Goal: Task Accomplishment & Management: Complete application form

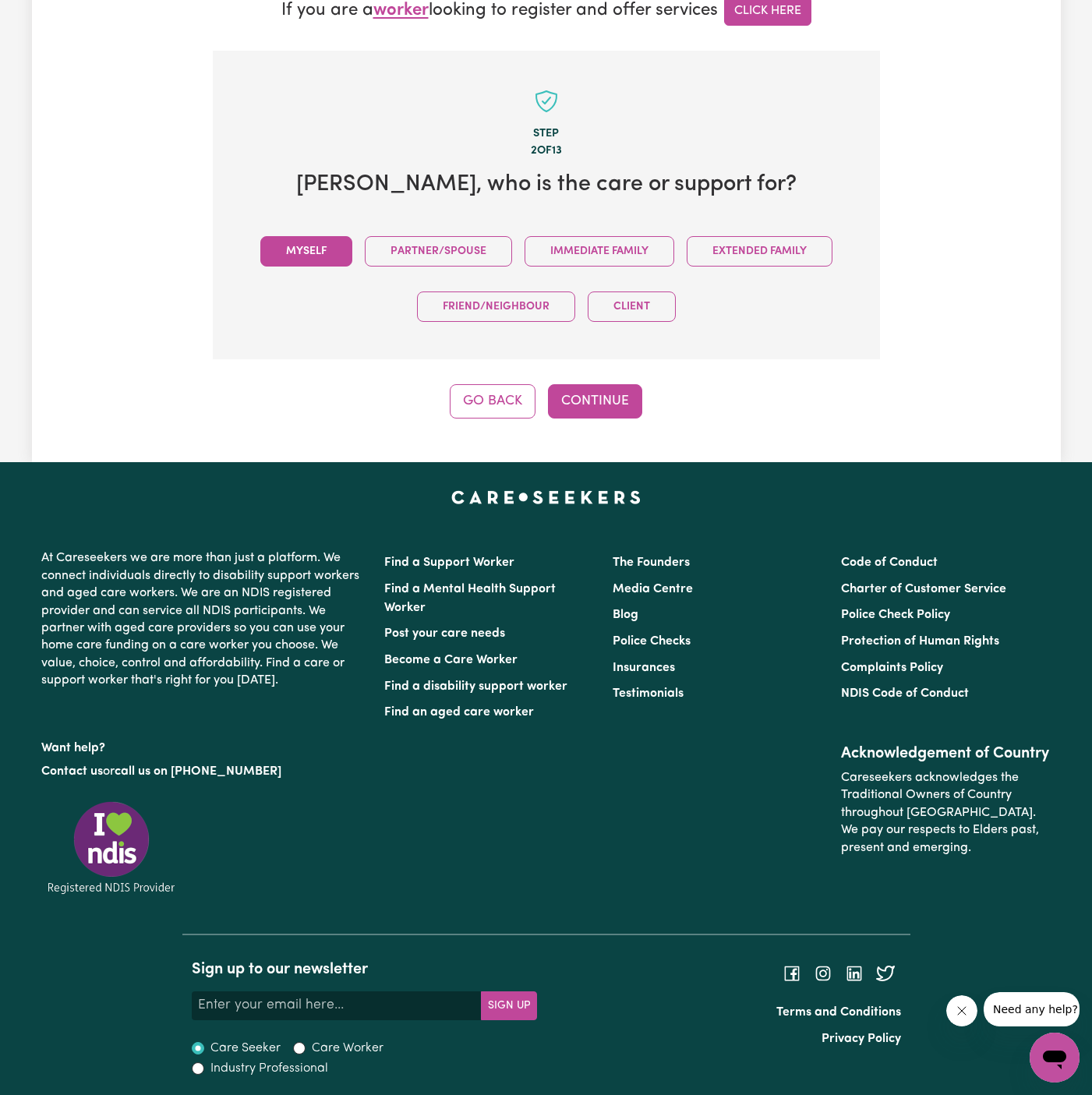
drag, startPoint x: 522, startPoint y: 371, endPoint x: 315, endPoint y: 245, distance: 242.3
click at [315, 245] on div "Step 2 of 13 Julie , who is the care or support for? Myself Partner/Spouse Imme…" at bounding box center [546, 235] width 667 height 368
click at [315, 245] on button "Myself" at bounding box center [306, 251] width 92 height 30
click at [647, 410] on div "Go Back Continue" at bounding box center [546, 401] width 667 height 35
click at [604, 409] on button "Continue" at bounding box center [594, 401] width 94 height 35
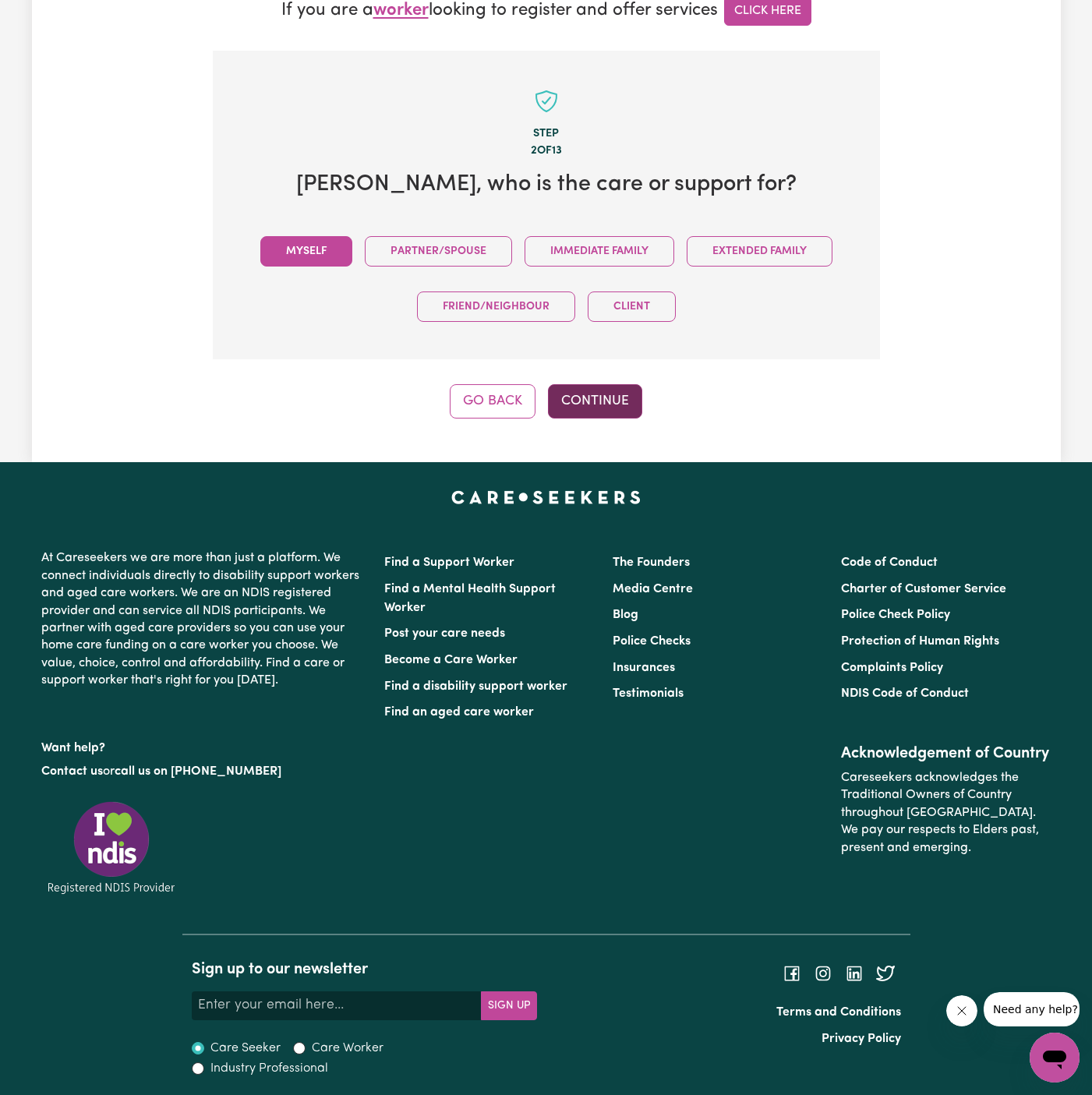
scroll to position [456, 0]
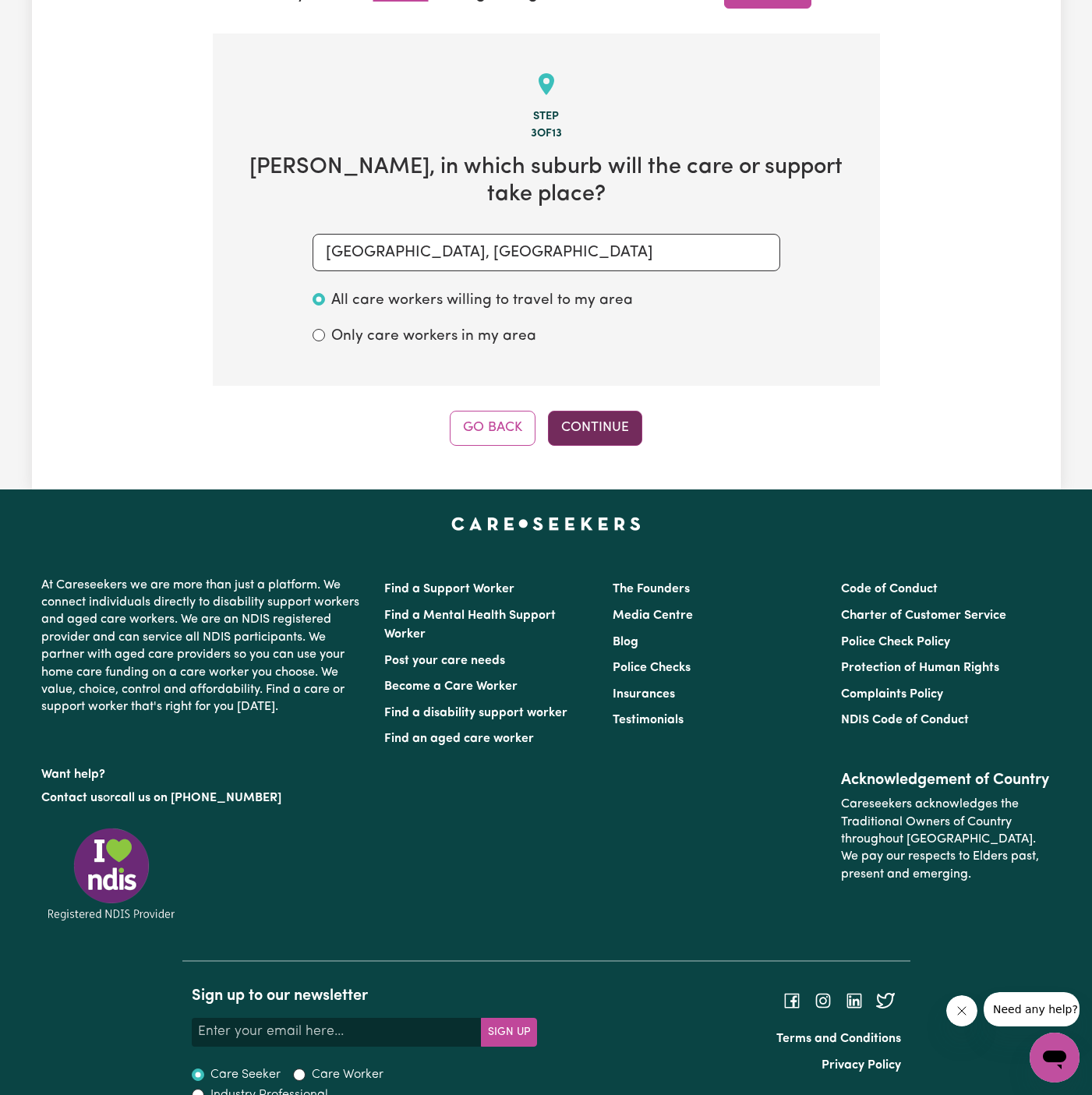
click at [588, 410] on button "Continue" at bounding box center [594, 427] width 94 height 35
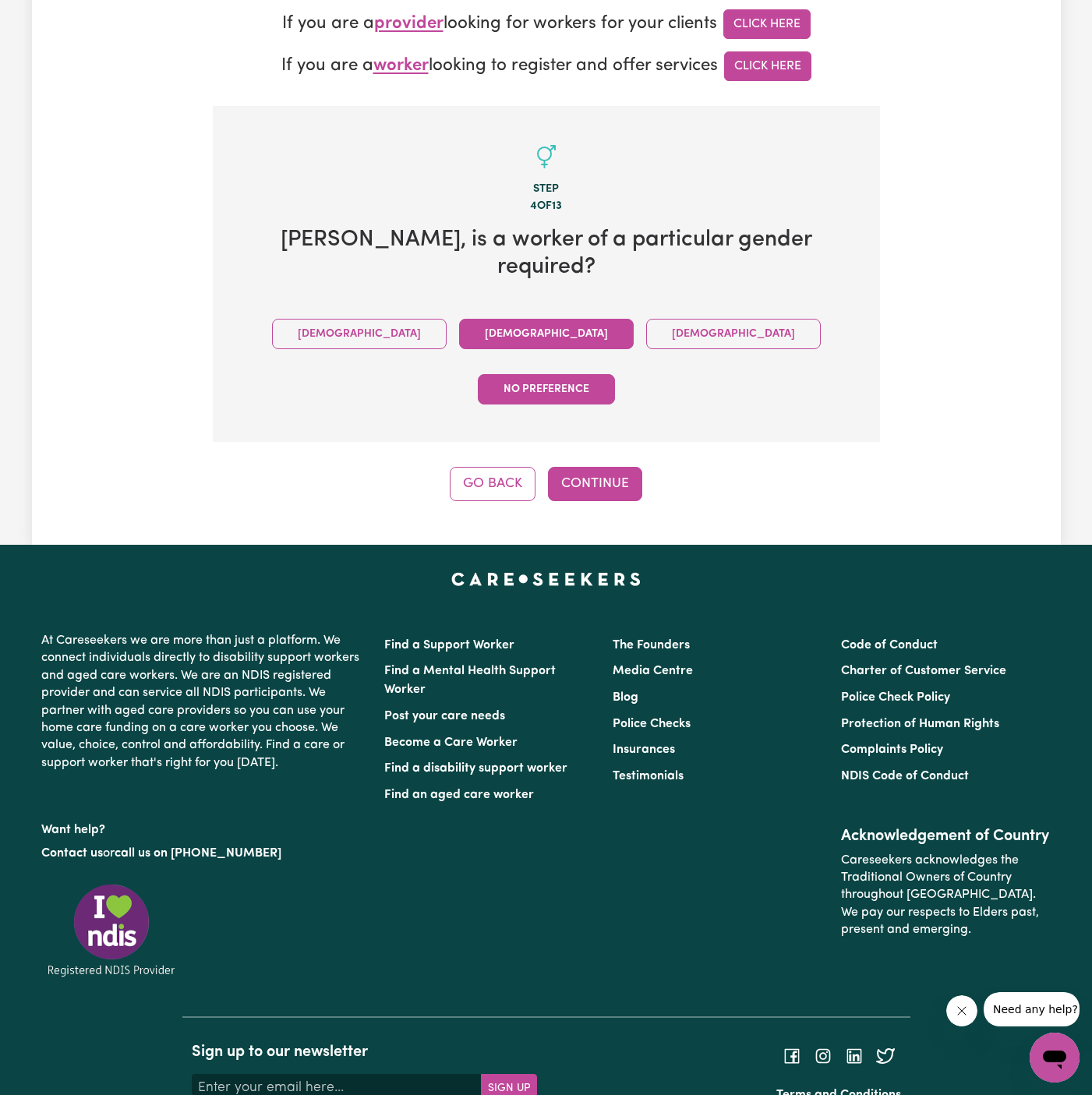
click at [459, 318] on button "Female" at bounding box center [546, 333] width 175 height 30
click at [629, 467] on button "Continue" at bounding box center [594, 484] width 94 height 35
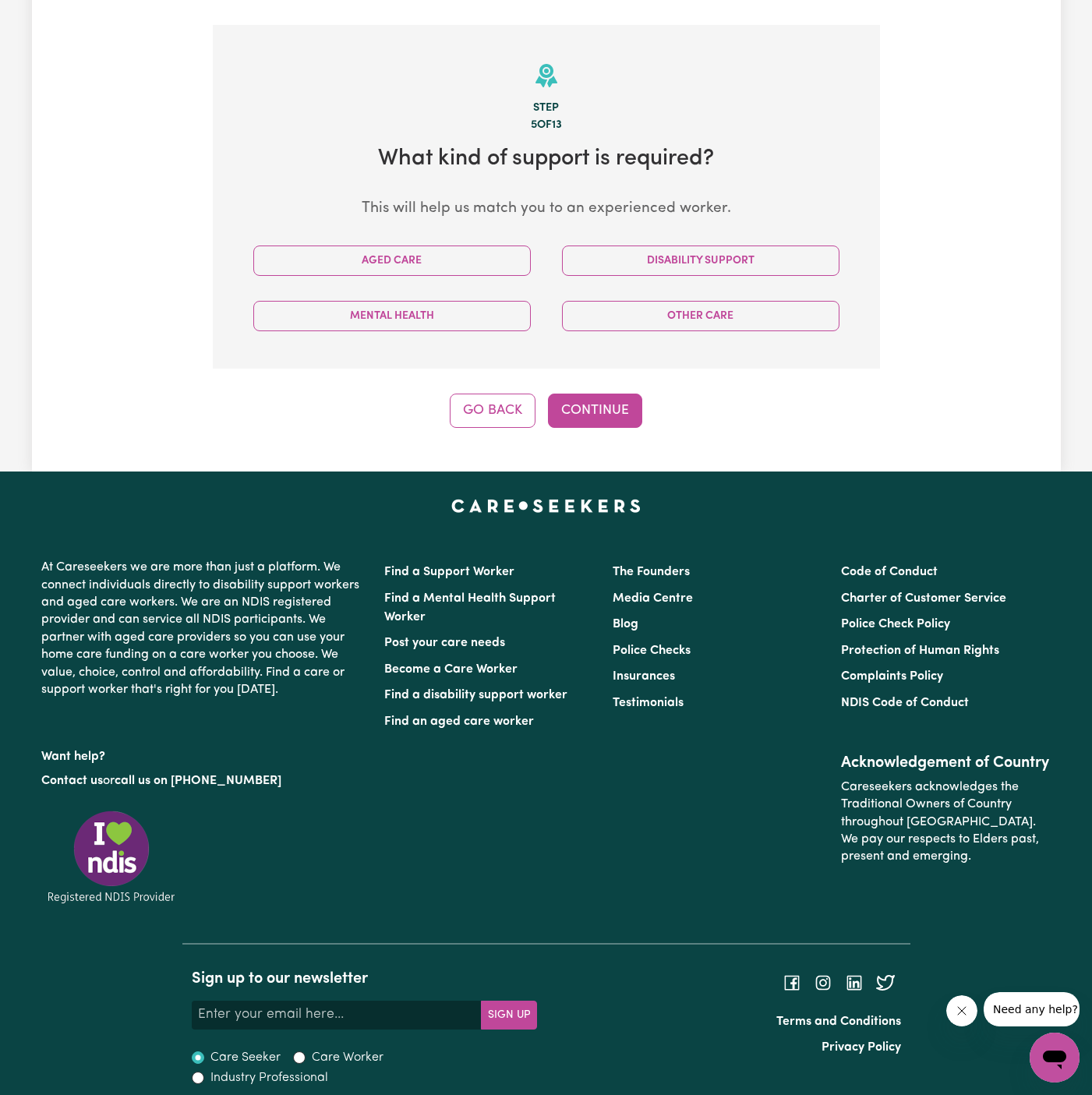
scroll to position [474, 0]
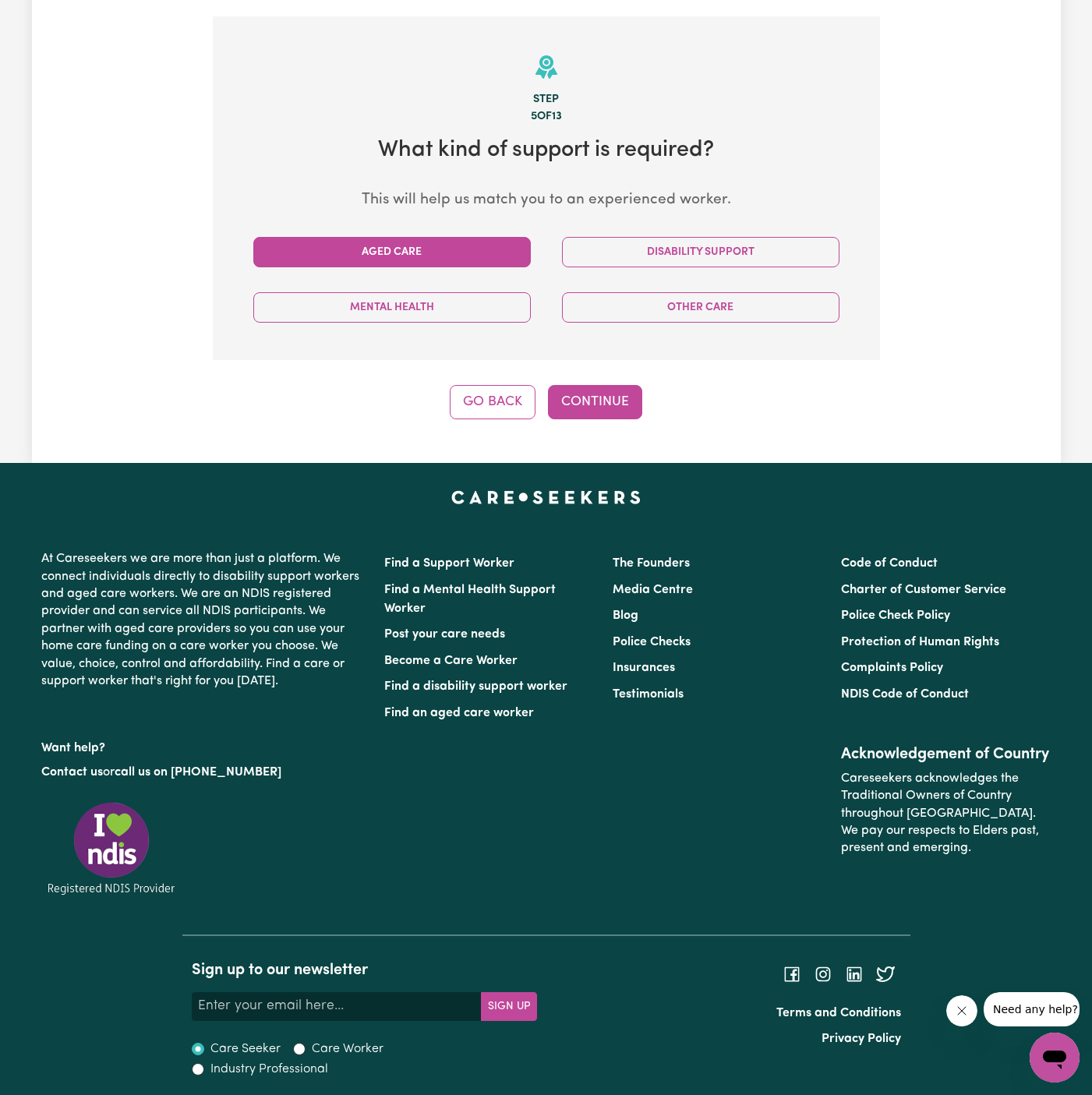
click at [471, 255] on button "Aged Care" at bounding box center [392, 252] width 277 height 30
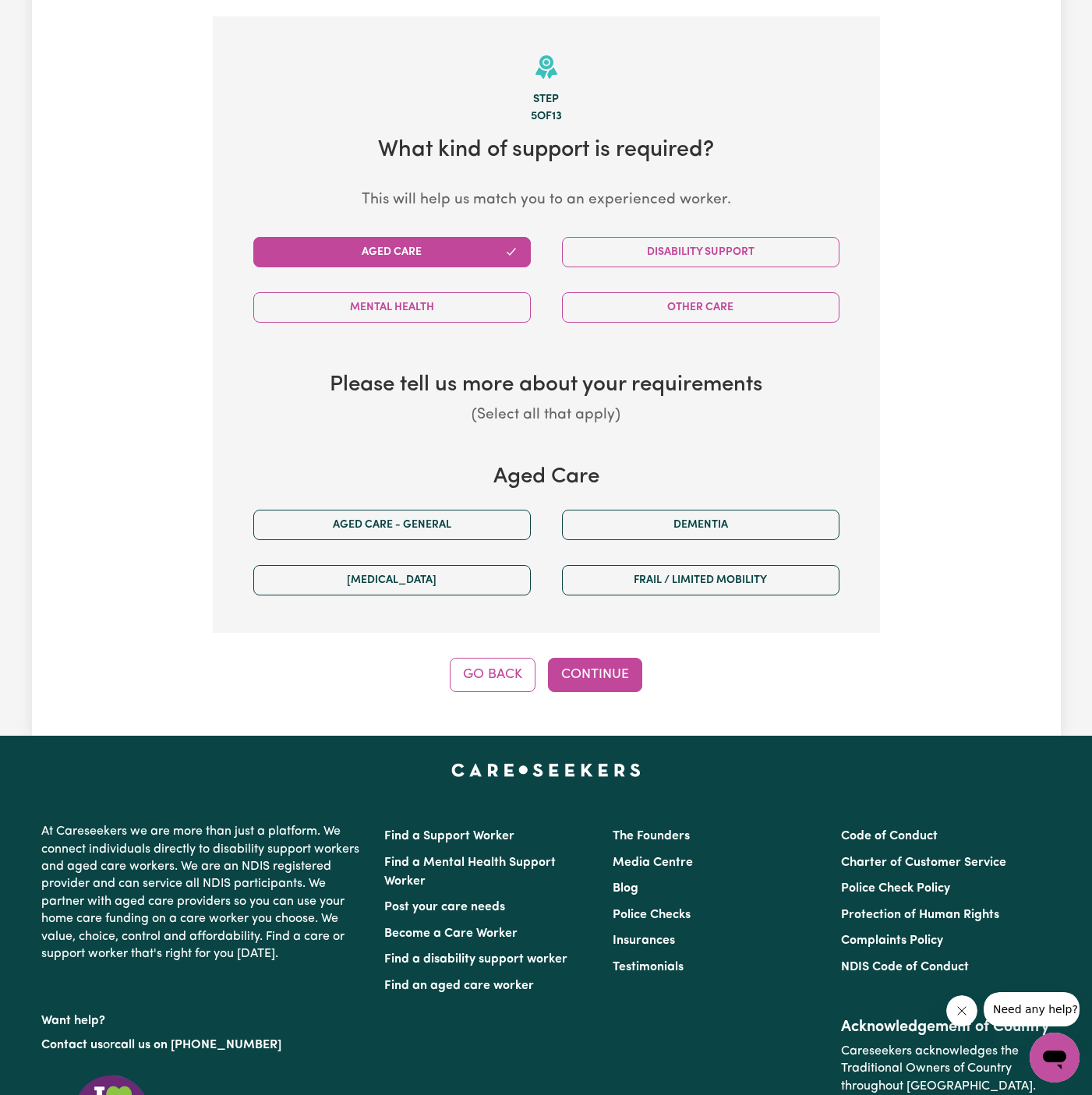
click at [465, 501] on div "Aged care - General" at bounding box center [392, 524] width 309 height 55
click at [451, 516] on button "Aged care - General" at bounding box center [392, 525] width 277 height 30
click at [579, 671] on button "Continue" at bounding box center [594, 674] width 94 height 35
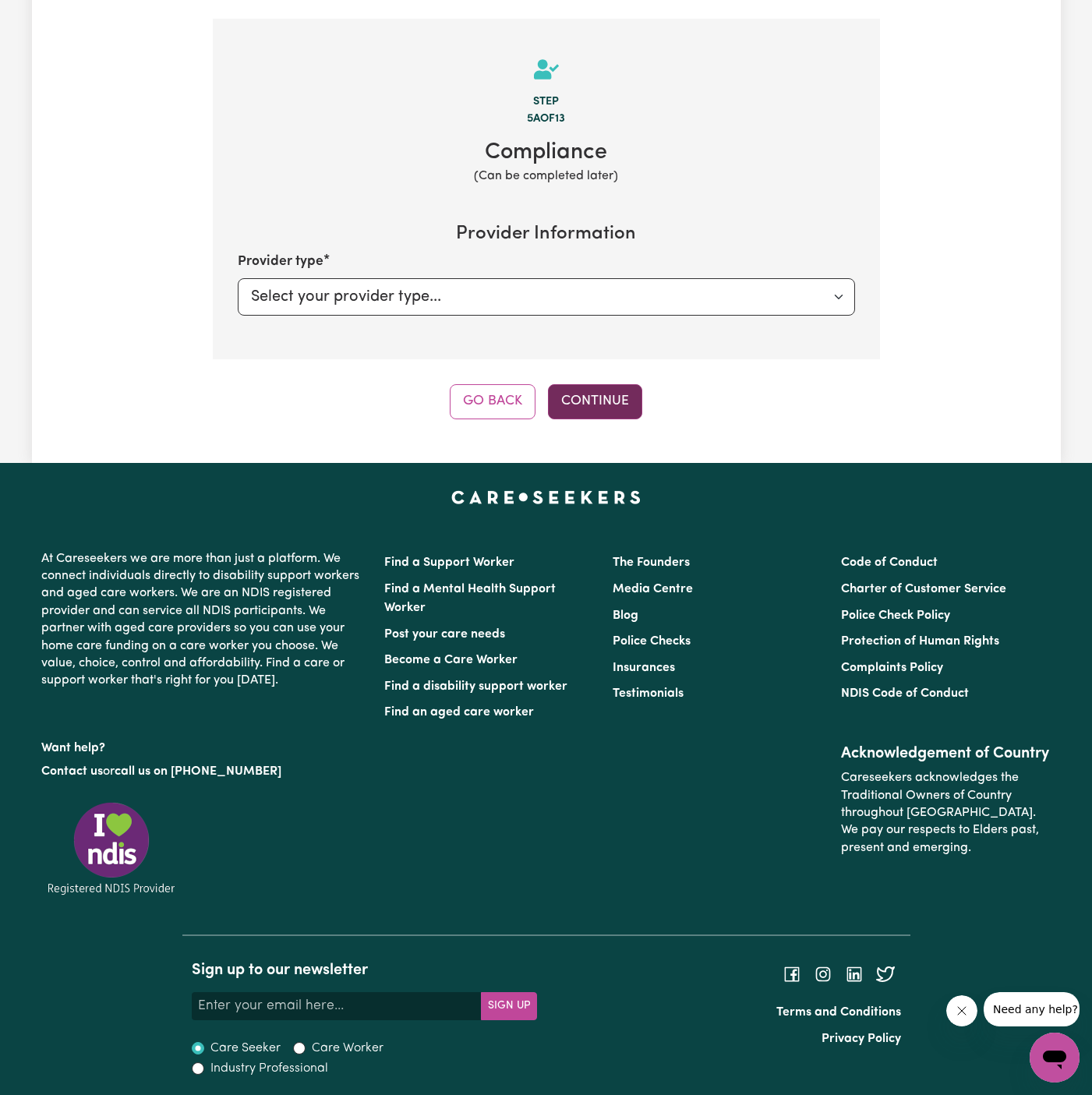
click at [594, 397] on button "Continue" at bounding box center [594, 401] width 94 height 35
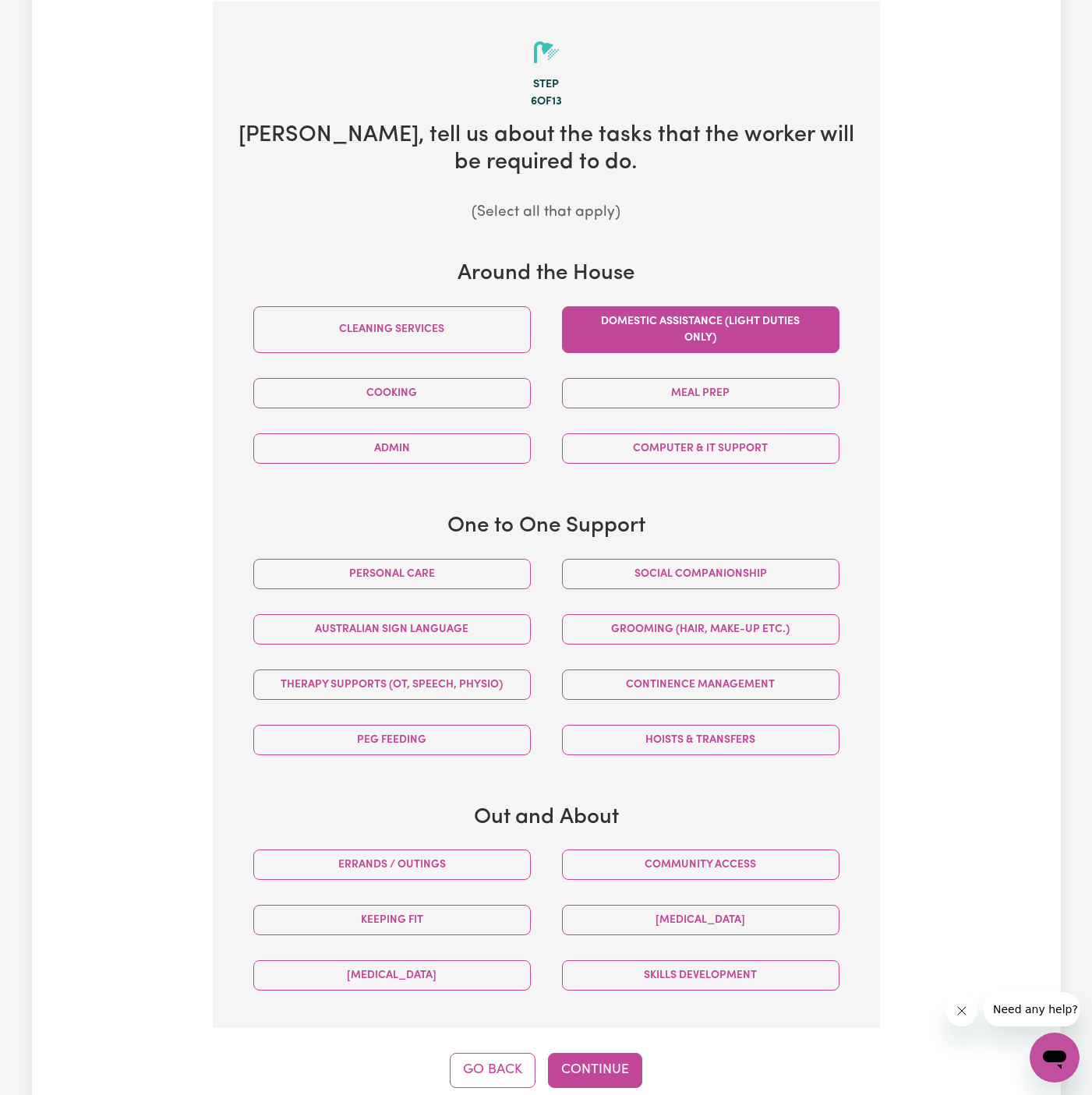
click at [672, 347] on button "Domestic assistance (light duties only)" at bounding box center [700, 330] width 277 height 47
click at [438, 446] on button "Admin" at bounding box center [392, 448] width 277 height 30
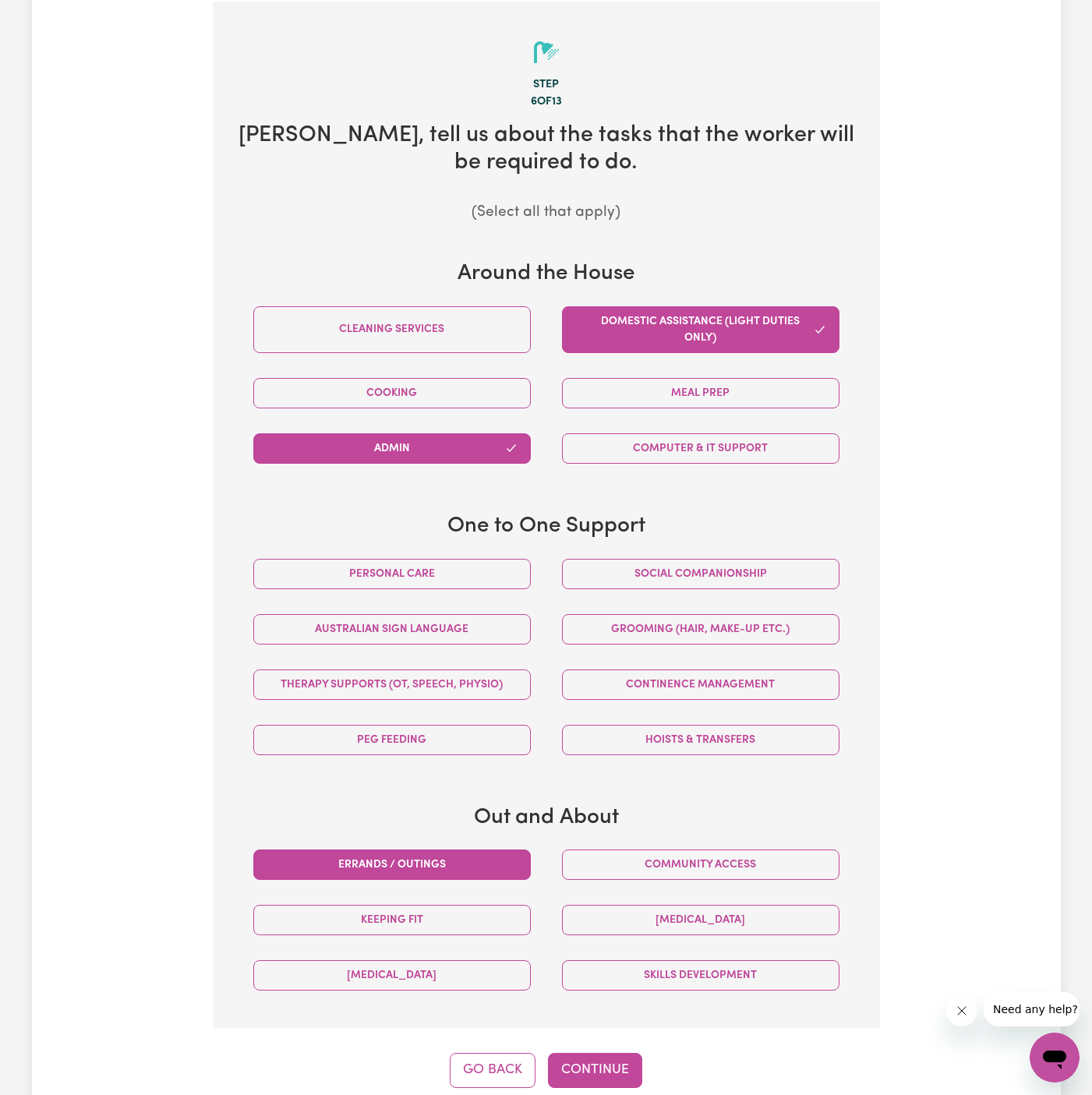
click at [481, 850] on button "Errands / Outings" at bounding box center [392, 865] width 277 height 30
click at [621, 850] on button "Community access" at bounding box center [700, 865] width 277 height 30
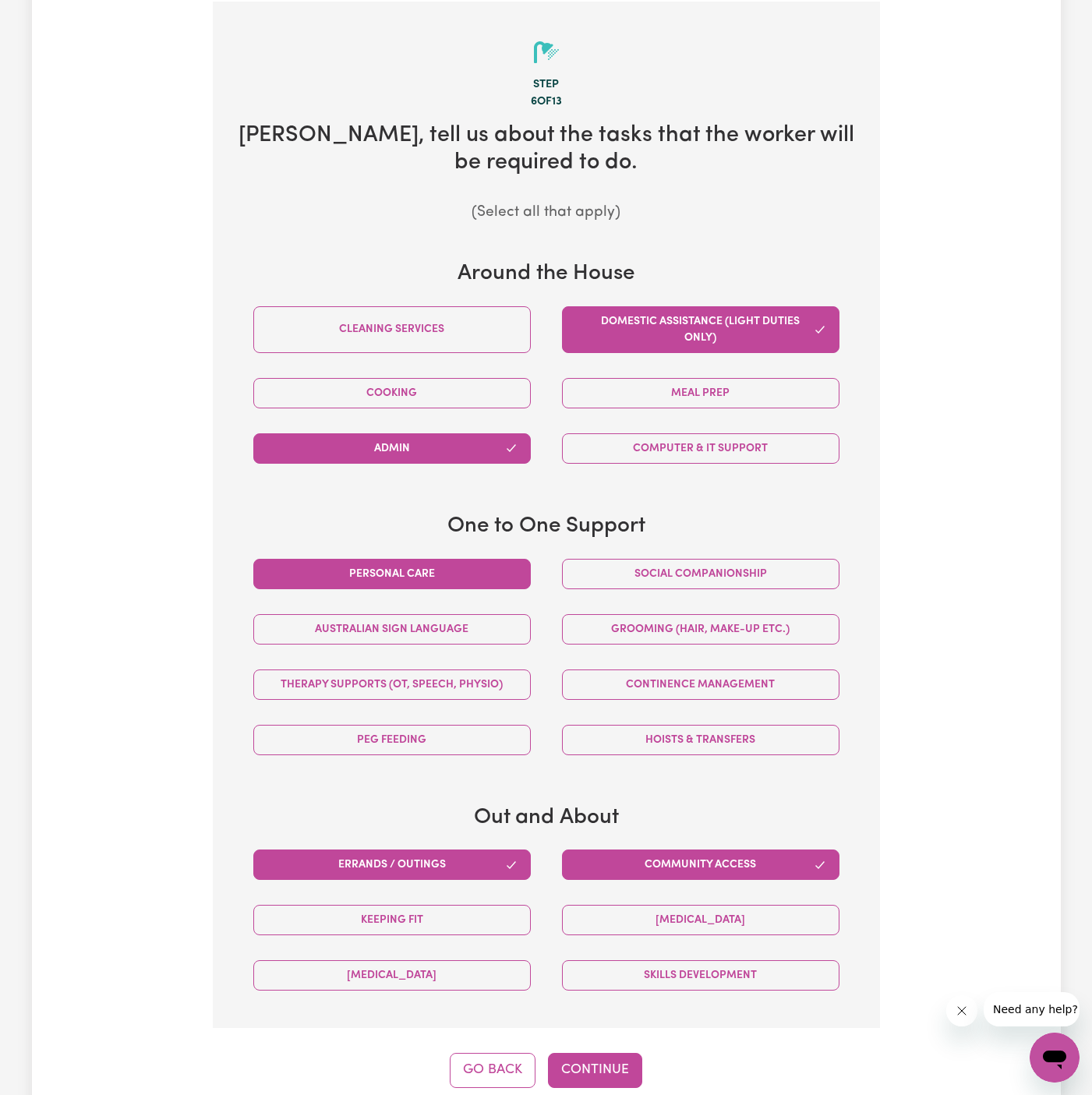
drag, startPoint x: 474, startPoint y: 575, endPoint x: 550, endPoint y: 575, distance: 76.0
click at [476, 575] on button "Personal care" at bounding box center [392, 574] width 277 height 30
click at [638, 575] on button "Social companionship" at bounding box center [700, 574] width 277 height 30
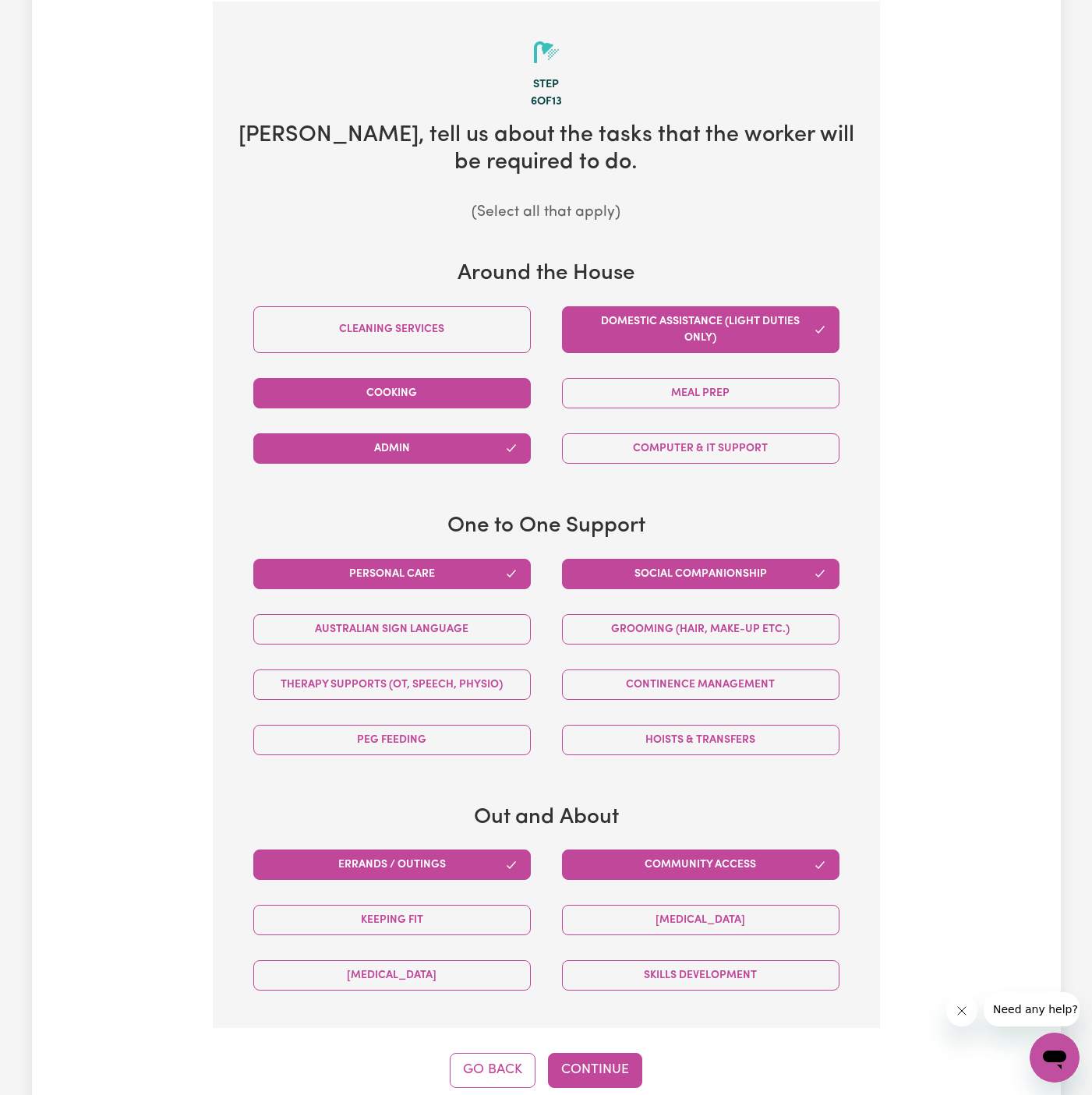
click at [454, 388] on button "Cooking" at bounding box center [392, 393] width 277 height 30
click at [689, 393] on button "Meal prep" at bounding box center [700, 393] width 277 height 30
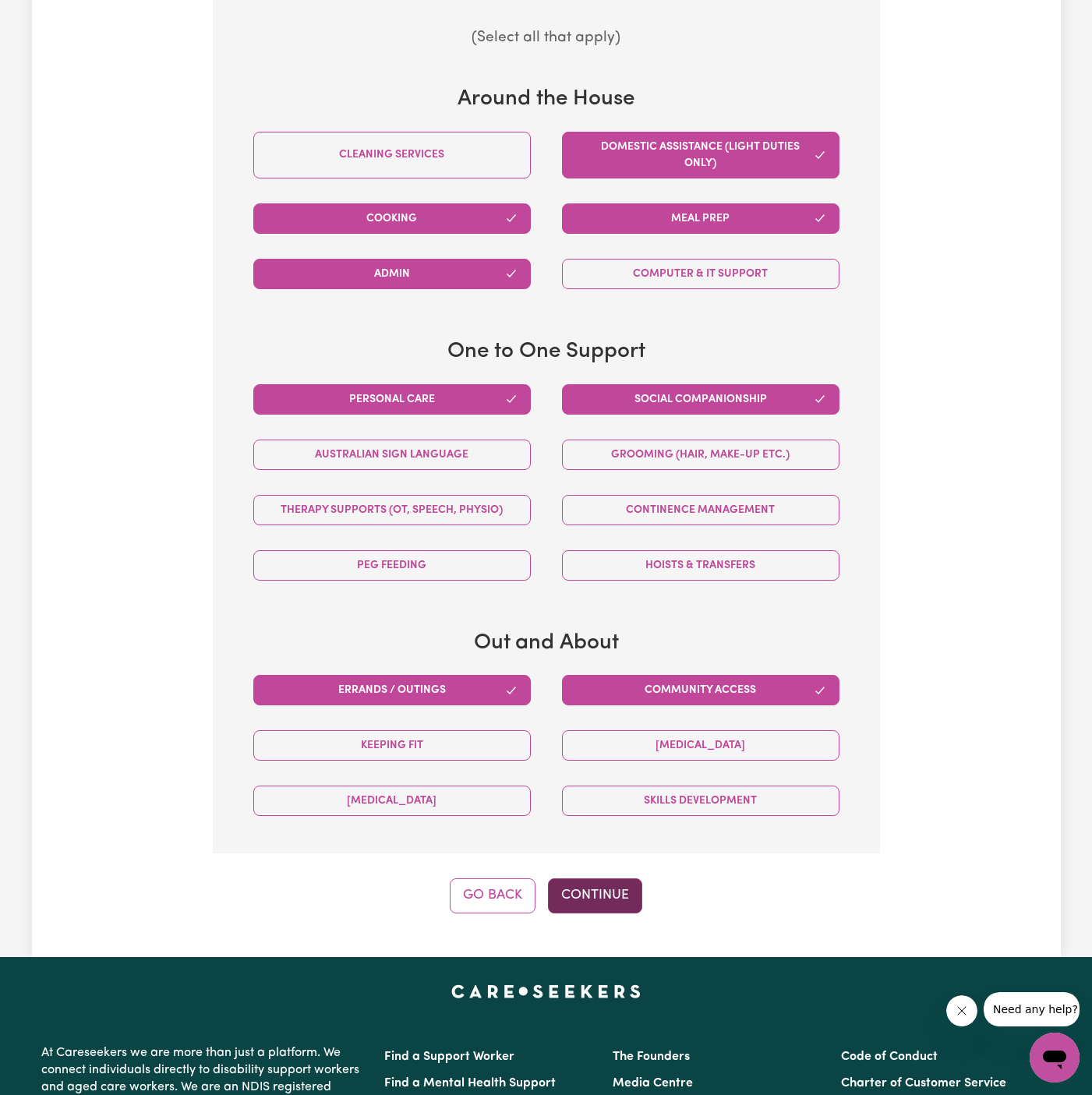
click at [589, 882] on button "Continue" at bounding box center [594, 895] width 94 height 35
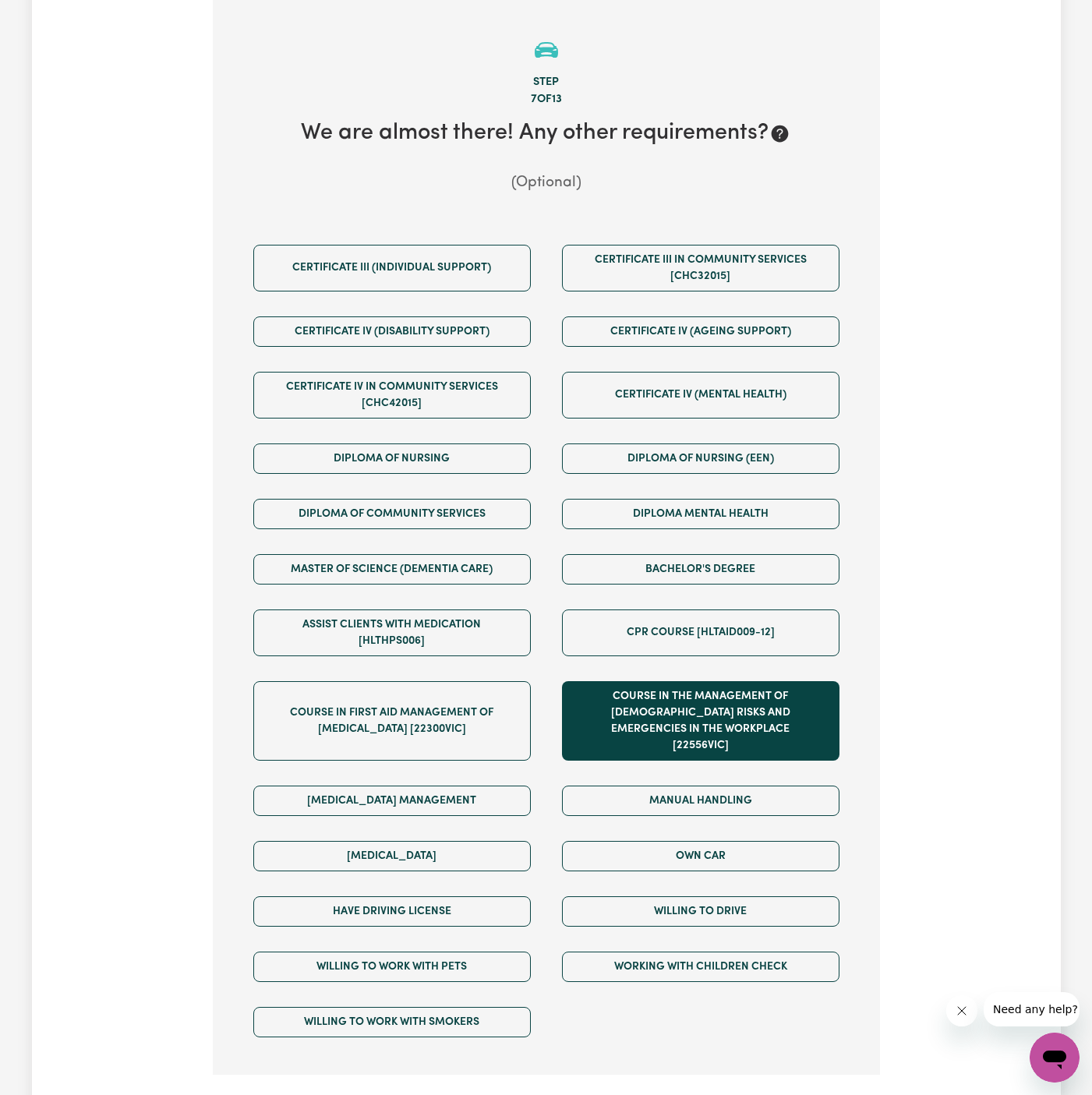
scroll to position [488, 0]
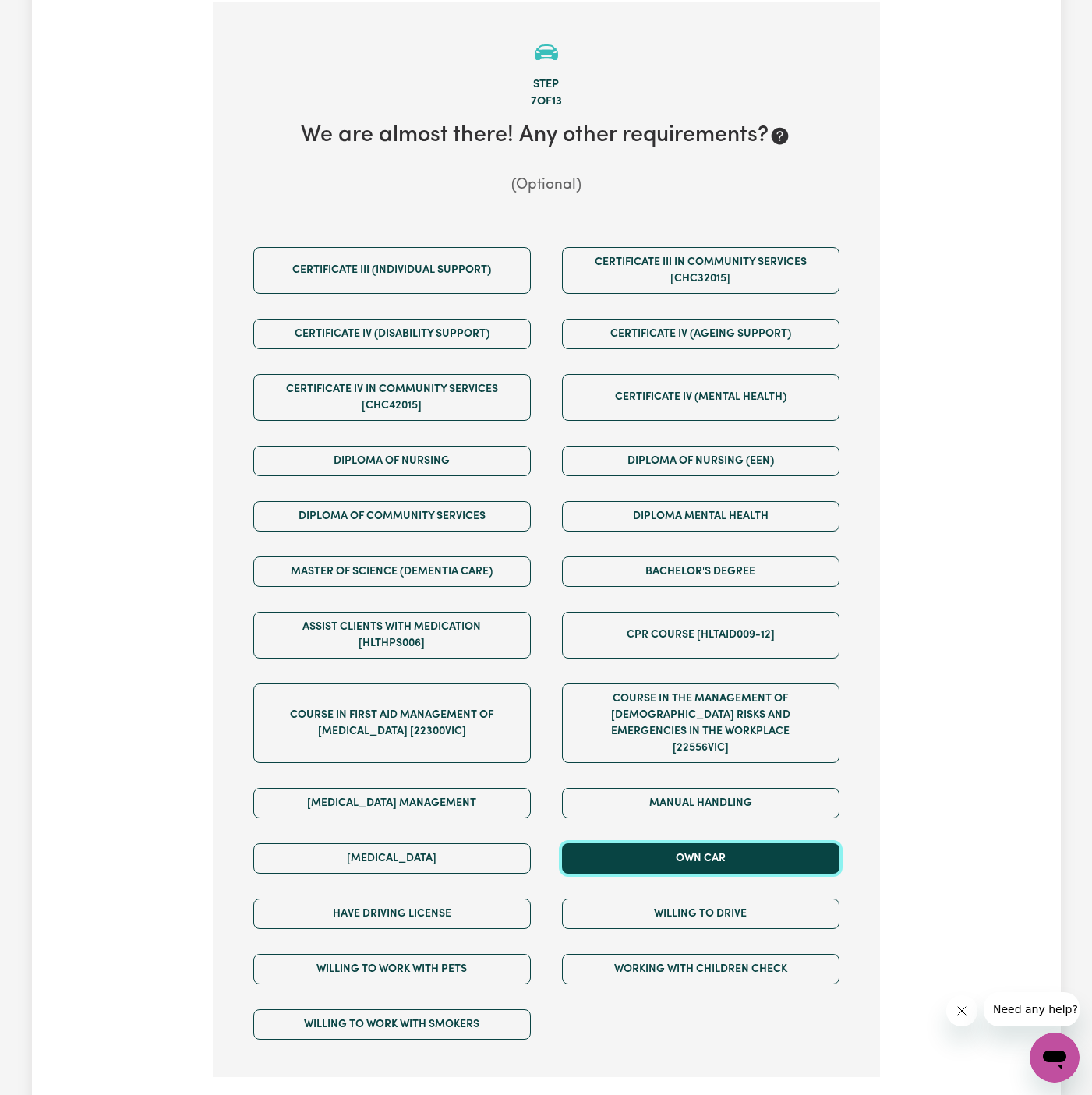
click at [669, 843] on button "Own Car" at bounding box center [700, 858] width 277 height 30
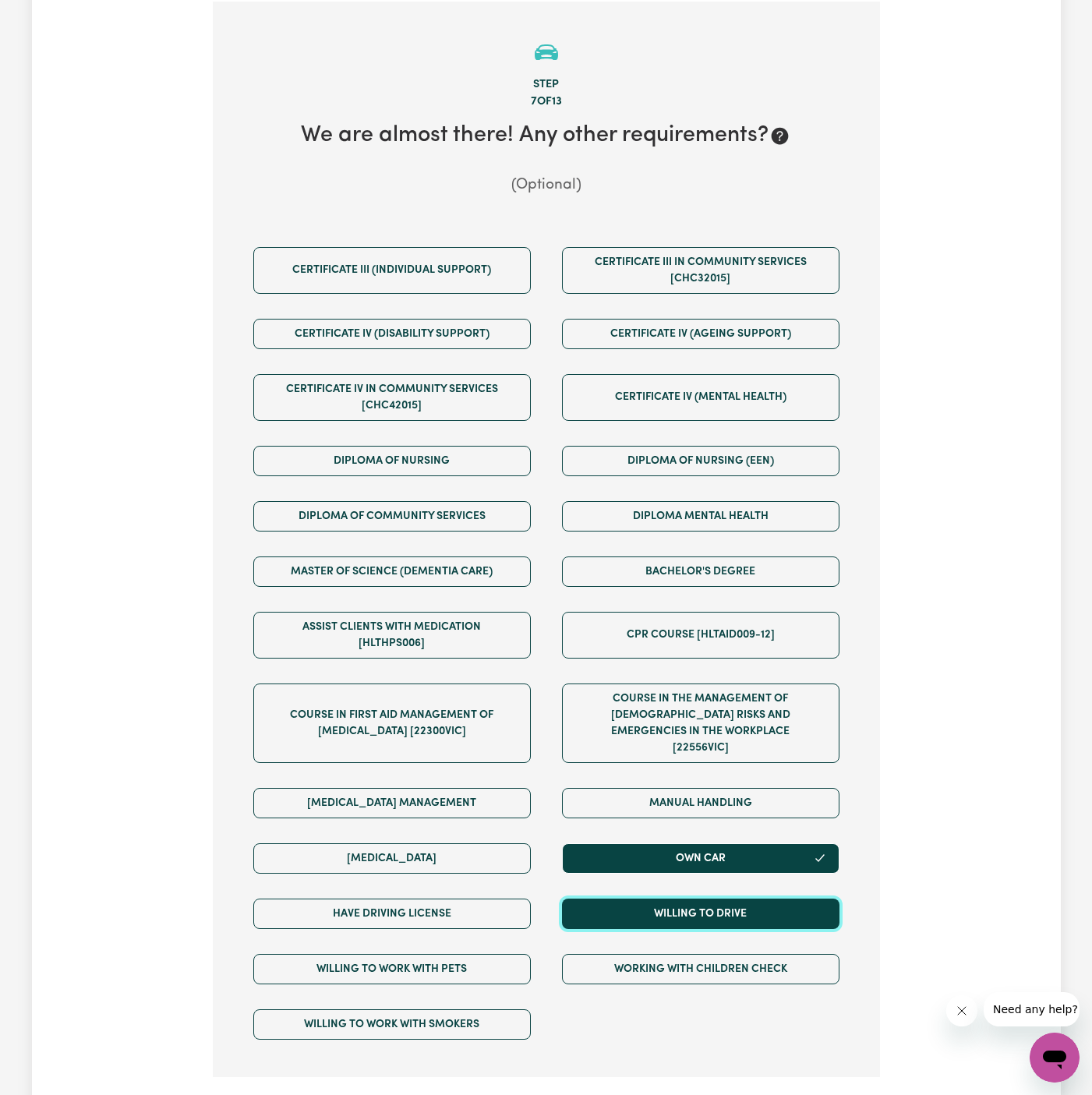
click at [672, 899] on button "Willing to drive" at bounding box center [700, 914] width 277 height 30
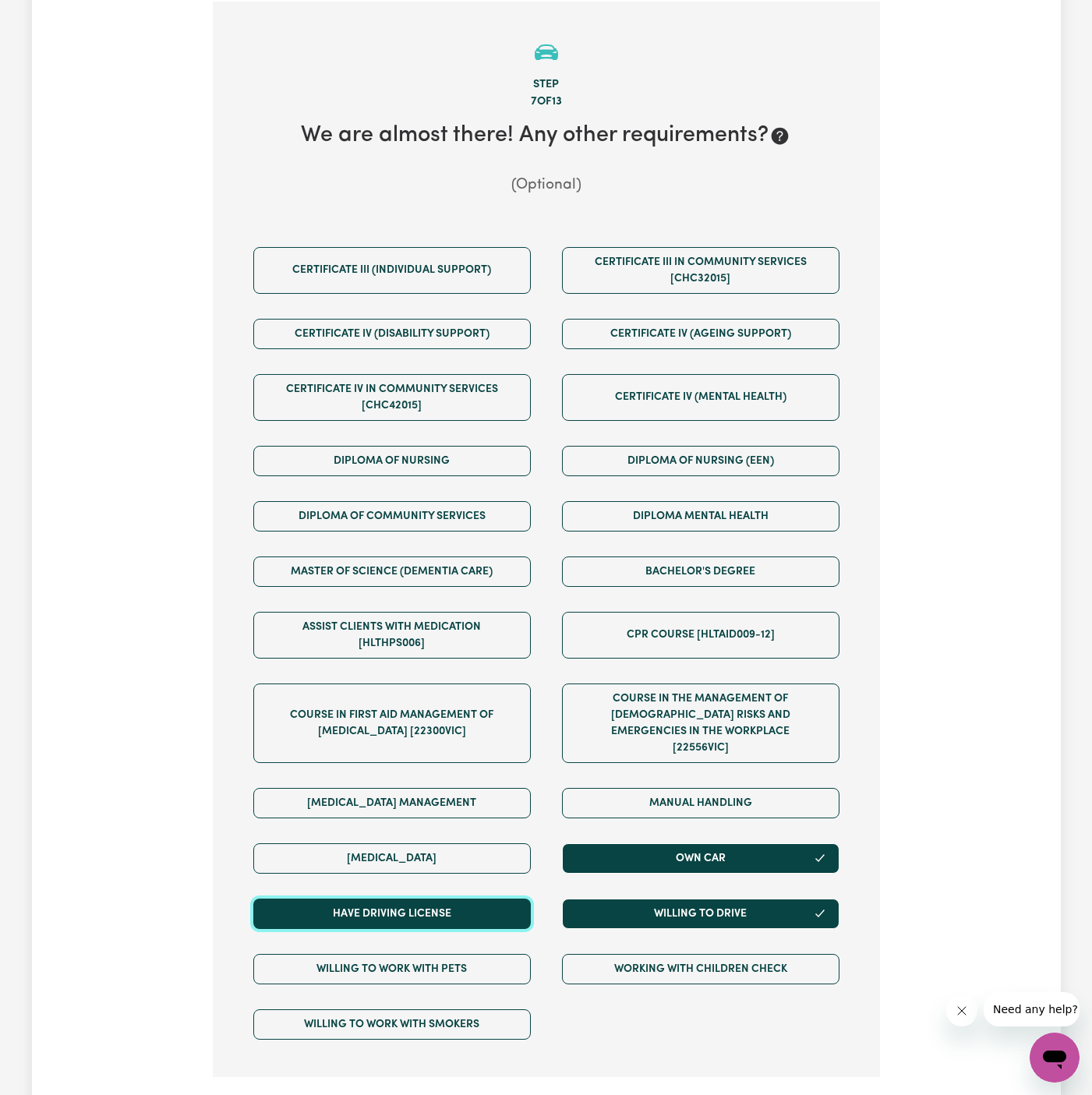
click at [465, 899] on button "Have driving license" at bounding box center [392, 914] width 277 height 30
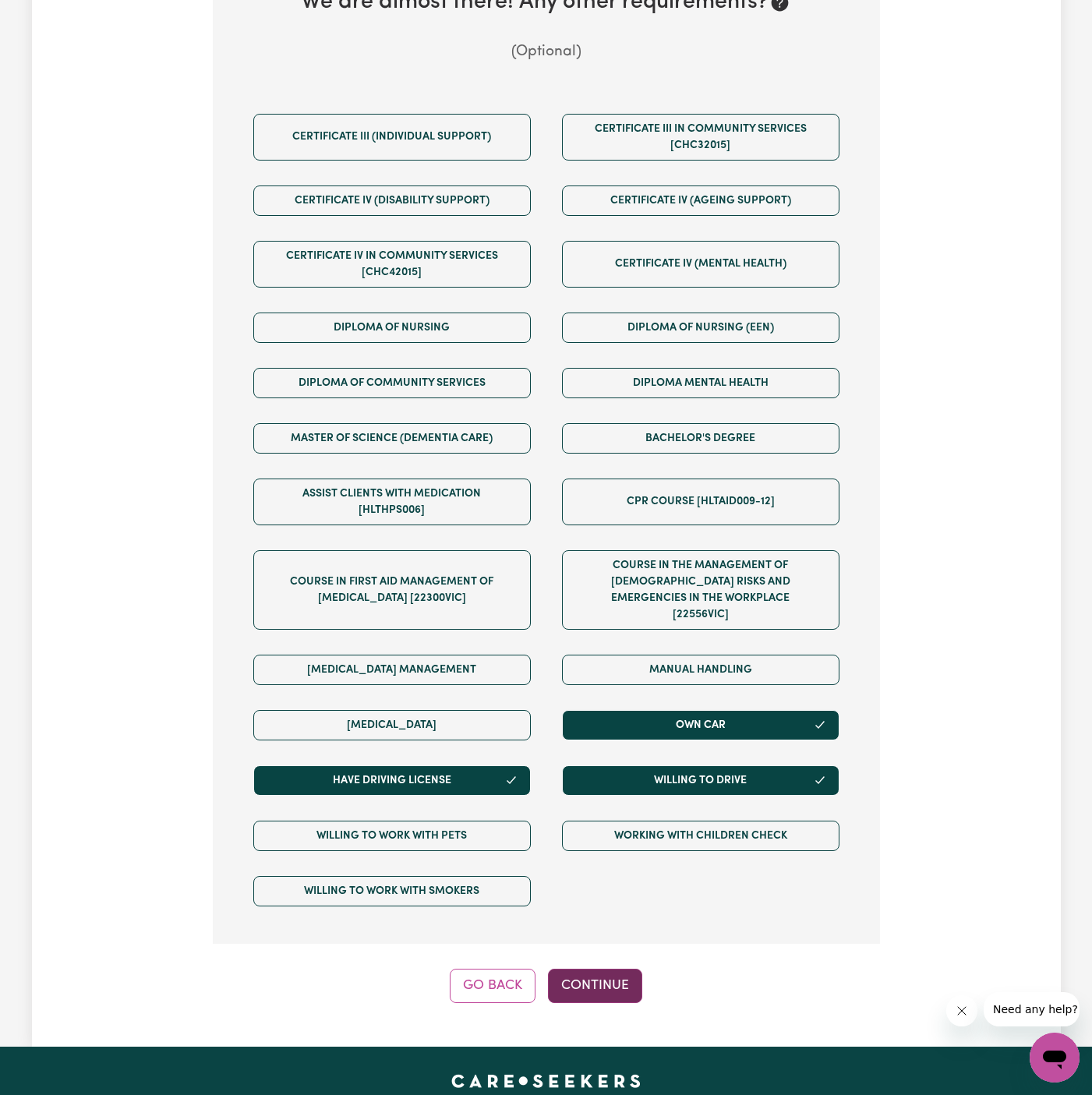
click at [589, 968] on button "Continue" at bounding box center [594, 985] width 94 height 35
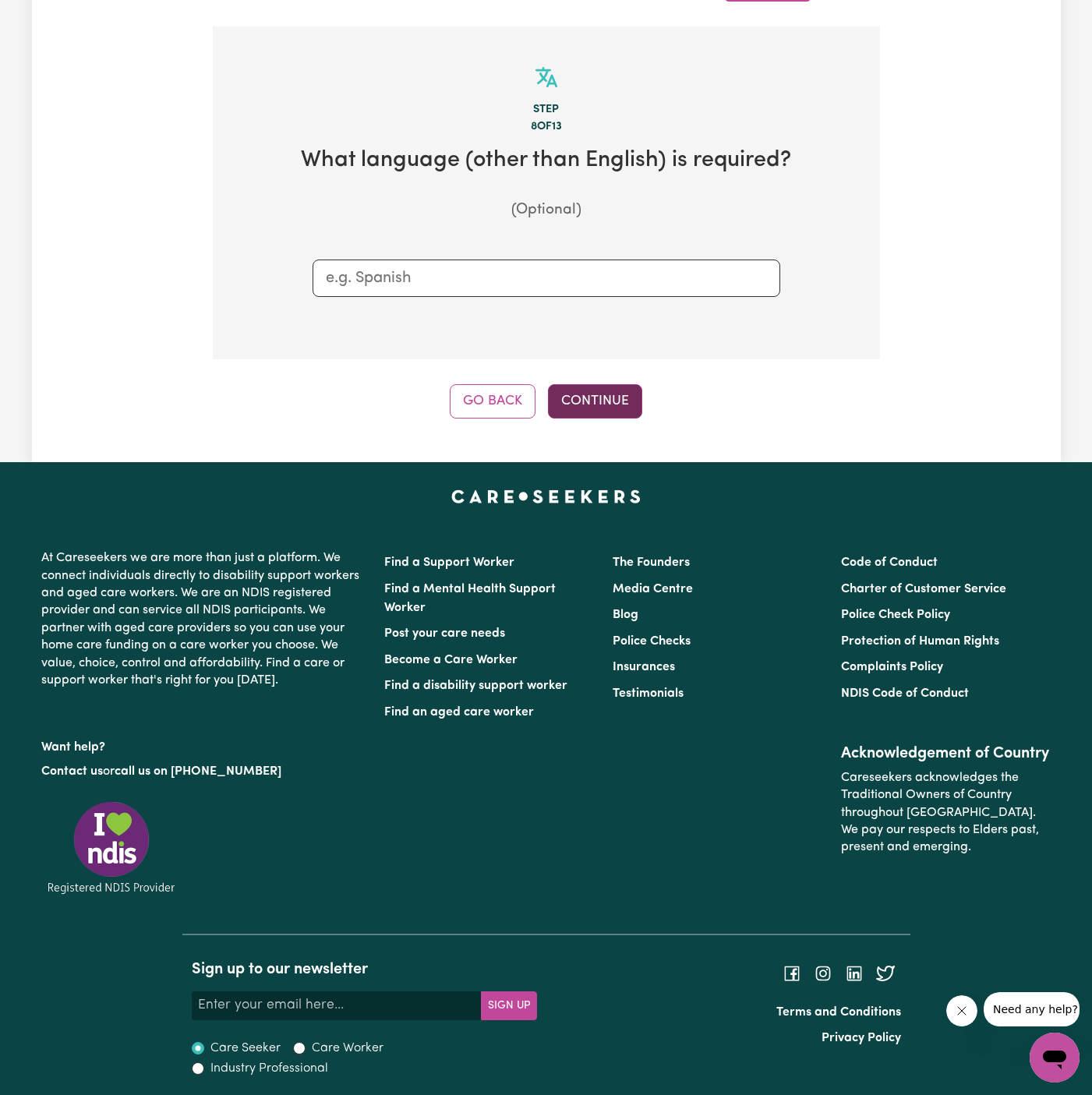
click at [569, 399] on button "Continue" at bounding box center [594, 401] width 94 height 35
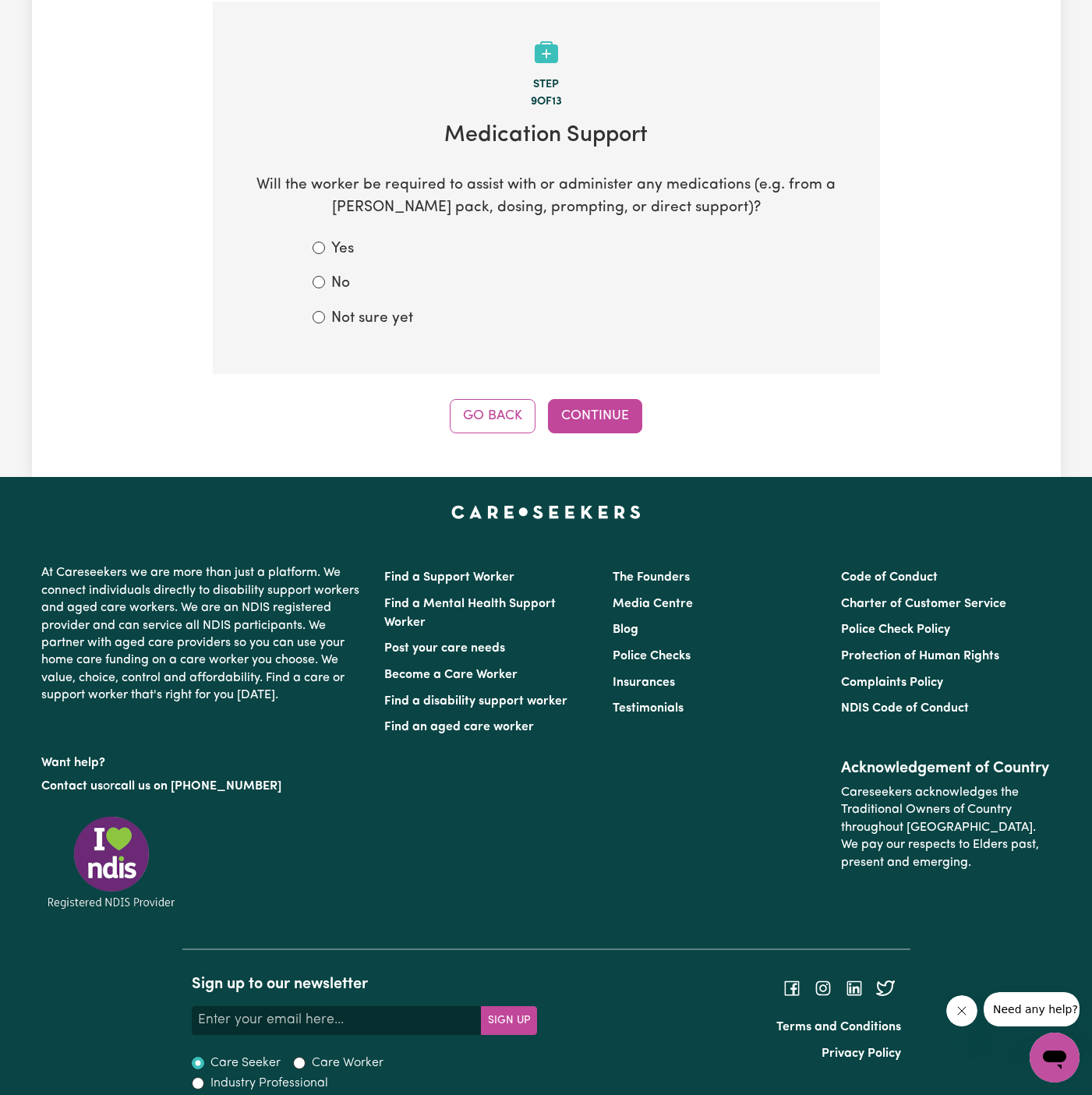
click at [371, 311] on label "Not sure yet" at bounding box center [372, 319] width 82 height 23
click at [325, 311] on input "Not sure yet" at bounding box center [318, 316] width 12 height 12
radio input "true"
click at [591, 406] on button "Continue" at bounding box center [594, 416] width 94 height 35
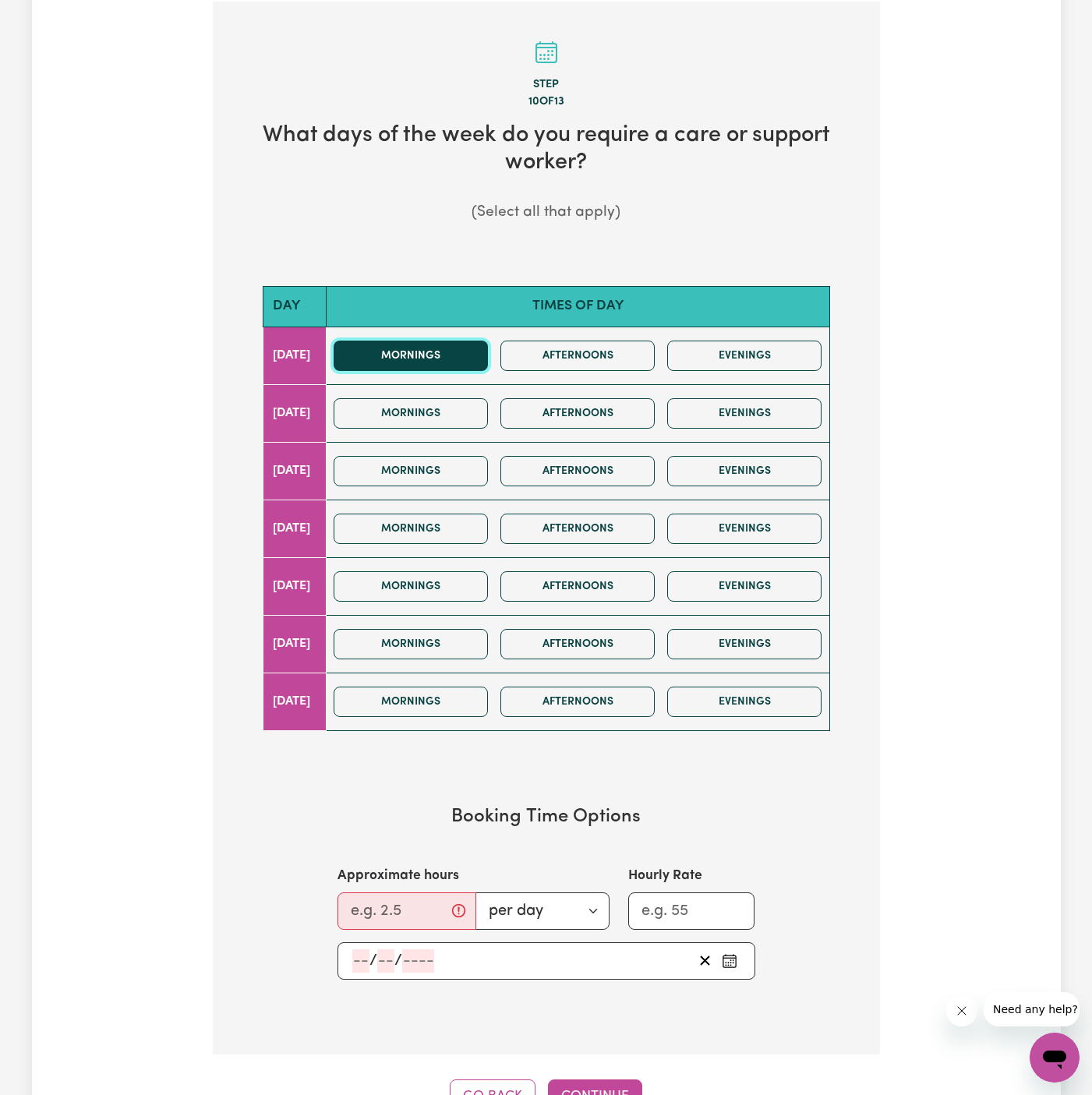
click at [466, 355] on button "Mornings" at bounding box center [410, 356] width 154 height 30
click at [466, 346] on button "Mornings" at bounding box center [410, 356] width 154 height 30
click at [466, 394] on div "Mornings Afternoons Evenings" at bounding box center [577, 413] width 500 height 55
click at [466, 417] on button "Mornings" at bounding box center [410, 413] width 154 height 30
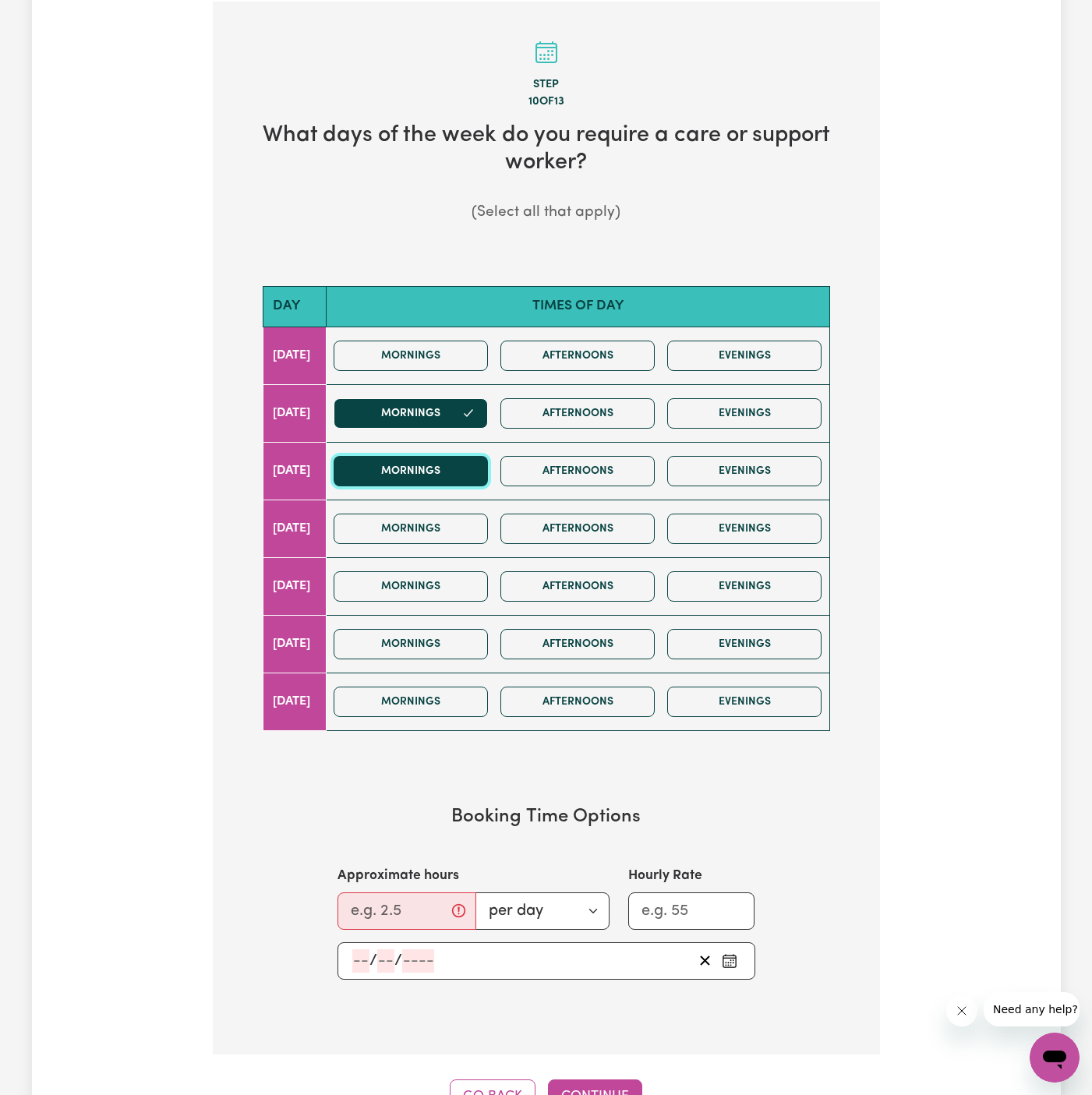
click at [465, 480] on button "Mornings" at bounding box center [410, 470] width 154 height 30
click at [469, 582] on button "Mornings" at bounding box center [410, 586] width 154 height 30
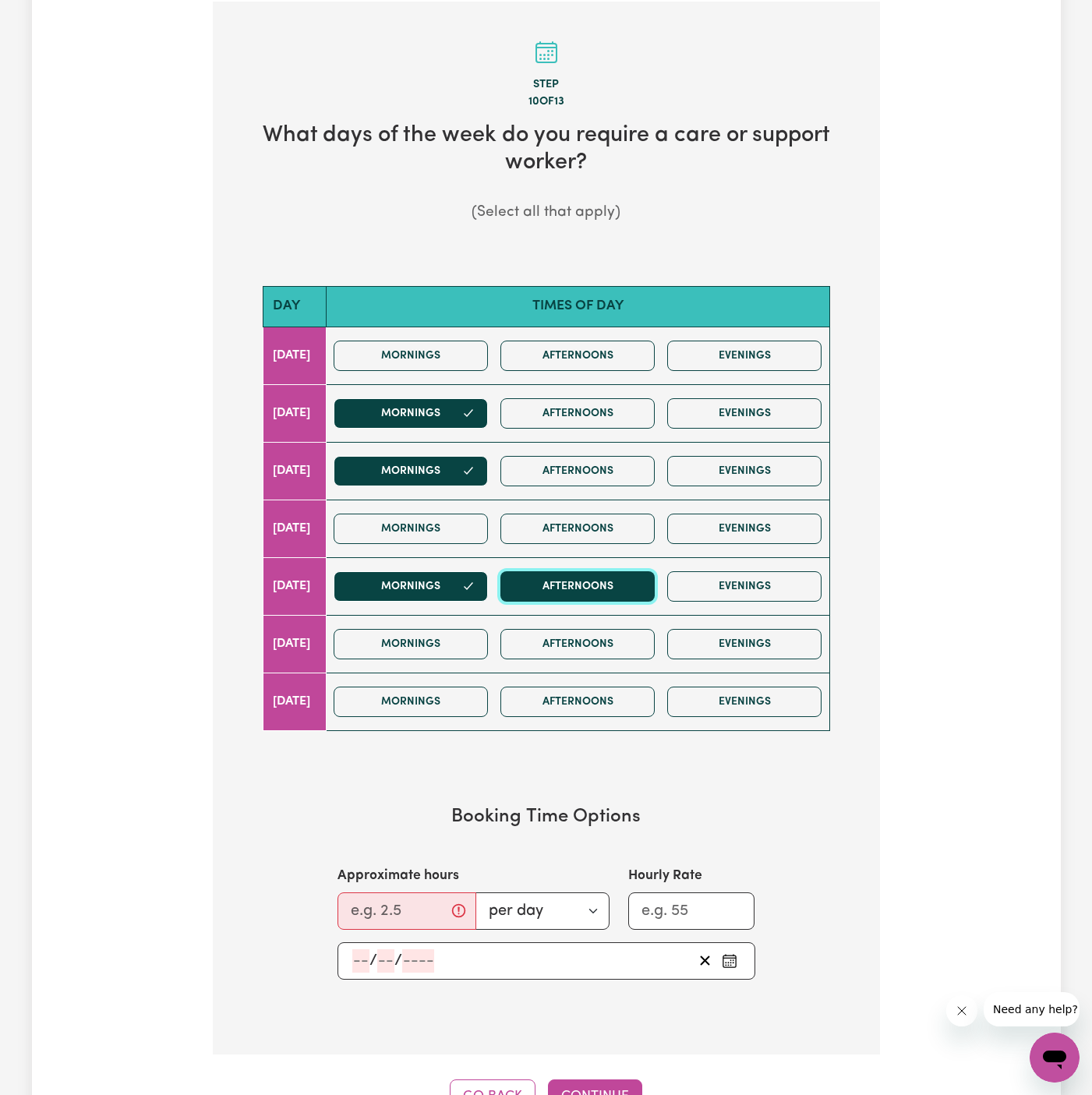
click at [592, 589] on button "Afternoons" at bounding box center [577, 586] width 154 height 30
click at [617, 444] on div "Mornings Afternoons Evenings" at bounding box center [577, 470] width 500 height 55
click at [617, 461] on button "Afternoons" at bounding box center [577, 470] width 154 height 30
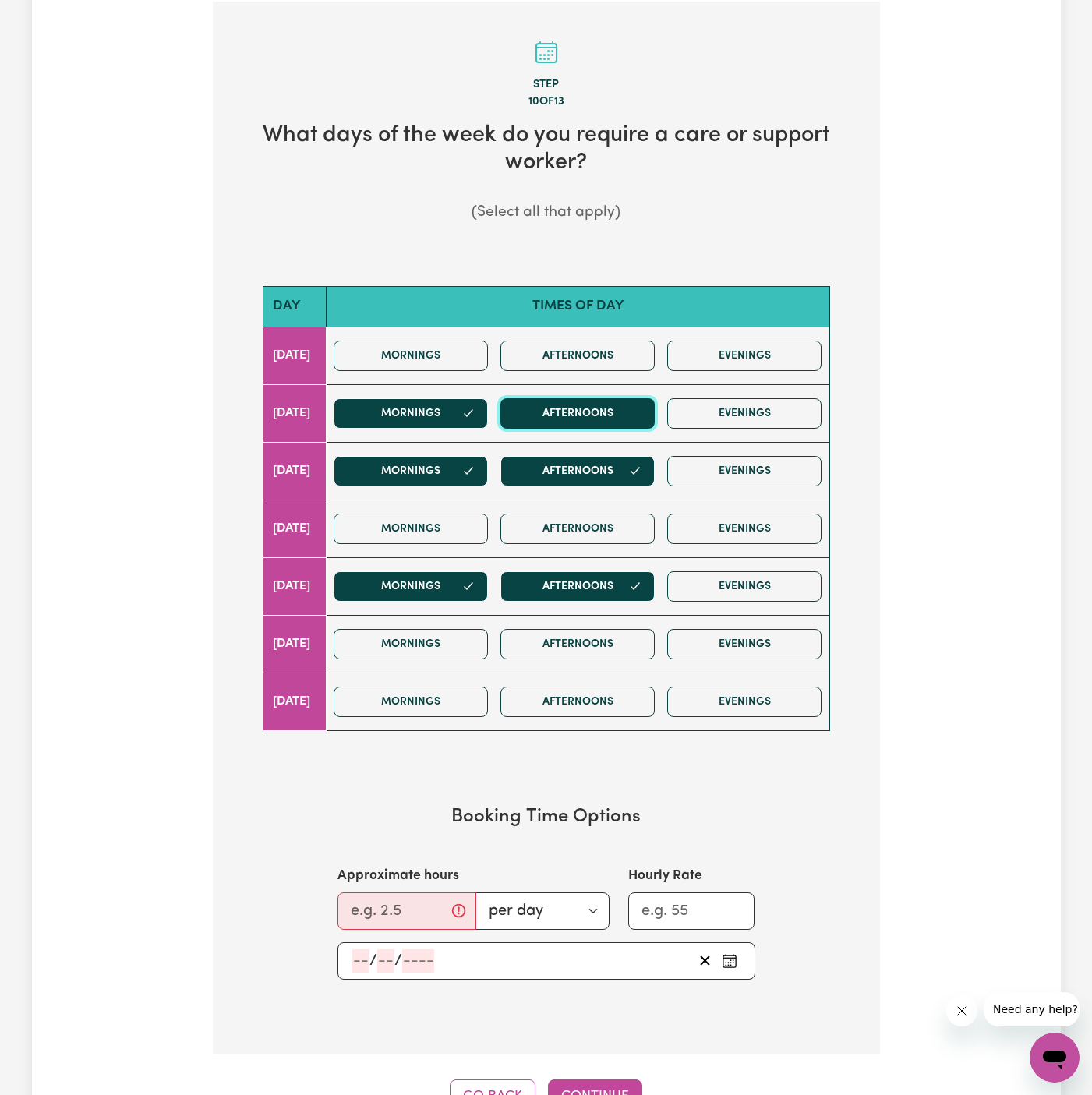
click at [617, 399] on button "Afternoons" at bounding box center [577, 413] width 154 height 30
click at [392, 902] on input "Approximate hours" at bounding box center [407, 911] width 139 height 38
type input "4"
click at [354, 949] on input "number" at bounding box center [361, 961] width 17 height 23
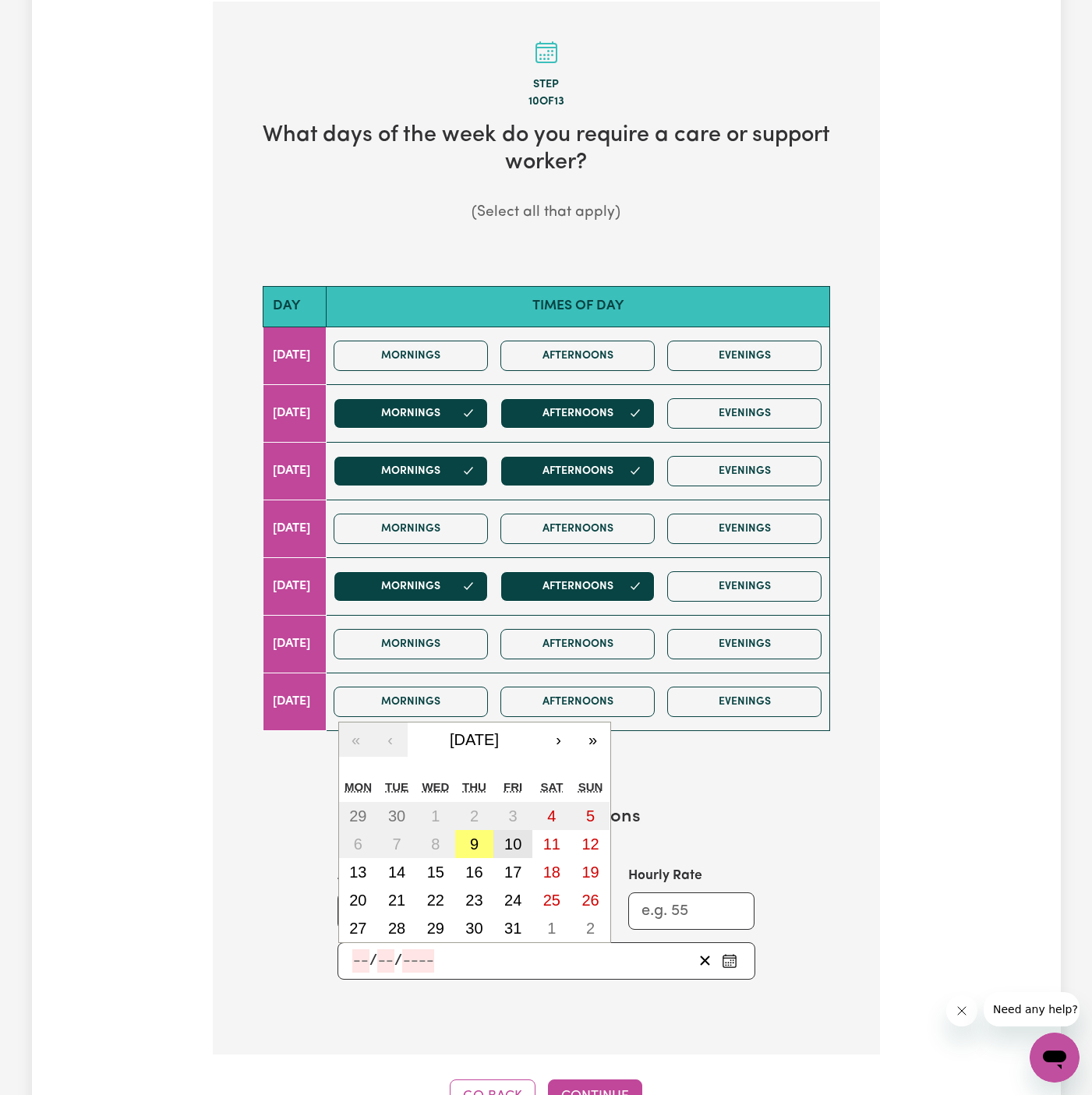
click at [515, 830] on button "10" at bounding box center [512, 844] width 38 height 28
type input "2025-10-10"
type input "10"
type input "2025"
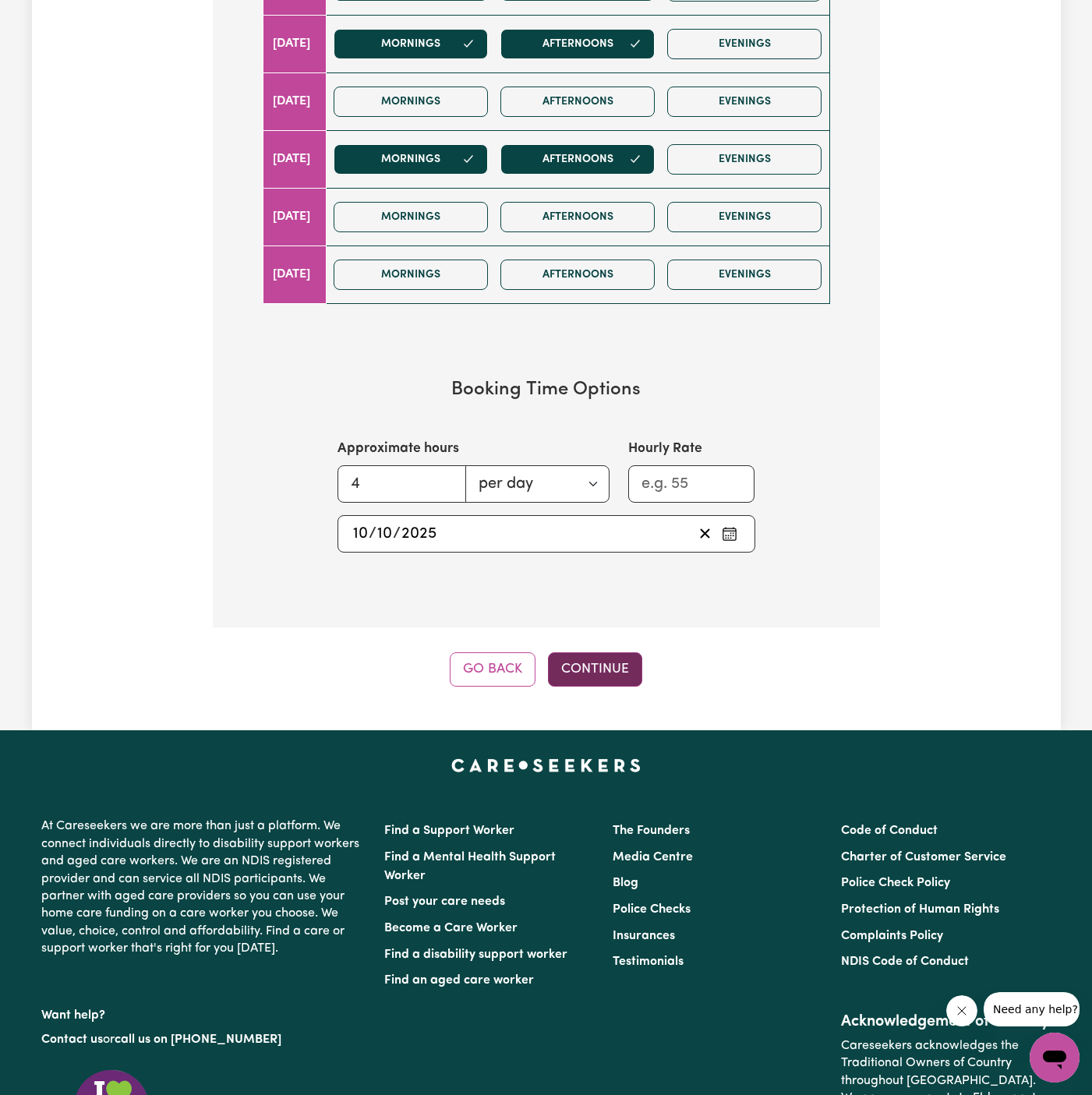
click at [598, 666] on button "Continue" at bounding box center [594, 670] width 94 height 35
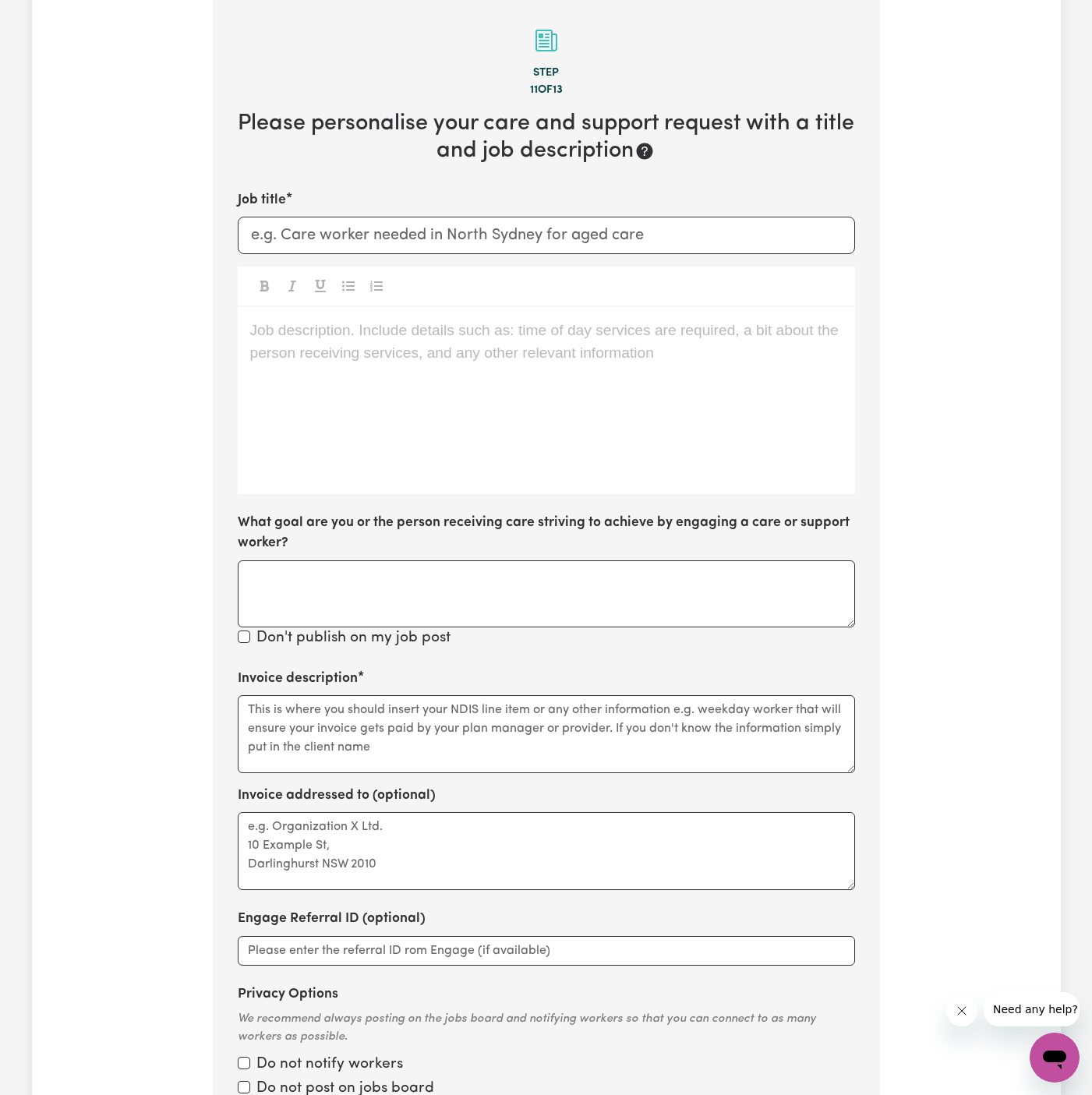
scroll to position [488, 0]
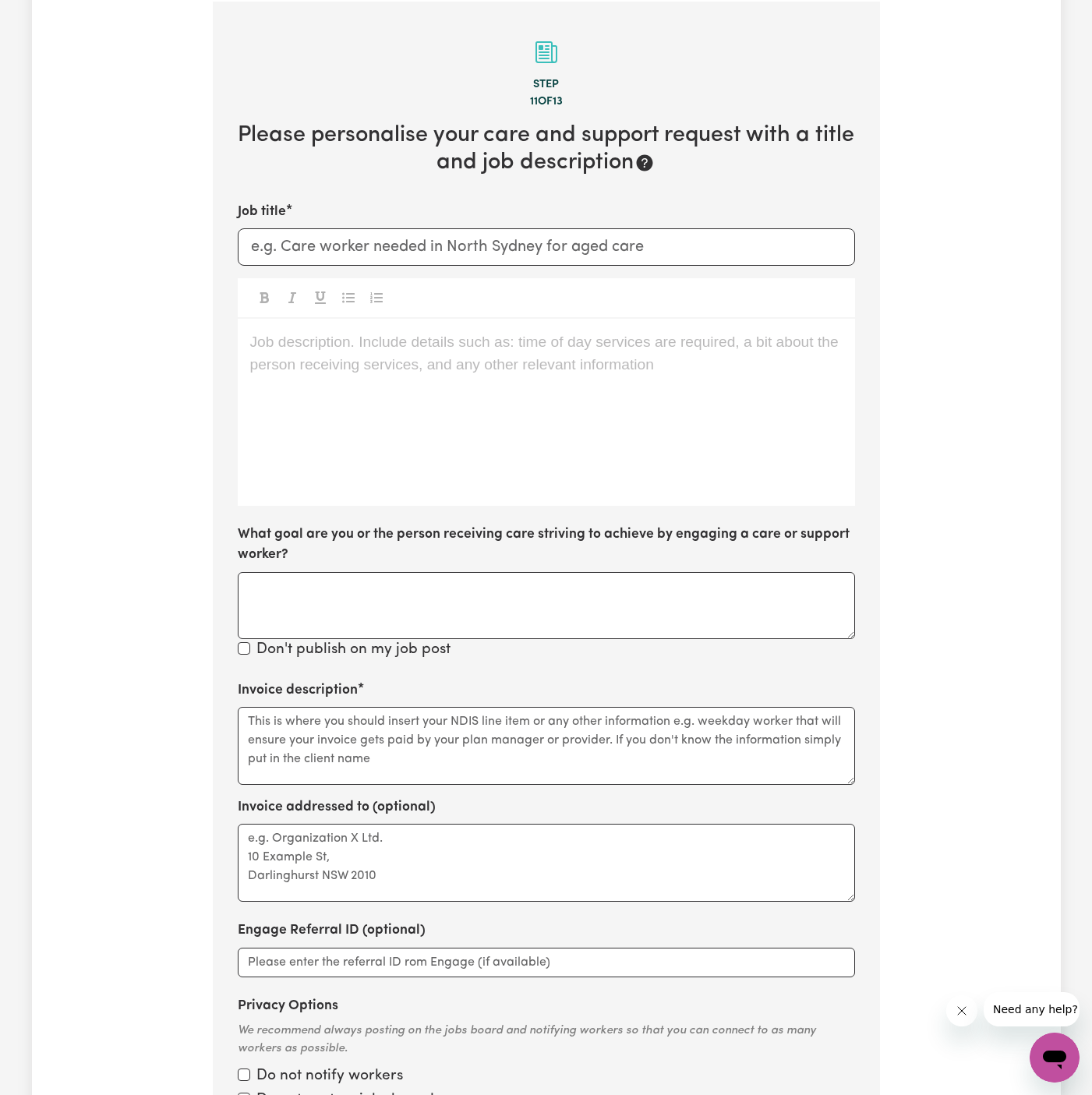
click at [404, 410] on div "Job description. Include details such as: time of day services are required, a …" at bounding box center [546, 411] width 617 height 187
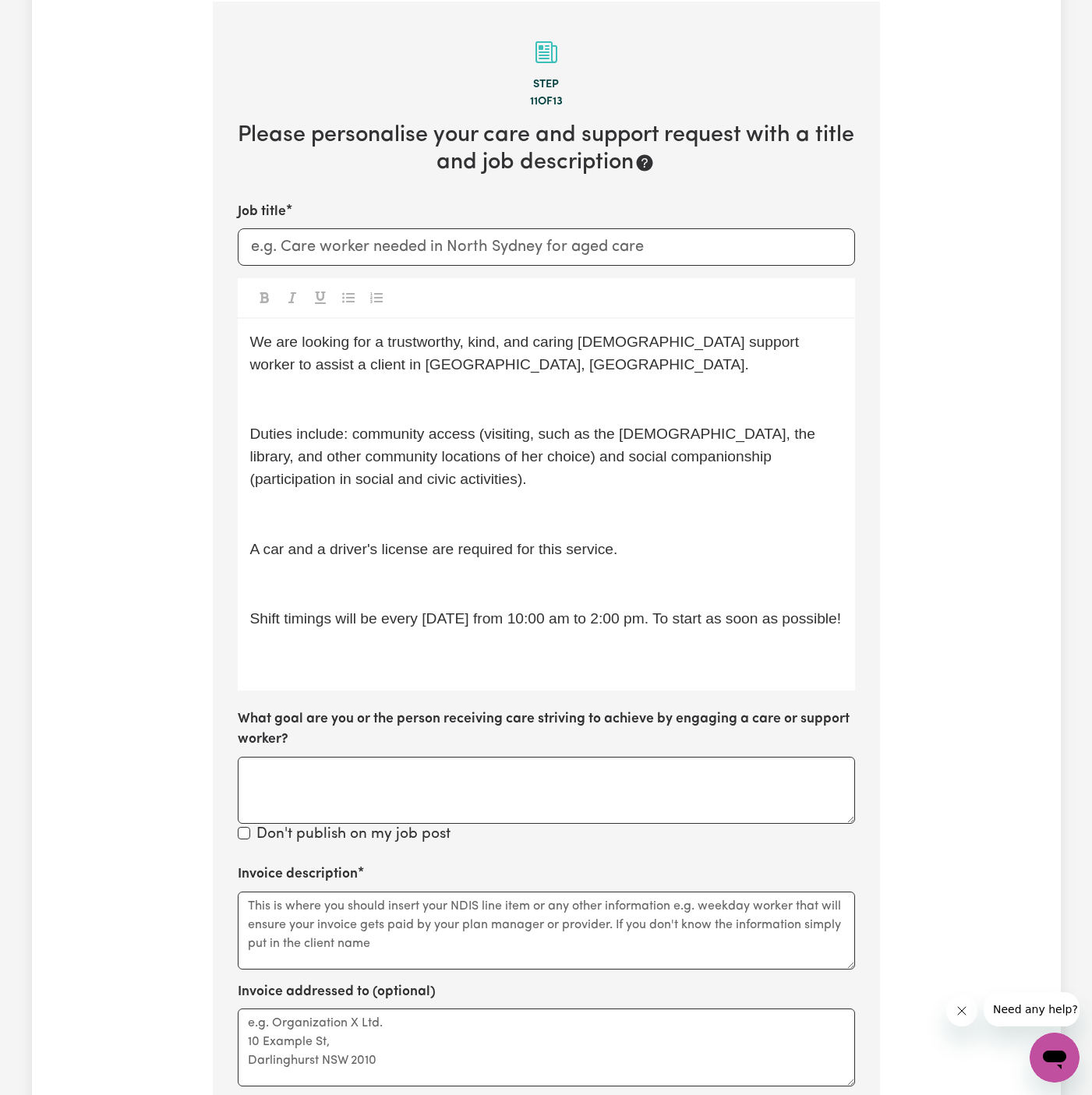
click at [418, 405] on p "﻿" at bounding box center [546, 400] width 592 height 23
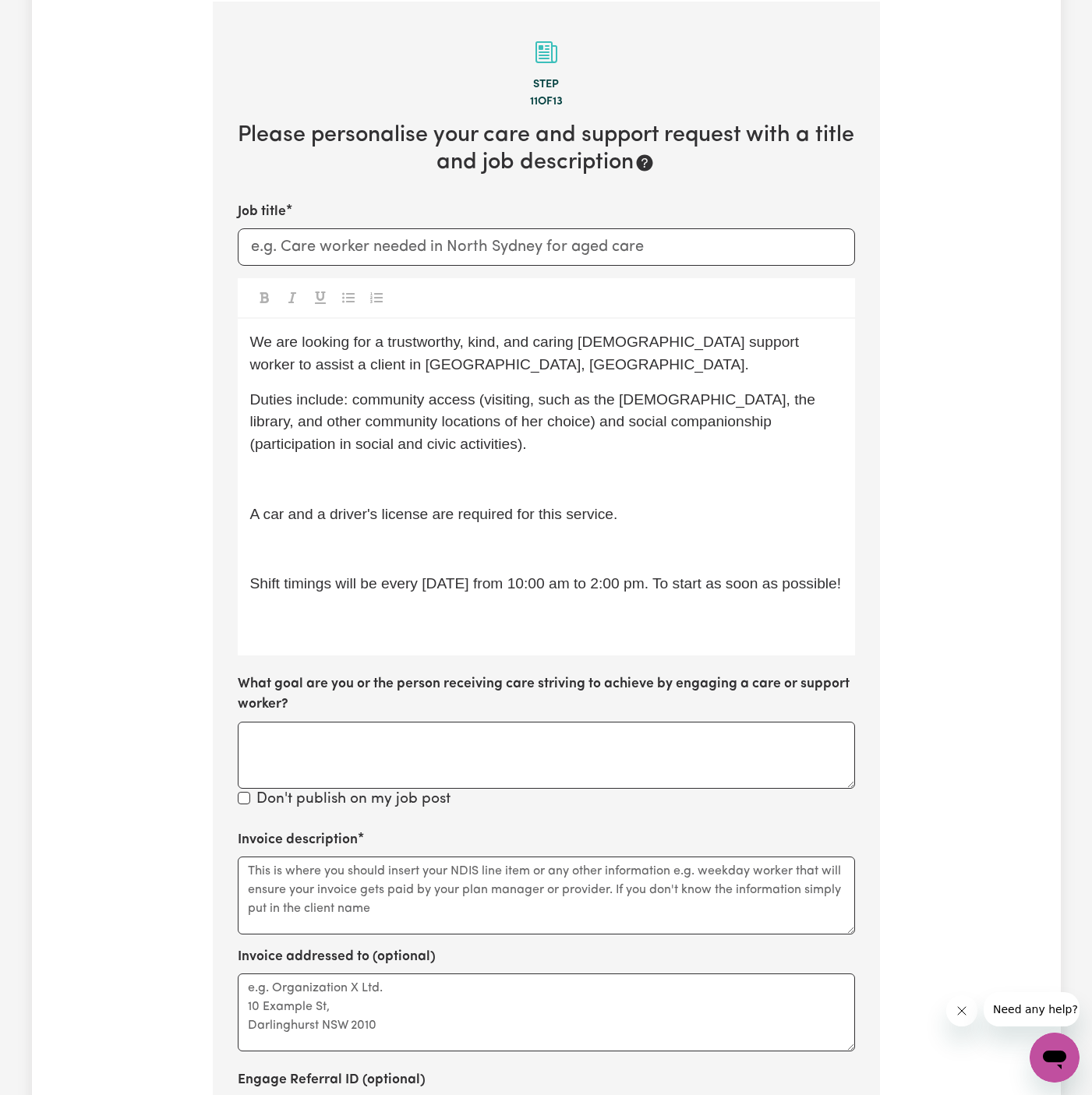
click at [418, 460] on div "We are looking for a trustworthy, kind, and caring female support worker to ass…" at bounding box center [546, 486] width 617 height 336
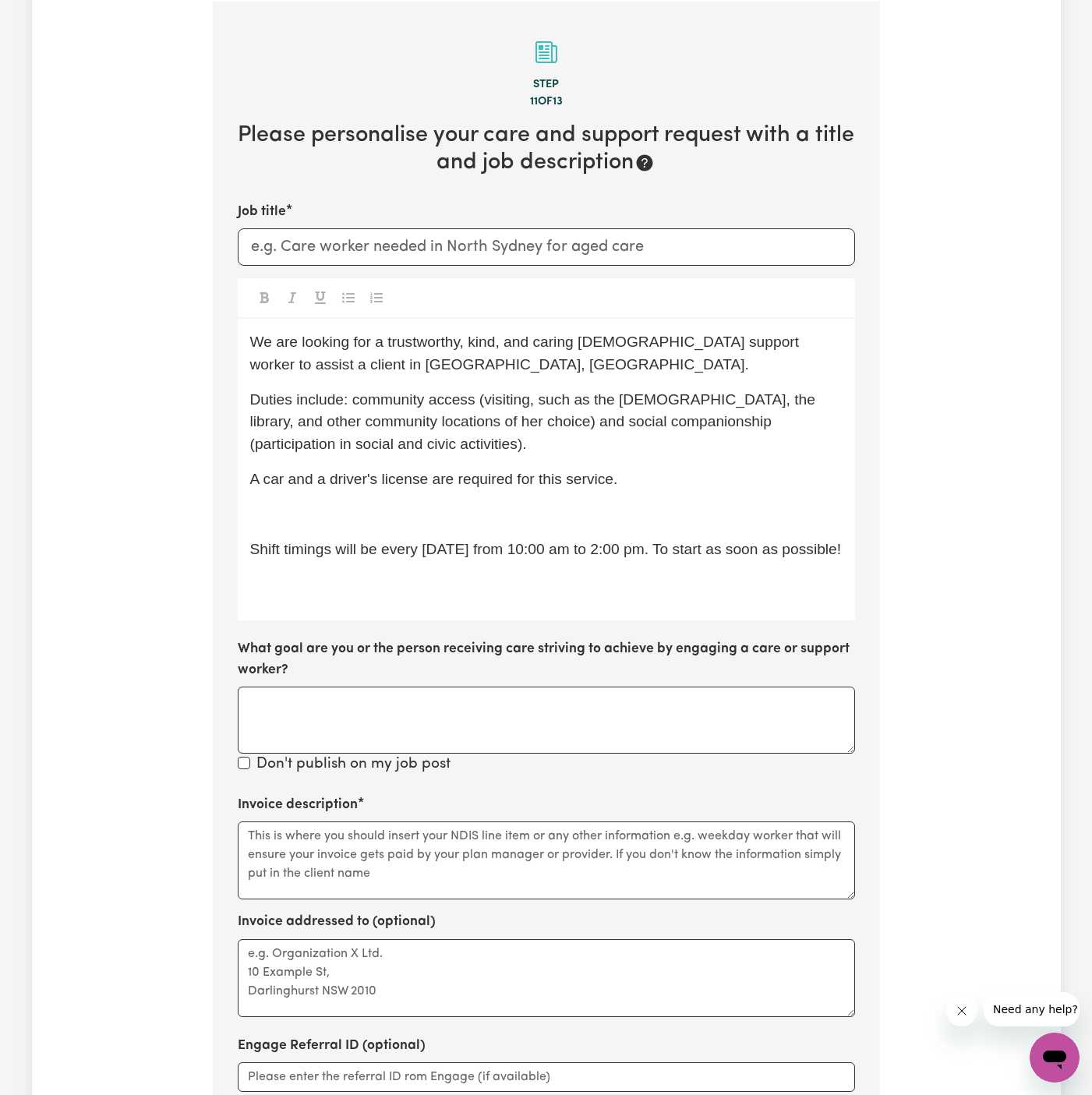
click at [487, 486] on p "A car and a driver's license are required for this service." at bounding box center [546, 480] width 592 height 23
click at [490, 507] on p "﻿" at bounding box center [546, 515] width 592 height 23
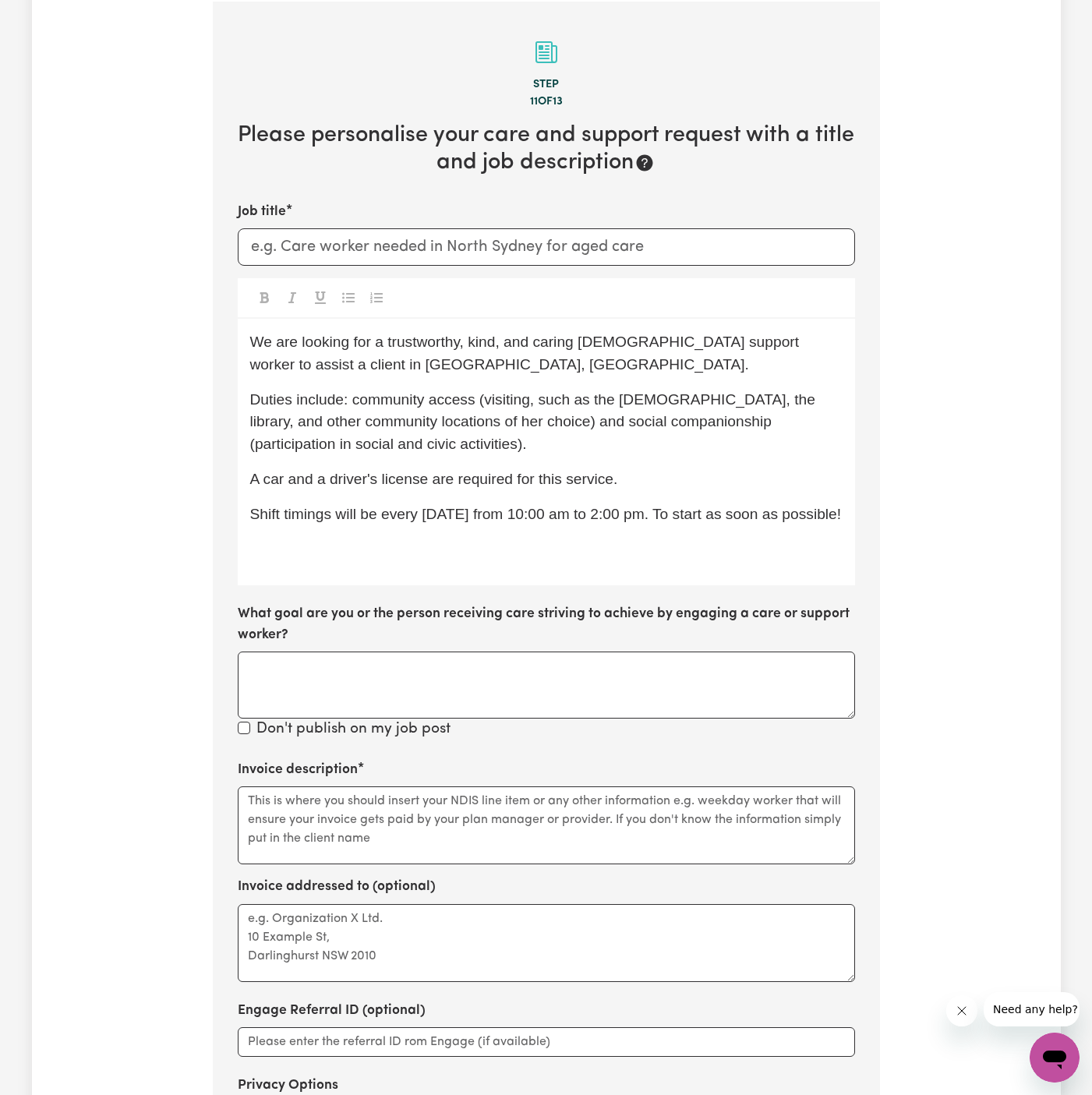
click at [440, 548] on p "﻿" at bounding box center [546, 549] width 592 height 23
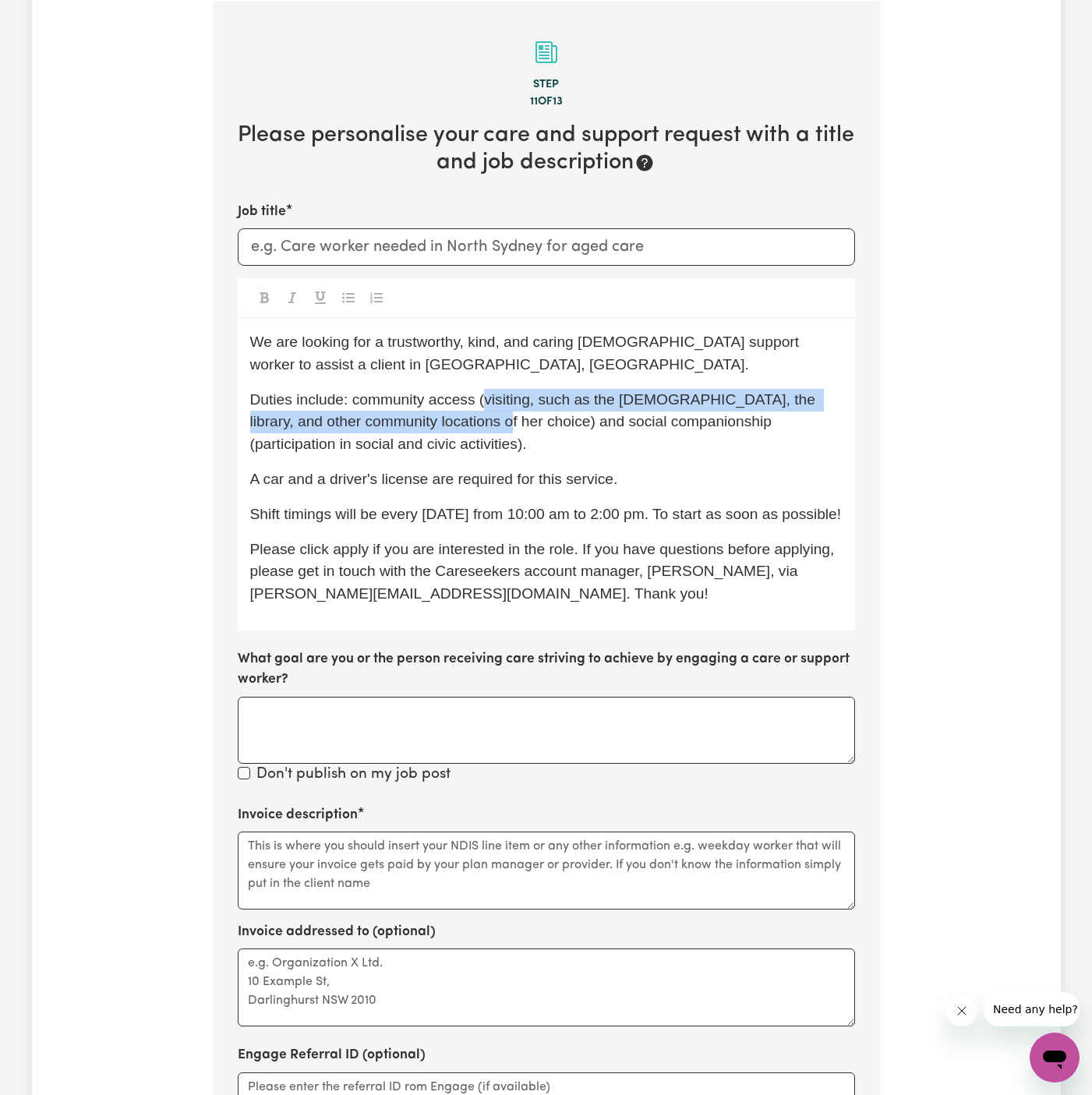
drag, startPoint x: 486, startPoint y: 397, endPoint x: 479, endPoint y: 426, distance: 29.8
click at [479, 426] on span "Duties include: community access (visiting, such as the church, the library, an…" at bounding box center [534, 423] width 570 height 62
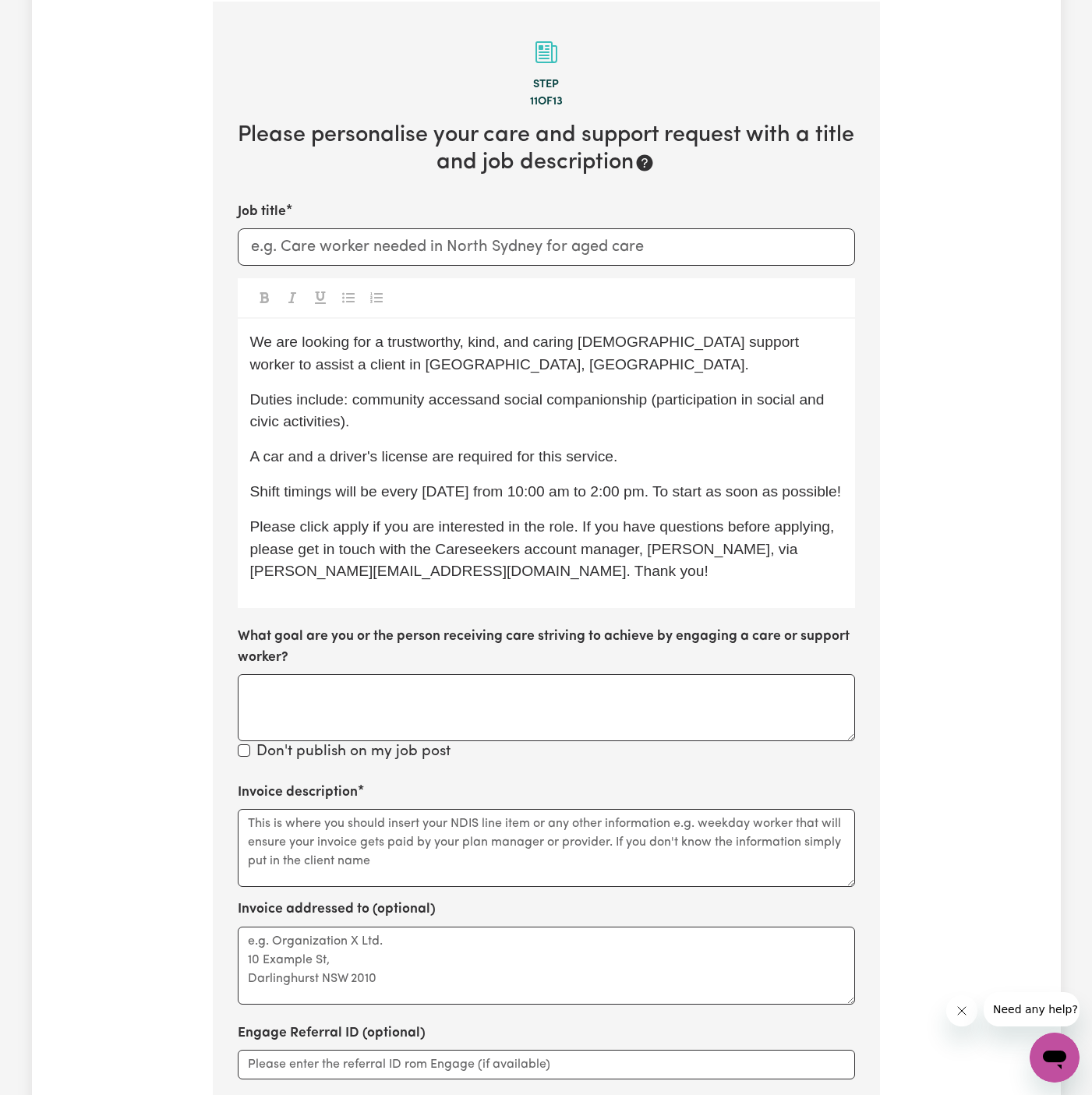
click at [534, 406] on span "Duties include: community accessand social companionship (participation in soci…" at bounding box center [539, 410] width 578 height 39
click at [487, 401] on span "Duties include: community accessand social companionship (participation in soci…" at bounding box center [539, 410] width 578 height 39
drag, startPoint x: 516, startPoint y: 423, endPoint x: 818, endPoint y: 421, distance: 302.0
click at [818, 421] on p "Duties include: community access, domestic assistance, cooking, meal prep, admi…" at bounding box center [546, 411] width 592 height 45
click at [357, 423] on span "Duties include: community access, domestic assistance, cooking, meal prep, admi…" at bounding box center [530, 410] width 561 height 39
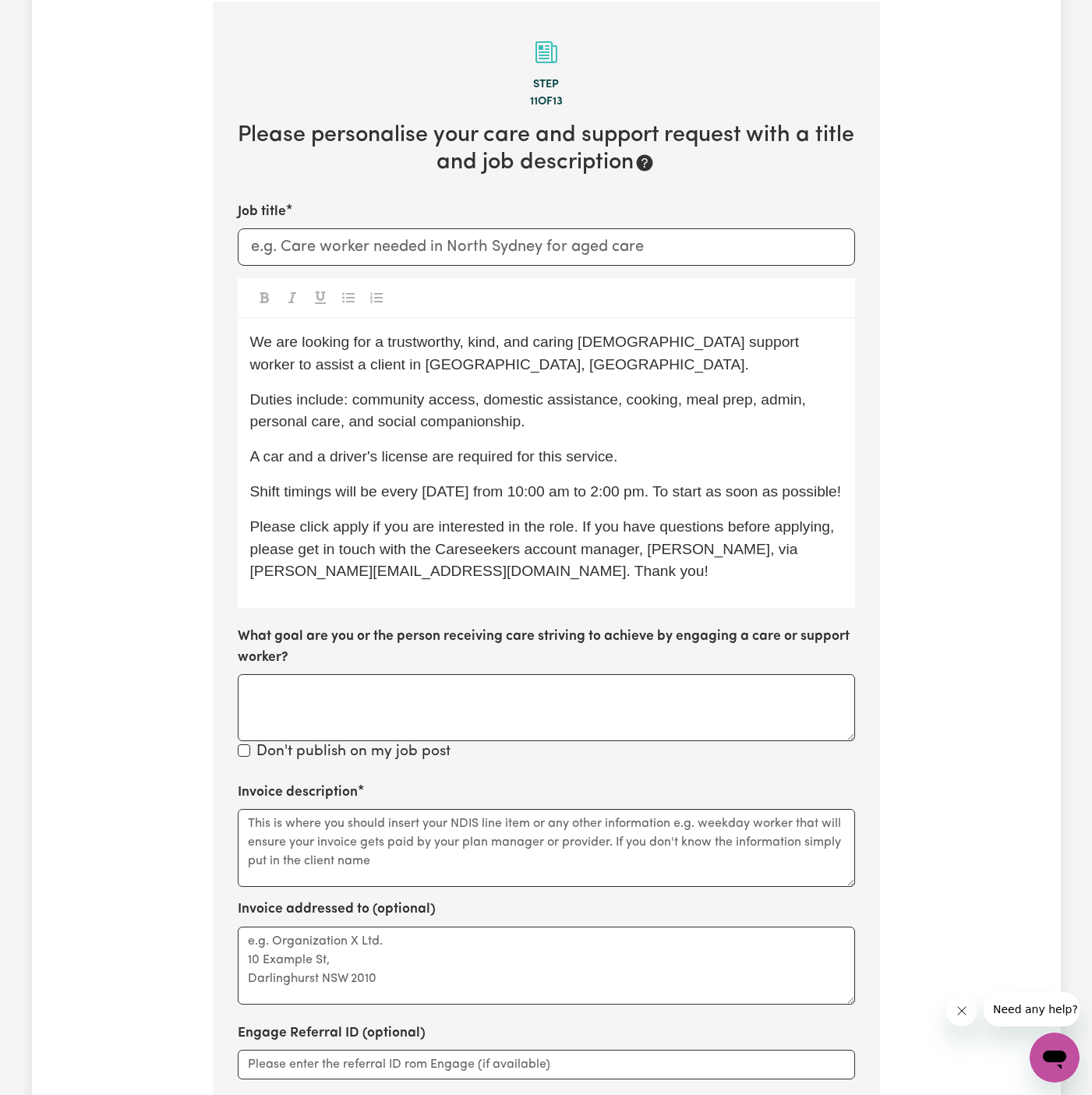
click at [497, 471] on div "We are looking for a trustworthy, kind, and caring female support worker to ass…" at bounding box center [546, 463] width 617 height 289
click at [606, 455] on span "A car and a driver's license are required for this service." at bounding box center [434, 455] width 368 height 16
click at [685, 455] on p "A car and a driver's license are required for this service." at bounding box center [546, 457] width 592 height 23
drag, startPoint x: 583, startPoint y: 513, endPoint x: 527, endPoint y: 512, distance: 56.0
click at [546, 512] on div "We are looking for a trustworthy, kind, and caring female support worker to ass…" at bounding box center [546, 463] width 617 height 289
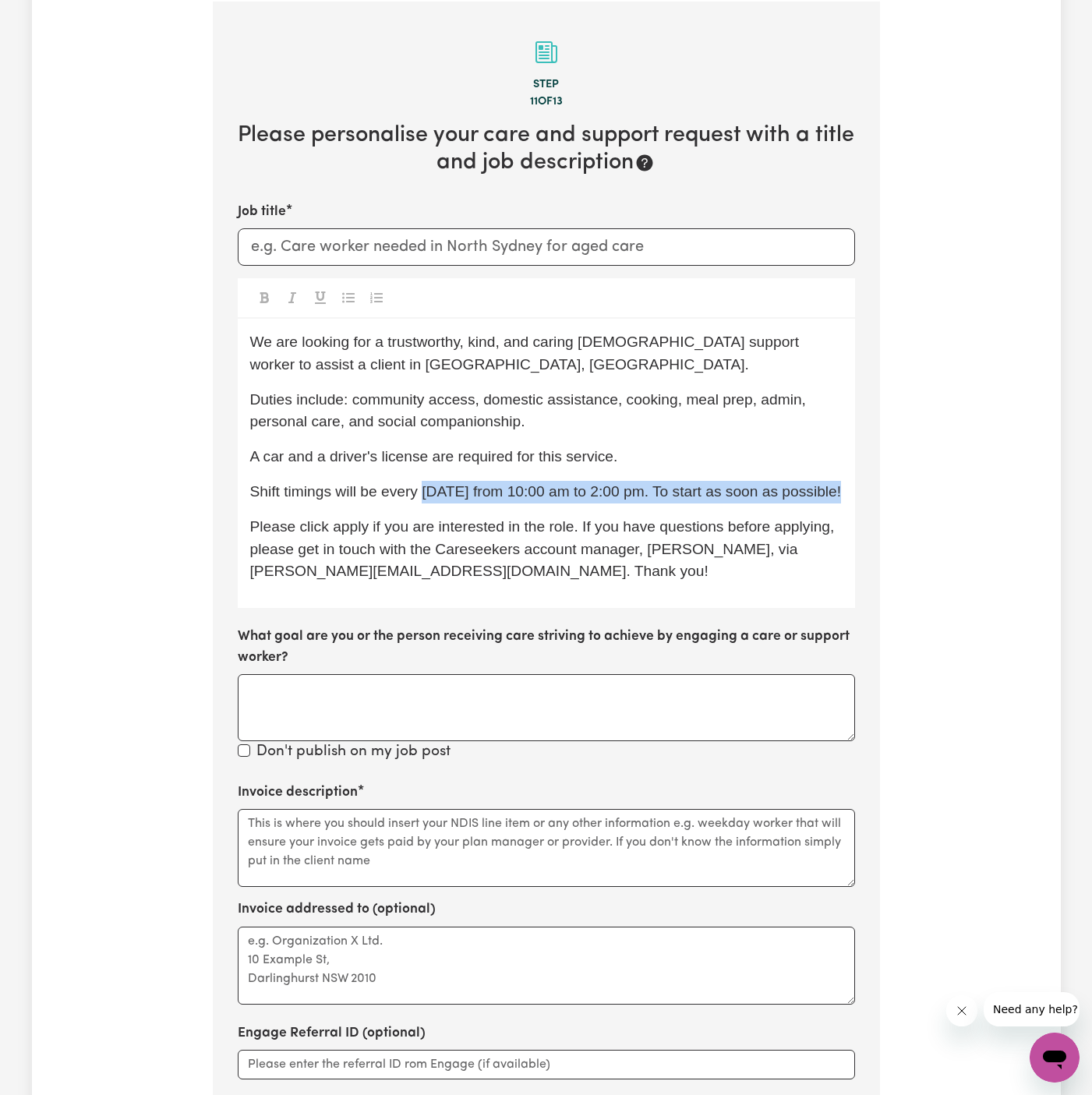
drag, startPoint x: 423, startPoint y: 493, endPoint x: 919, endPoint y: 491, distance: 496.0
click at [919, 491] on div "Tell us your care and support requirements Welcome to Careseekers. We are excit…" at bounding box center [546, 460] width 1028 height 1702
click at [768, 510] on div "We are looking for a trustworthy, kind, and caring female support worker to ass…" at bounding box center [546, 463] width 617 height 289
click at [648, 493] on span "Shift timings will be every Friday from 10:00 am to 2:00 pm. To start as soon a…" at bounding box center [546, 490] width 592 height 16
drag, startPoint x: 637, startPoint y: 493, endPoint x: 421, endPoint y: 494, distance: 216.0
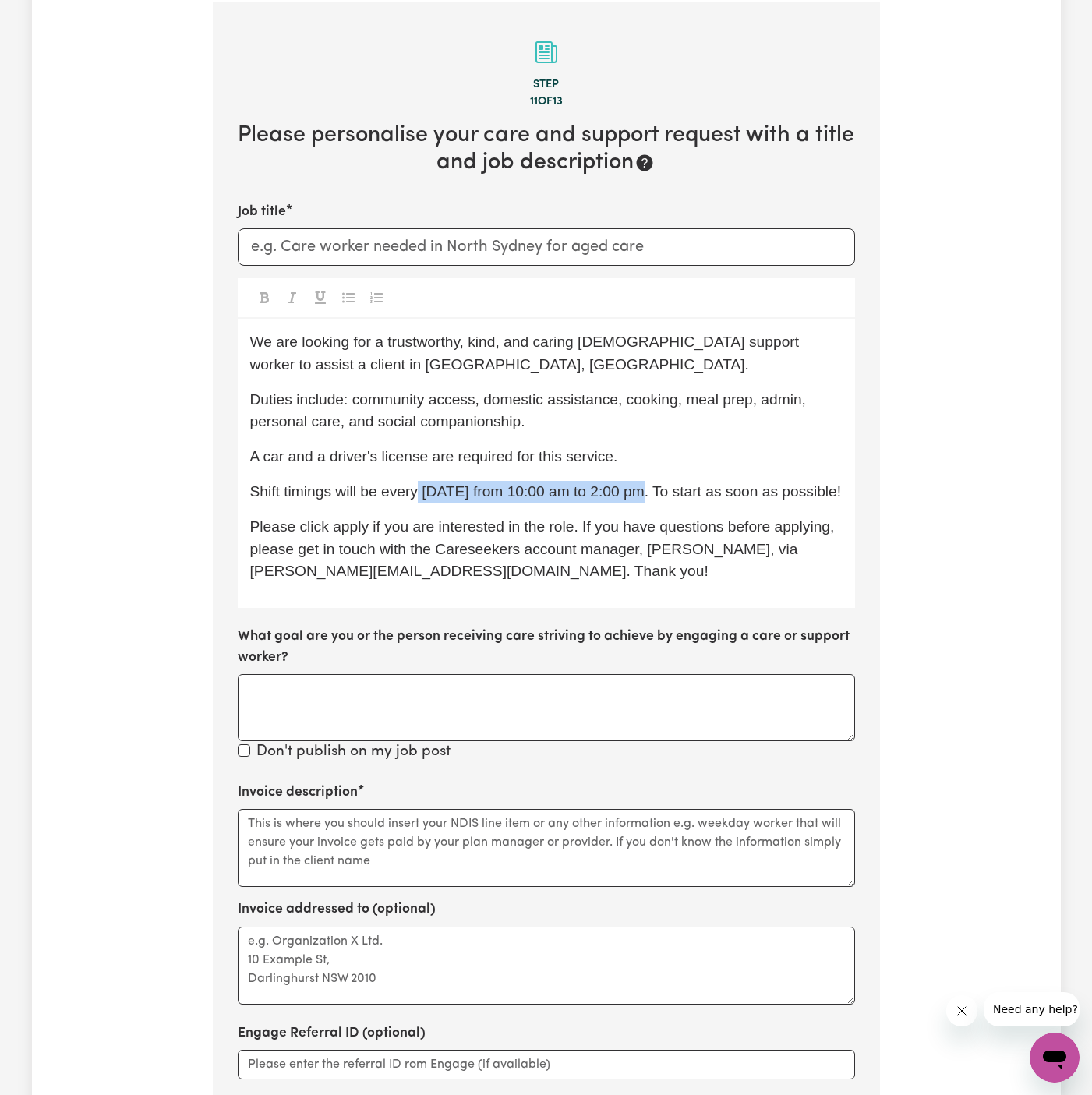
click at [421, 494] on span "Shift timings will be every Friday from 10:00 am to 2:00 pm. To start as soon a…" at bounding box center [546, 490] width 592 height 16
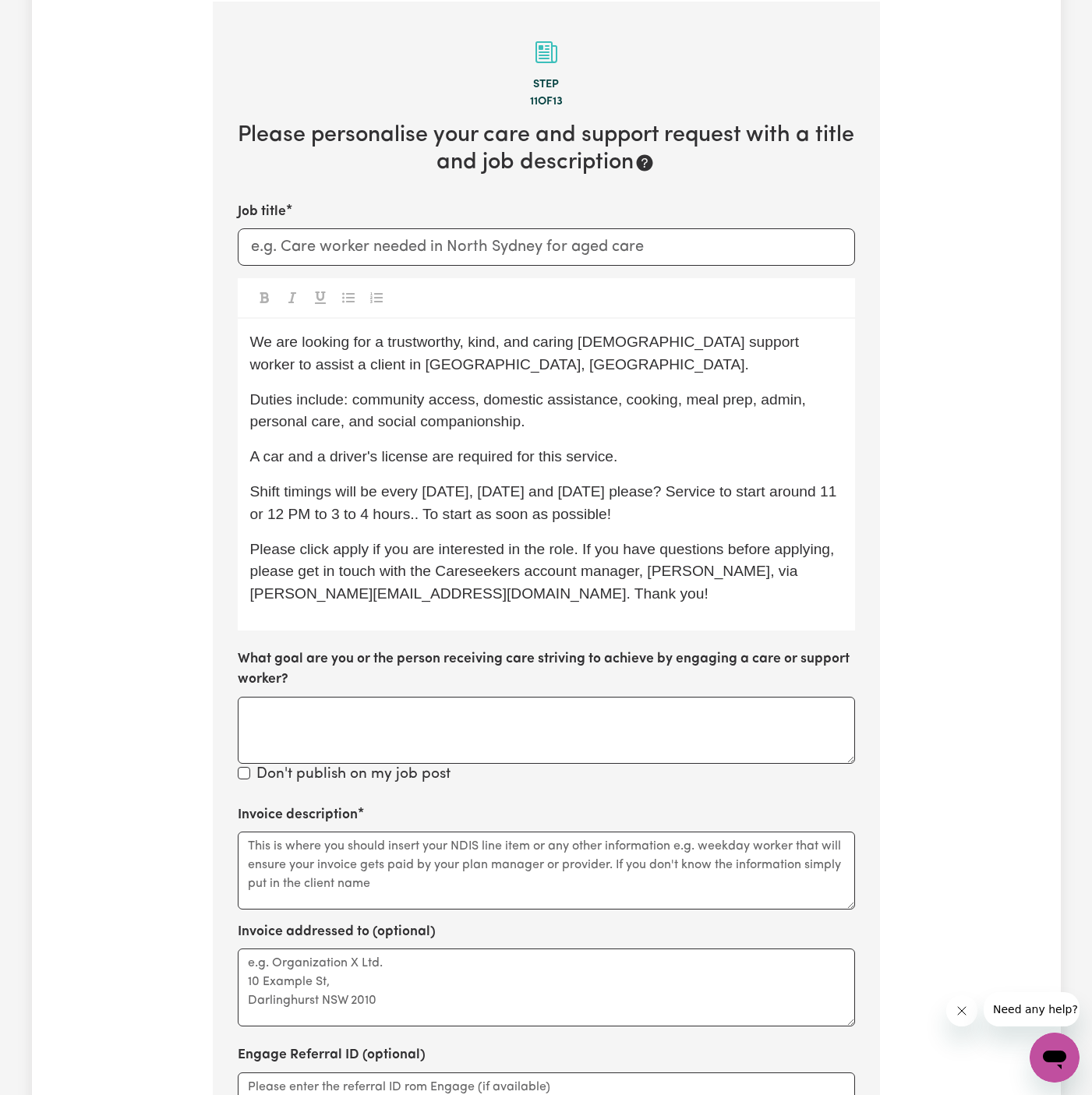
click at [692, 489] on span "Shift timings will be every Tuesday, Wednesday and Friday please? Service to st…" at bounding box center [545, 501] width 591 height 39
drag, startPoint x: 703, startPoint y: 495, endPoint x: 726, endPoint y: 495, distance: 23.0
click at [709, 495] on span "Shift timings will be every Tuesday, Wednesday and Friday Service to start arou…" at bounding box center [536, 501] width 573 height 39
click at [759, 495] on span "Shift timings will be every Tuesday, Wednesday and Friday Service to start arou…" at bounding box center [536, 501] width 573 height 39
click at [684, 492] on span "Shift timings will be every Tuesday, Wednesday and Friday Service to start arou…" at bounding box center [536, 501] width 573 height 39
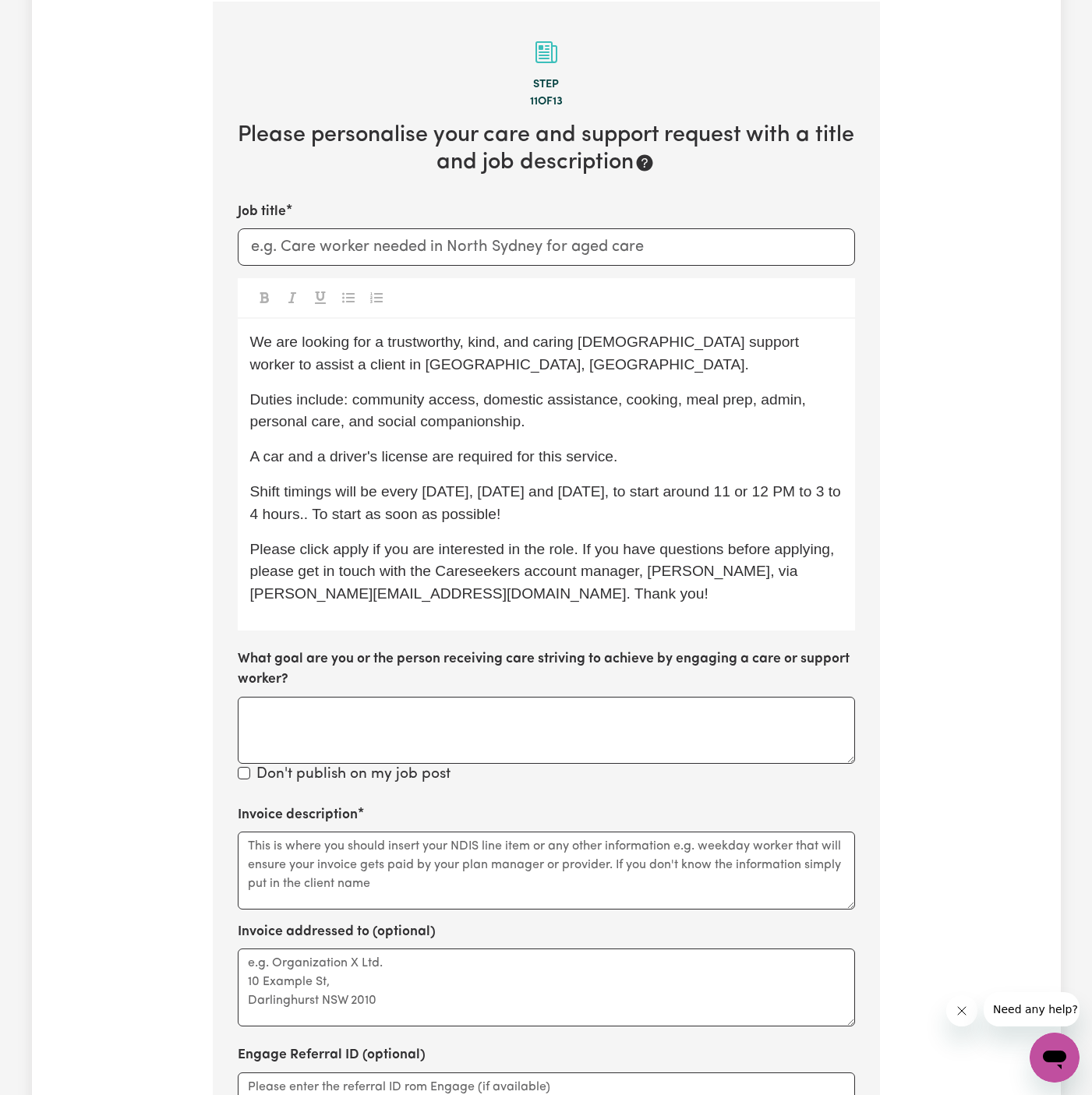
click at [826, 495] on span "Shift timings will be every Tuesday, Wednesday and Friday, to start around 11 o…" at bounding box center [547, 501] width 595 height 39
click at [579, 493] on span "Shift timings will be every Tuesday, Wednesday and Friday, to start around 11 o…" at bounding box center [541, 501] width 583 height 39
click at [574, 492] on span "Shift timings will be every Tuesday, Wednesday and Friday, to start around 11 o…" at bounding box center [541, 501] width 583 height 39
click at [837, 492] on span "Shift timings will be every Tuesday, Wednesday, and Friday, to start around 11 …" at bounding box center [543, 501] width 587 height 39
drag, startPoint x: 675, startPoint y: 532, endPoint x: 592, endPoint y: 503, distance: 87.9
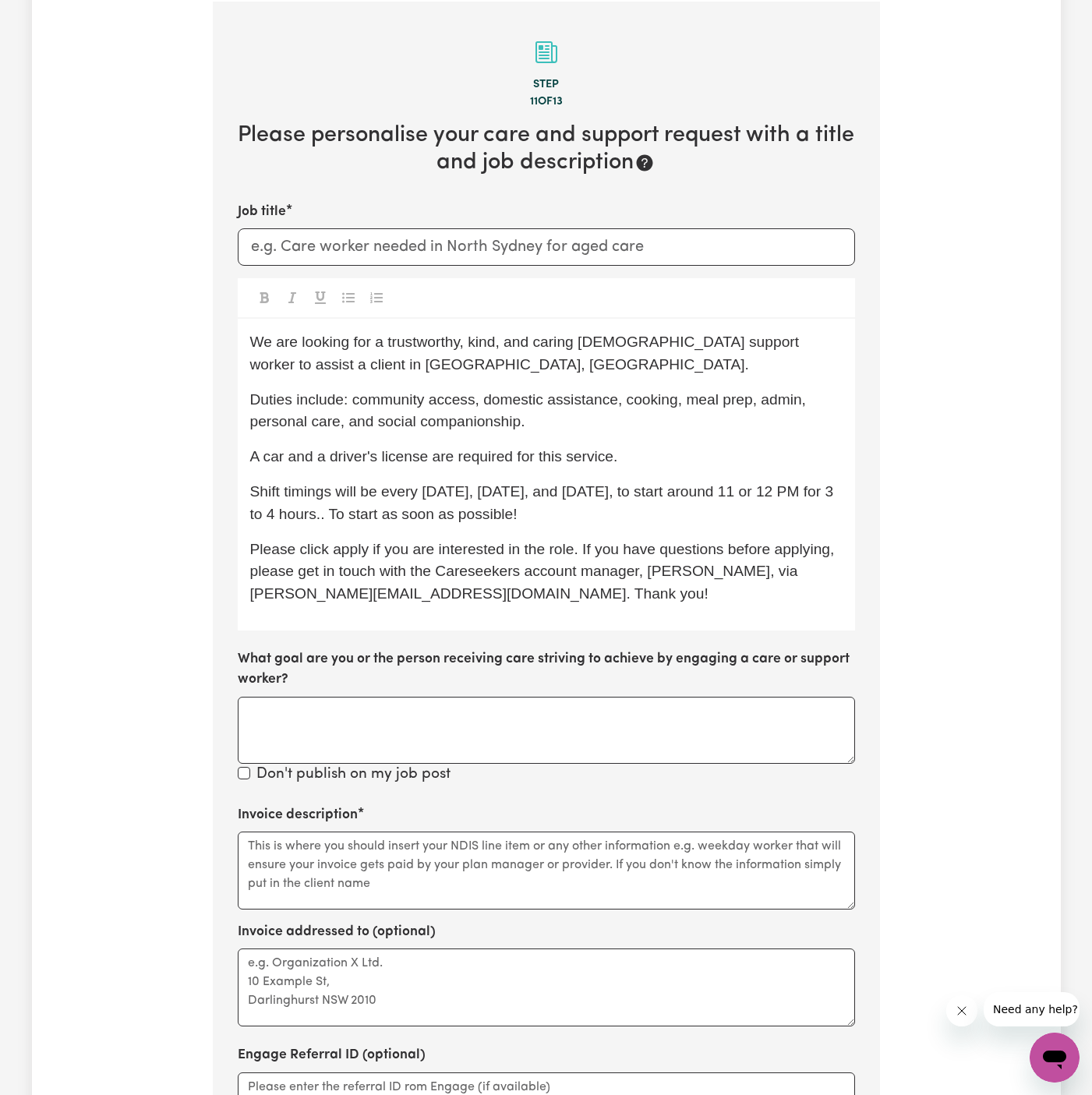
click at [592, 503] on div "We are looking for a trustworthy, kind, and caring female support worker to ass…" at bounding box center [546, 474] width 617 height 312
click at [337, 515] on span "Shift timings will be every Tuesday, Wednesday, and Friday, to start around 11 …" at bounding box center [544, 501] width 588 height 39
click at [522, 499] on p "Shift timings will be every Tuesday, Wednesday, and Friday, to start around 11 …" at bounding box center [546, 503] width 592 height 45
click at [678, 507] on p "Shift timings will be every Tuesday, Wednesday, and Friday, to start around 11 …" at bounding box center [546, 503] width 592 height 45
click at [754, 494] on span "Shift timings will be every Tuesday, Wednesday, and Friday, to start around 11 …" at bounding box center [544, 501] width 588 height 39
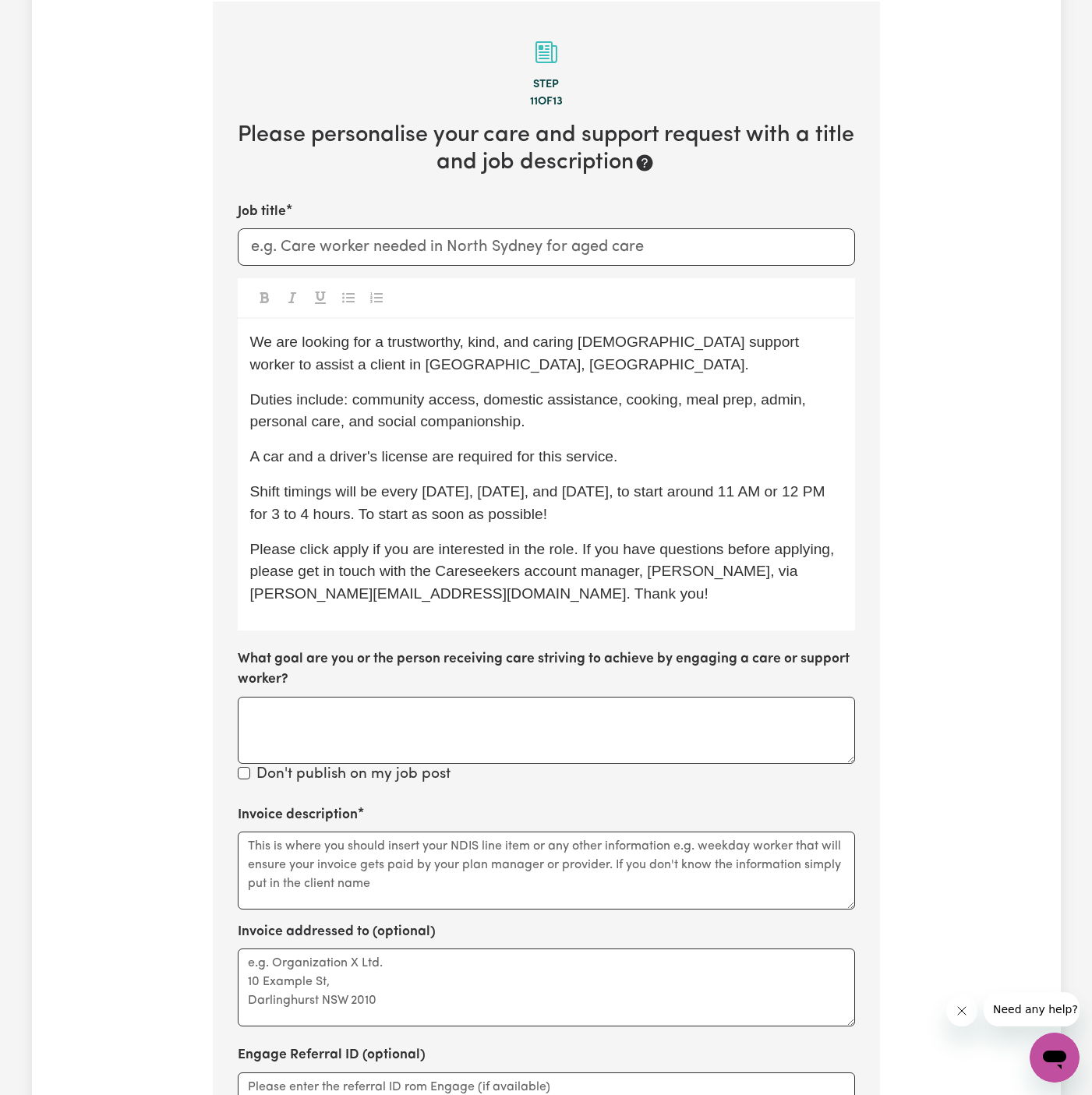
click at [629, 532] on div "We are looking for a trustworthy, kind, and caring female support worker to ass…" at bounding box center [546, 474] width 617 height 312
click at [493, 503] on span "Shift timings will be every Tuesday, Wednesday, and Friday, to start around 11 …" at bounding box center [539, 501] width 579 height 39
click at [589, 501] on p "Shift timings will be every Tuesday, Wednesday, and Friday, to start around 11 …" at bounding box center [546, 503] width 592 height 45
click at [634, 513] on p "Shift timings will be every Tuesday, Wednesday, and Friday, to start around 11 …" at bounding box center [546, 503] width 592 height 45
click at [510, 598] on span "Please click apply if you are interested in the role. If you have questions bef…" at bounding box center [544, 572] width 589 height 62
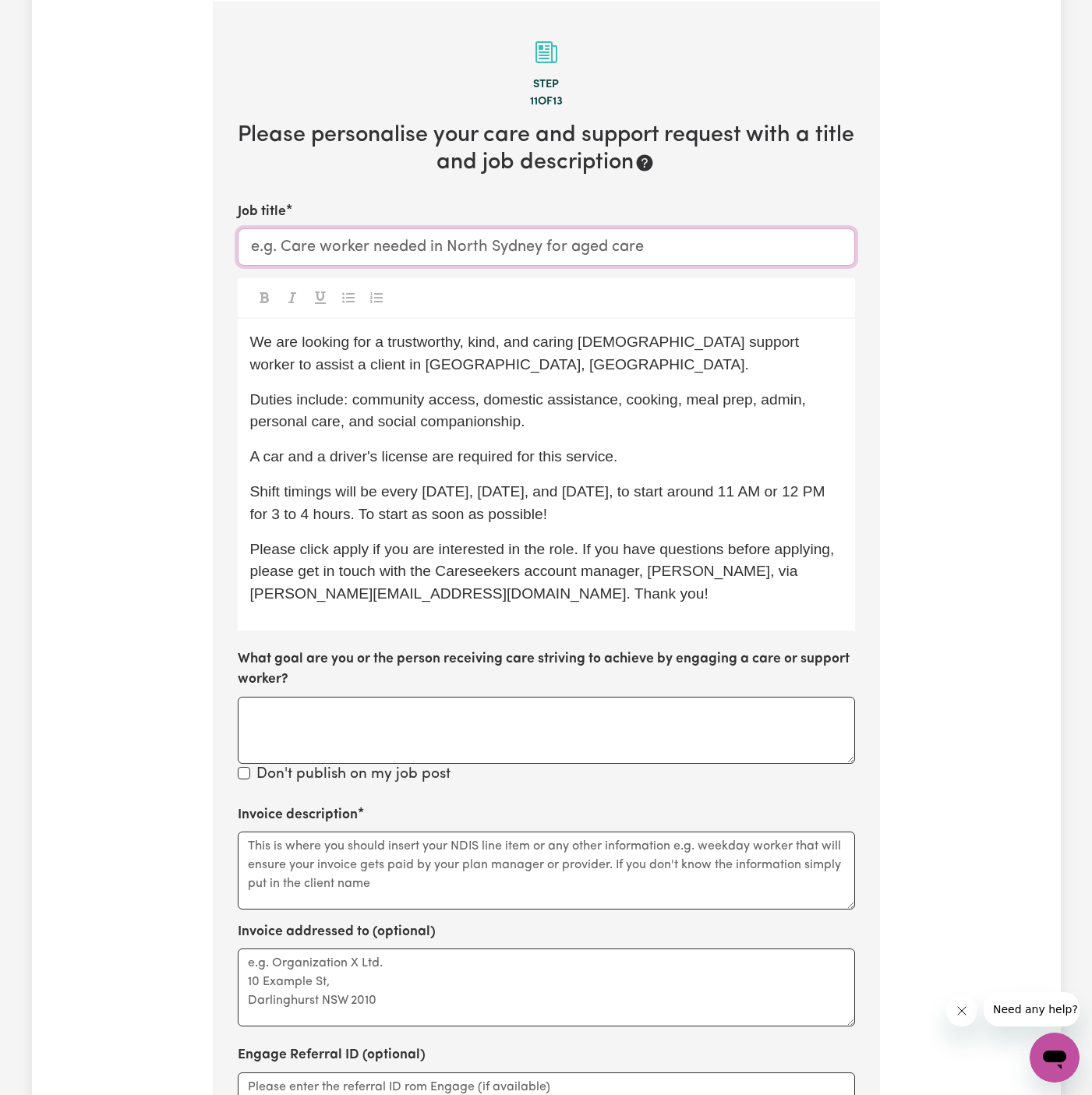
click at [336, 242] on input "Job title" at bounding box center [546, 247] width 617 height 38
click at [524, 246] on input "Female Support Worker Needed In" at bounding box center [546, 247] width 617 height 38
paste input "Randwick, NSW"
click at [524, 246] on input "Female Support Worker Needed In Randwick, NSW" at bounding box center [546, 247] width 617 height 38
type input "Female Support Worker Needed In Randwick, NSW"
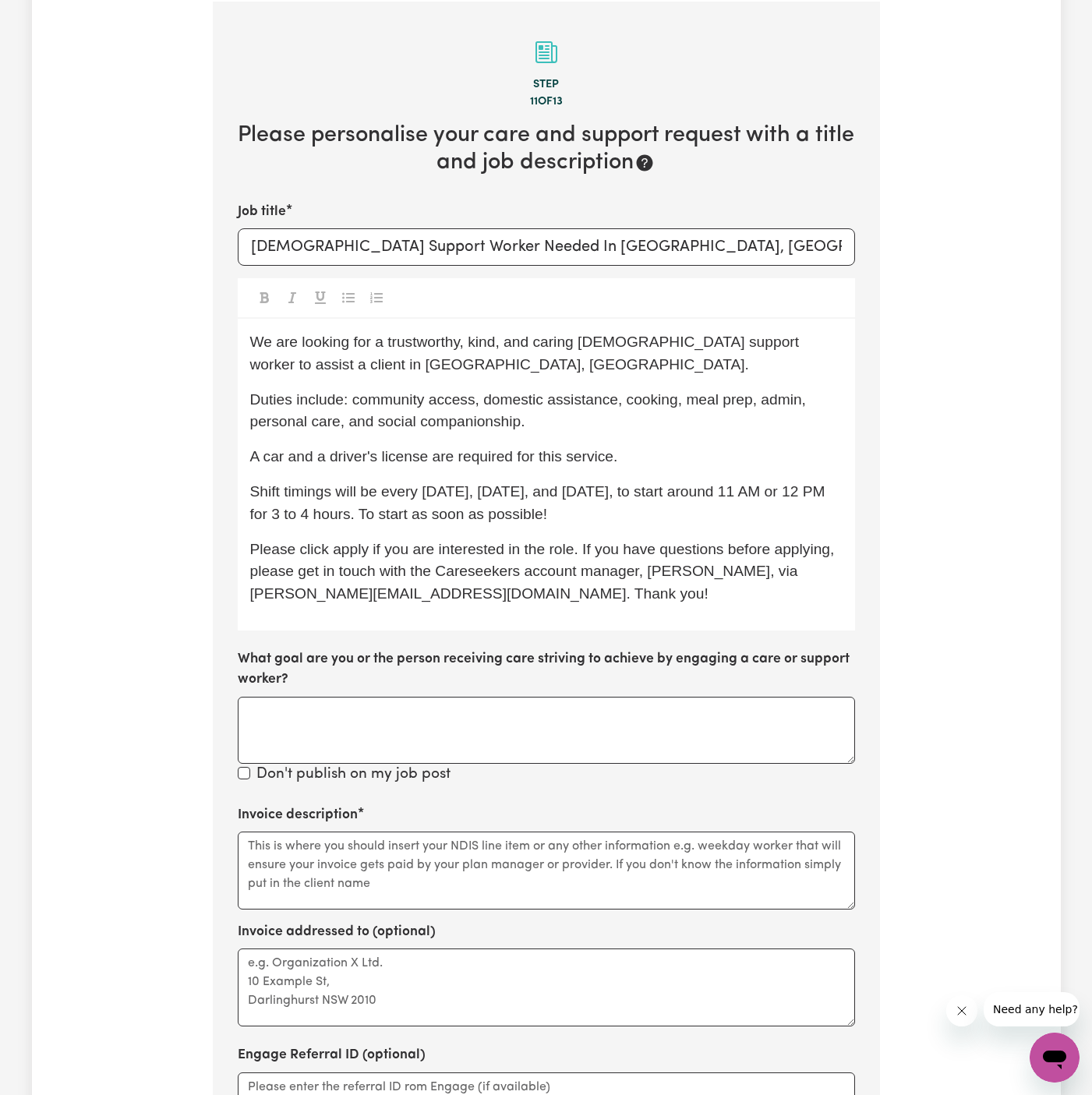
click at [654, 349] on p "We are looking for a trustworthy, kind, and caring female support worker to ass…" at bounding box center [546, 354] width 592 height 45
drag, startPoint x: 574, startPoint y: 345, endPoint x: 386, endPoint y: 345, distance: 188.0
click at [386, 345] on span "We are looking for a trustworthy, kind, and caring female support worker to ass…" at bounding box center [526, 352] width 553 height 39
drag, startPoint x: 666, startPoint y: 346, endPoint x: 757, endPoint y: 346, distance: 91.0
click at [757, 346] on span "We are looking for a female support worker to assist a client in Padstow, NSW." at bounding box center [518, 352] width 538 height 39
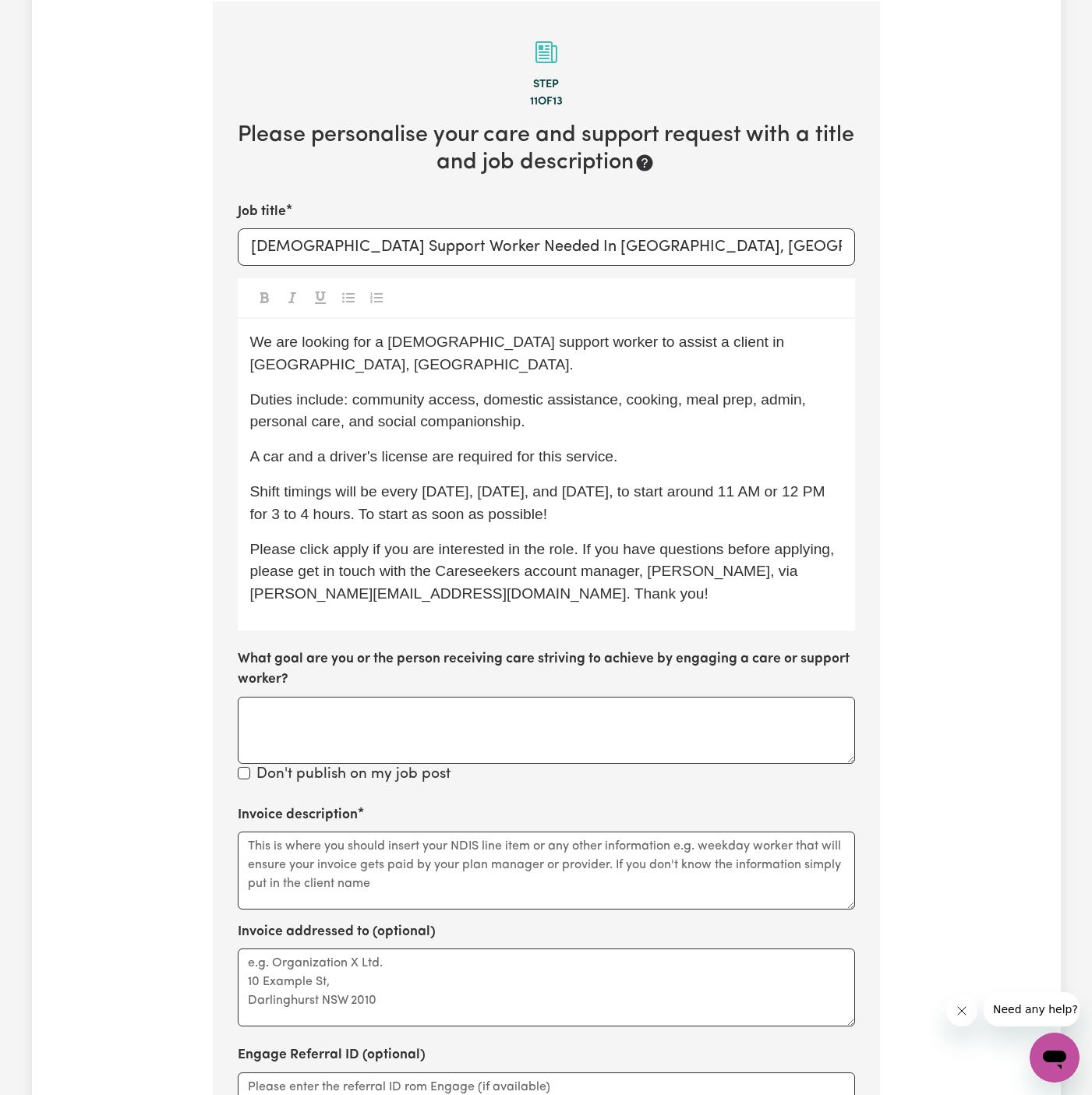
click at [515, 494] on span "Shift timings will be every Tuesday, Wednesday, and Friday, to start around 11 …" at bounding box center [539, 501] width 579 height 39
click at [603, 492] on p "Shift timings will be every Tuesday, Wednesday, and Friday, to start around 11 …" at bounding box center [546, 503] width 592 height 45
click at [652, 492] on p "Shift timings will be every Tuesday, Wednesday, and Friday, to start around 11 …" at bounding box center [546, 503] width 592 height 45
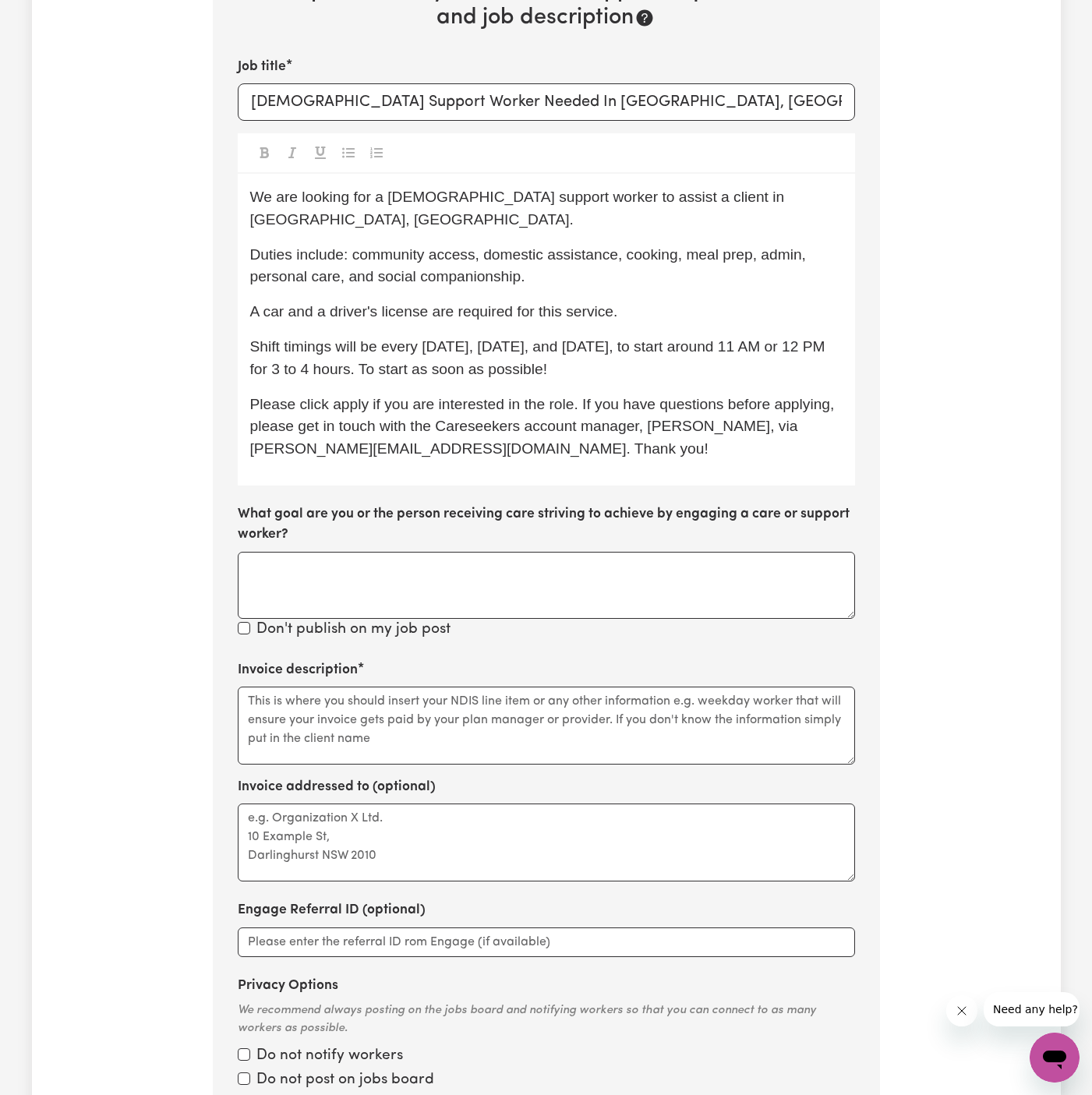
scroll to position [696, 0]
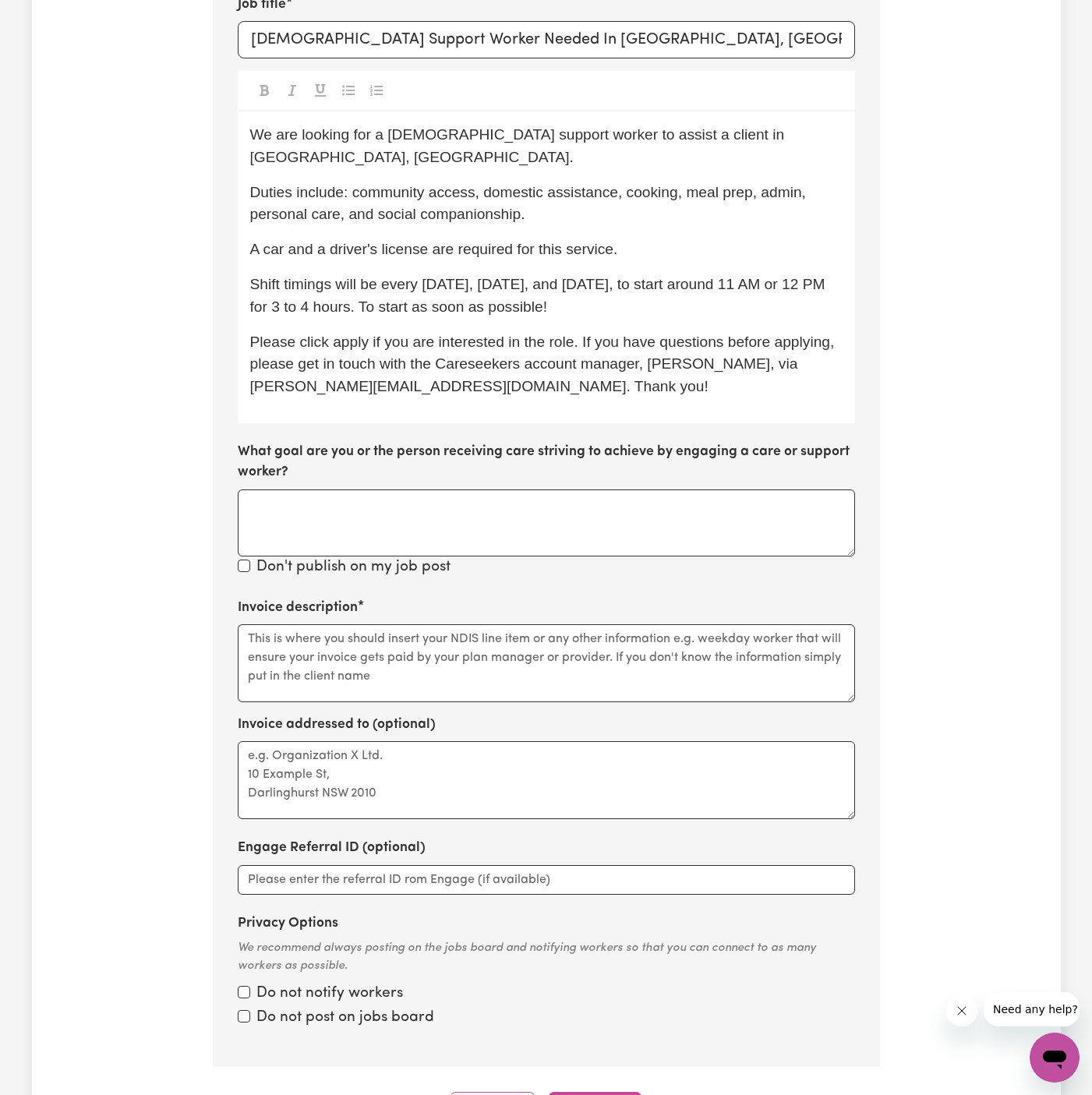
click at [492, 332] on p "Please click apply if you are interested in the role. If you have questions bef…" at bounding box center [546, 364] width 592 height 67
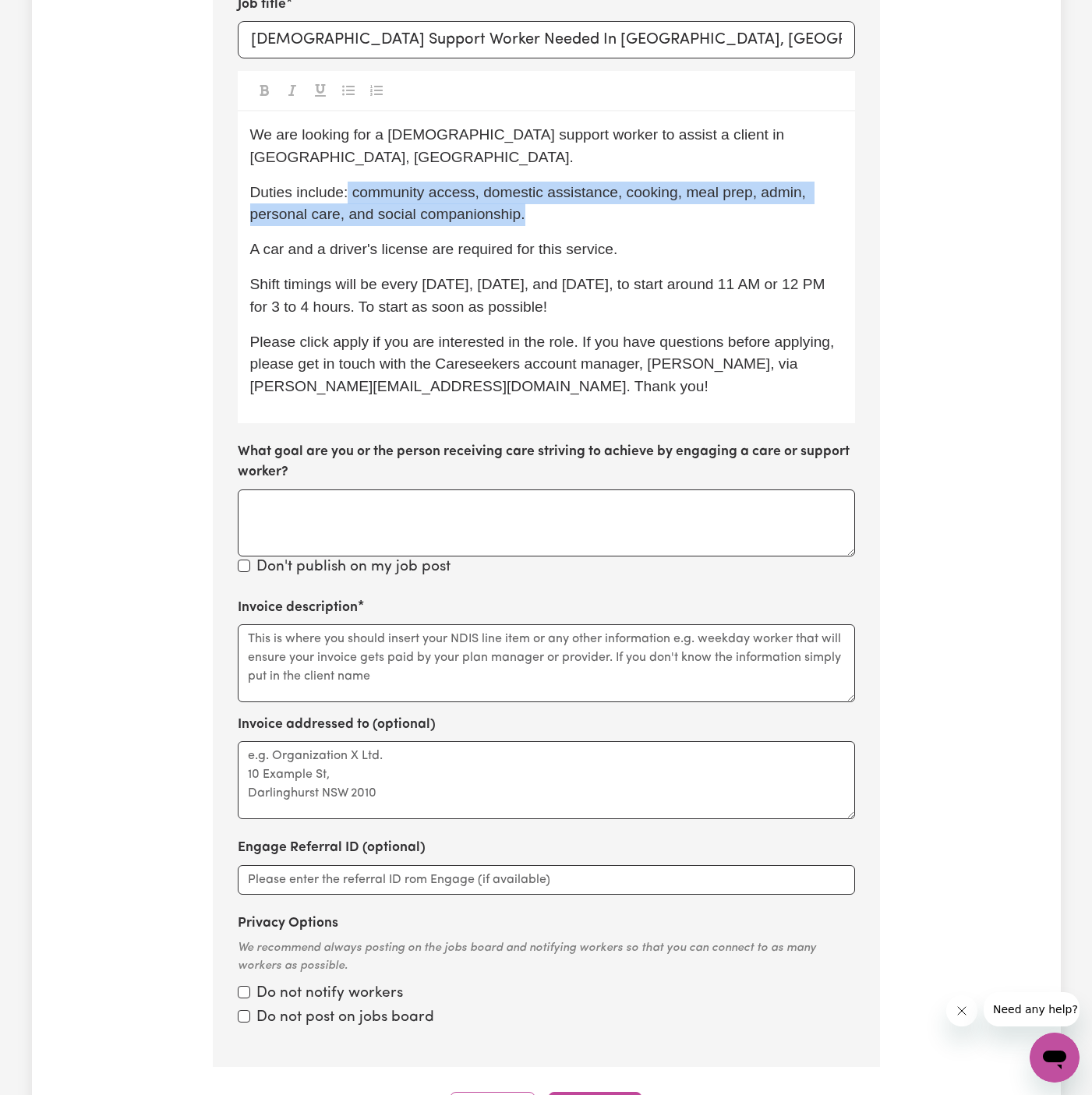
drag, startPoint x: 347, startPoint y: 172, endPoint x: 522, endPoint y: 179, distance: 175.1
click at [522, 181] on p "Duties include: community access, domestic assistance, cooking, meal prep, admi…" at bounding box center [546, 204] width 592 height 45
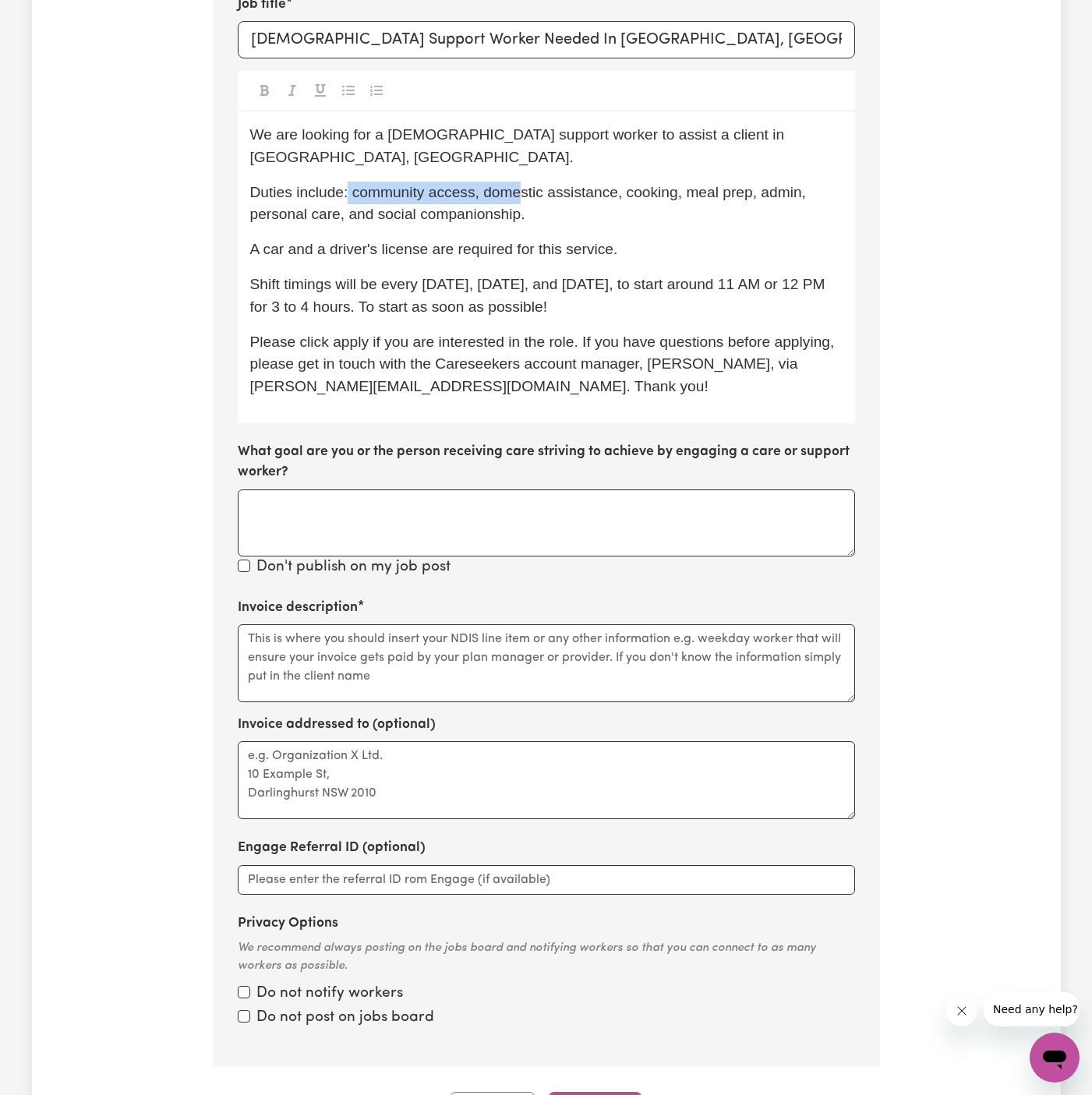
copy span "community access, dome"
click at [570, 181] on p "Duties include: community access, domestic assistance, cooking, meal prep, admi…" at bounding box center [546, 204] width 592 height 45
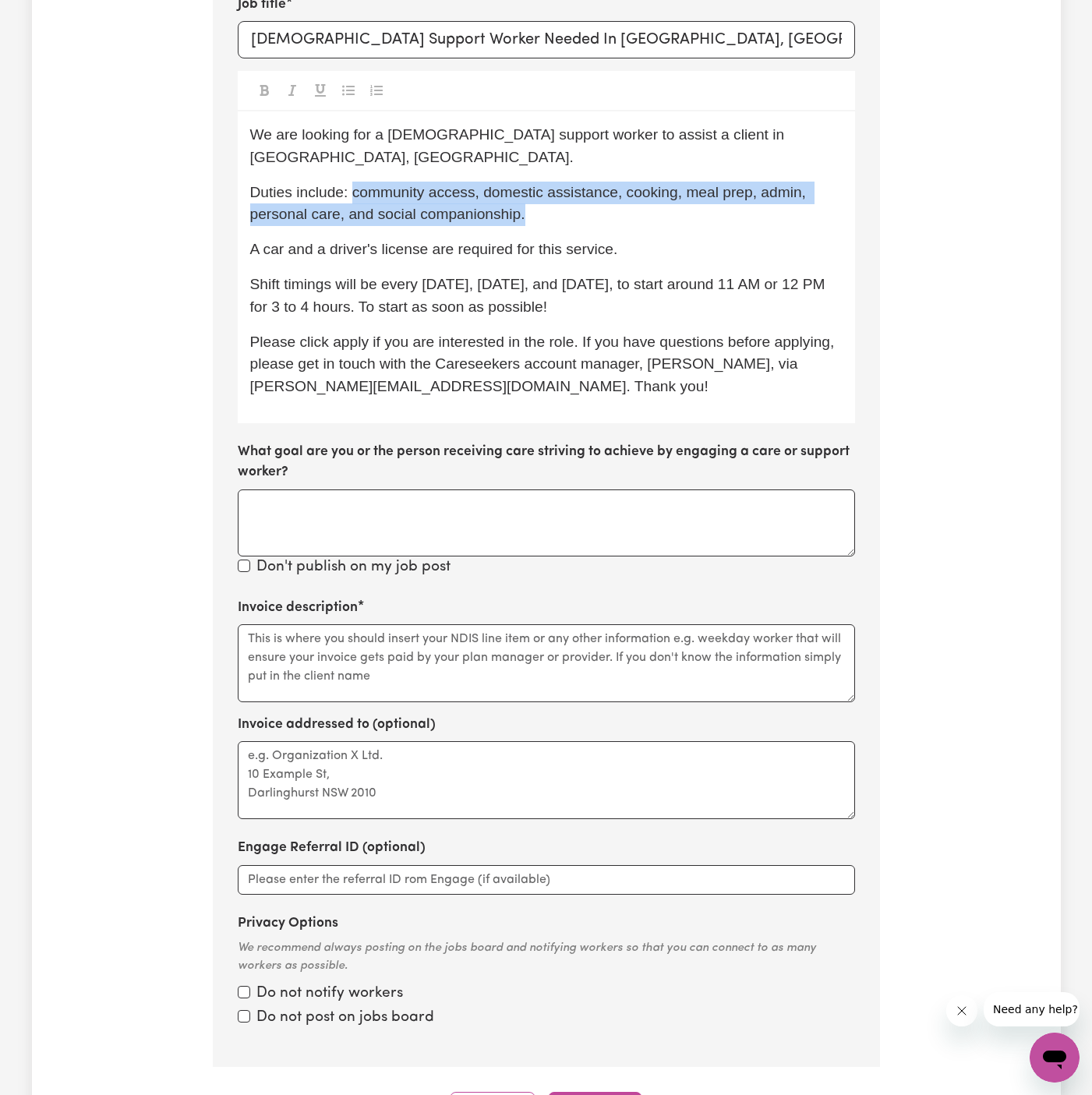
drag, startPoint x: 544, startPoint y: 189, endPoint x: 351, endPoint y: 172, distance: 193.7
click at [351, 181] on p "Duties include: community access, domestic assistance, cooking, meal prep, admi…" at bounding box center [546, 204] width 592 height 45
copy span "community access, domestic assistance, cooking, meal prep, admin, personal care…"
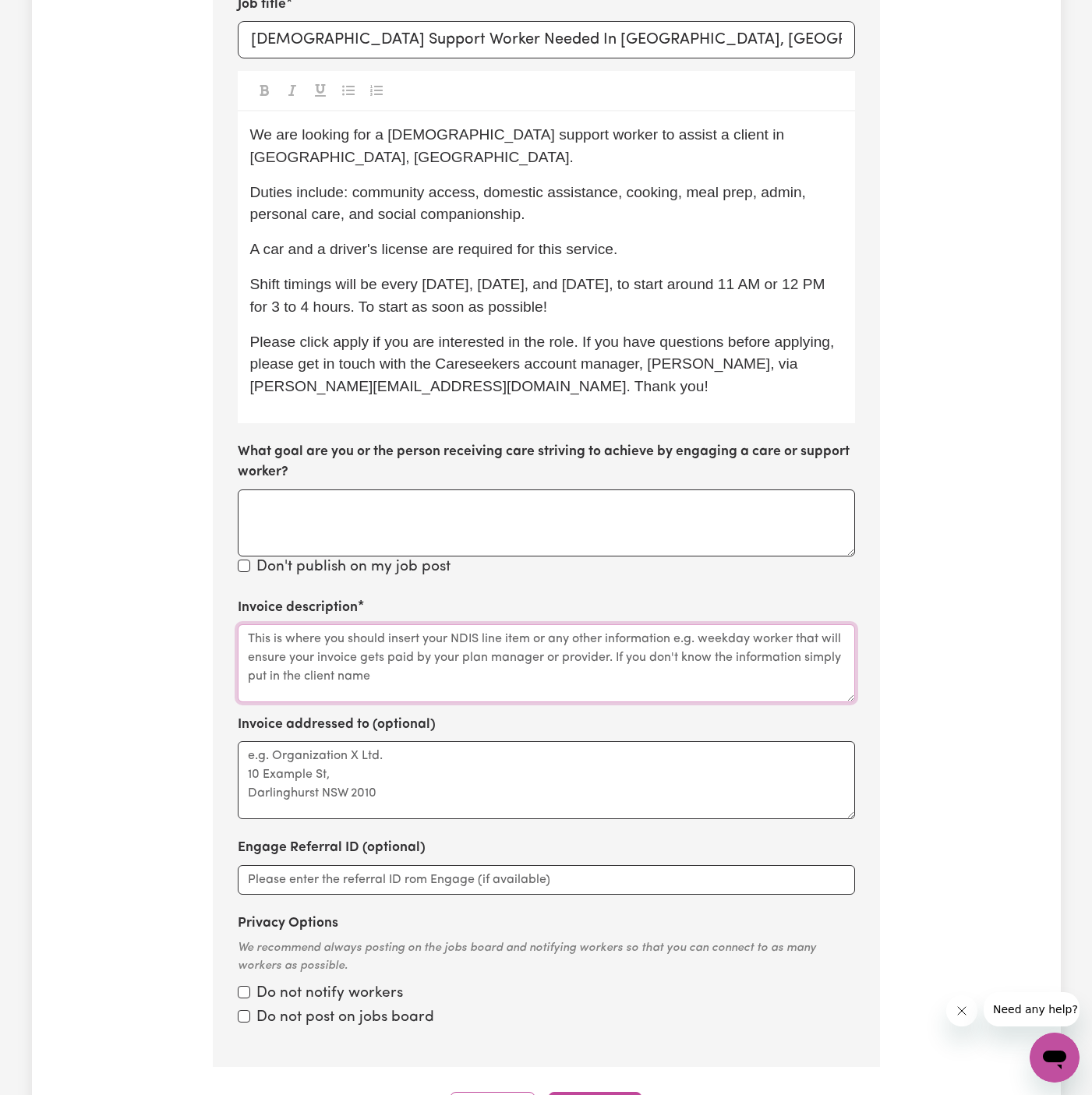
click at [327, 625] on textarea "Invoice description" at bounding box center [546, 663] width 617 height 78
paste textarea "community access, domestic assistance, cooking, meal prep, admin, personal care…"
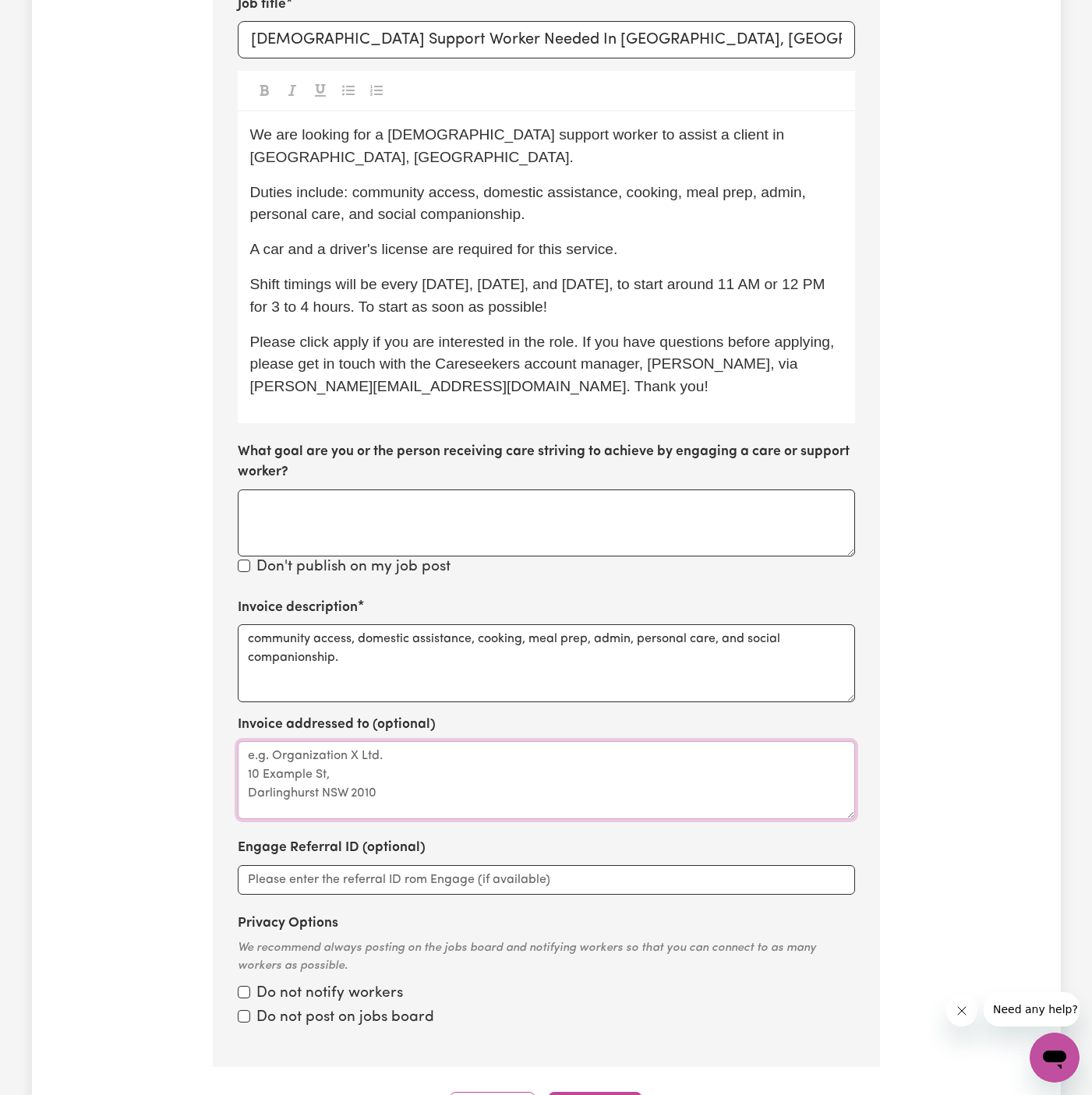
click at [369, 744] on textarea "Invoice addressed to (optional)" at bounding box center [546, 779] width 617 height 78
click at [482, 641] on textarea "community access, domestic assistance, cooking, meal prep, admin, personal care…" at bounding box center [546, 663] width 617 height 78
type textarea "community access, domestic assistance, cooking, meal prep, admin, personal care…"
click at [597, 746] on textarea "Invoice addressed to (optional)" at bounding box center [546, 779] width 617 height 78
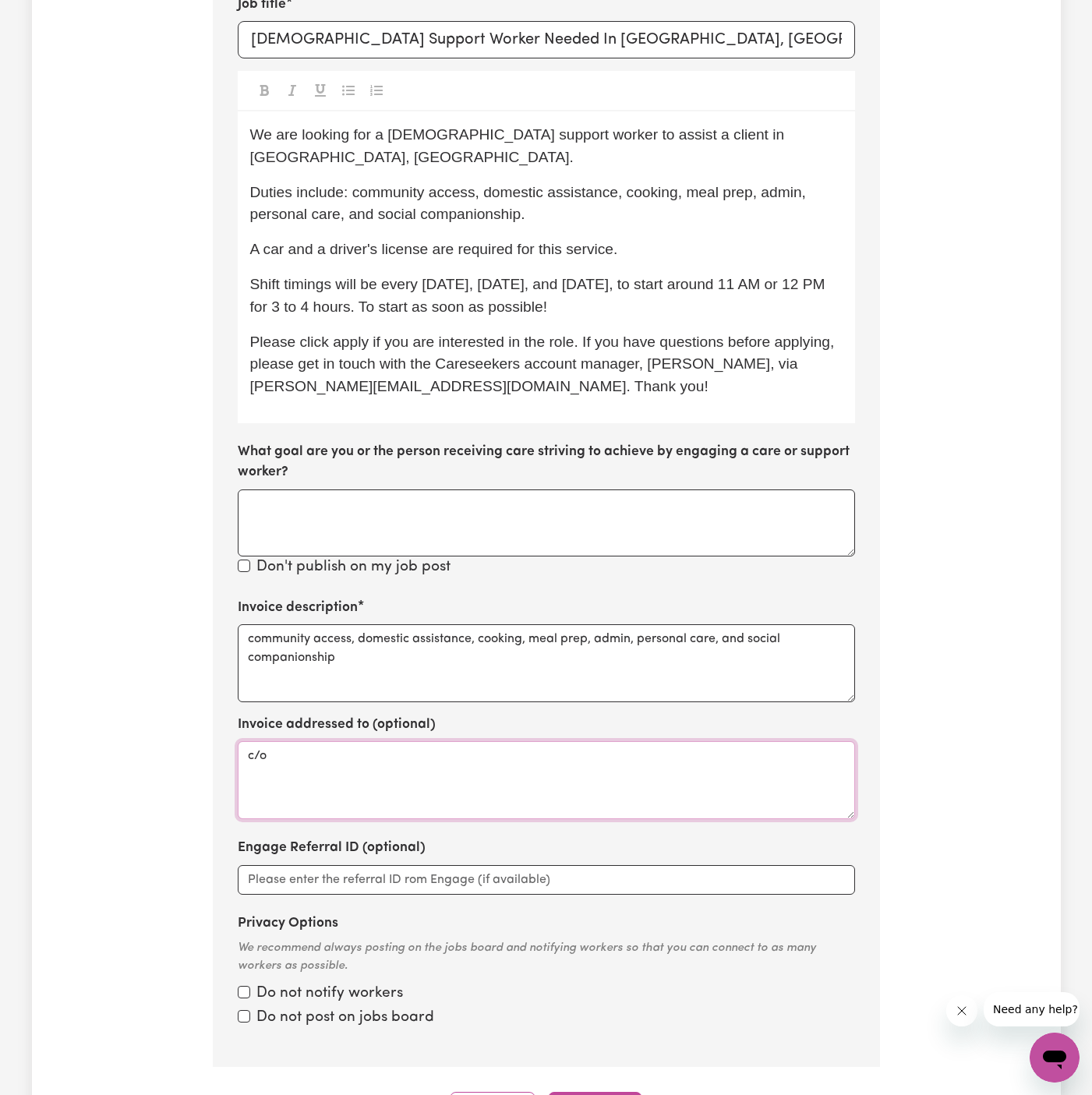
paste textarea "My Care Ability"
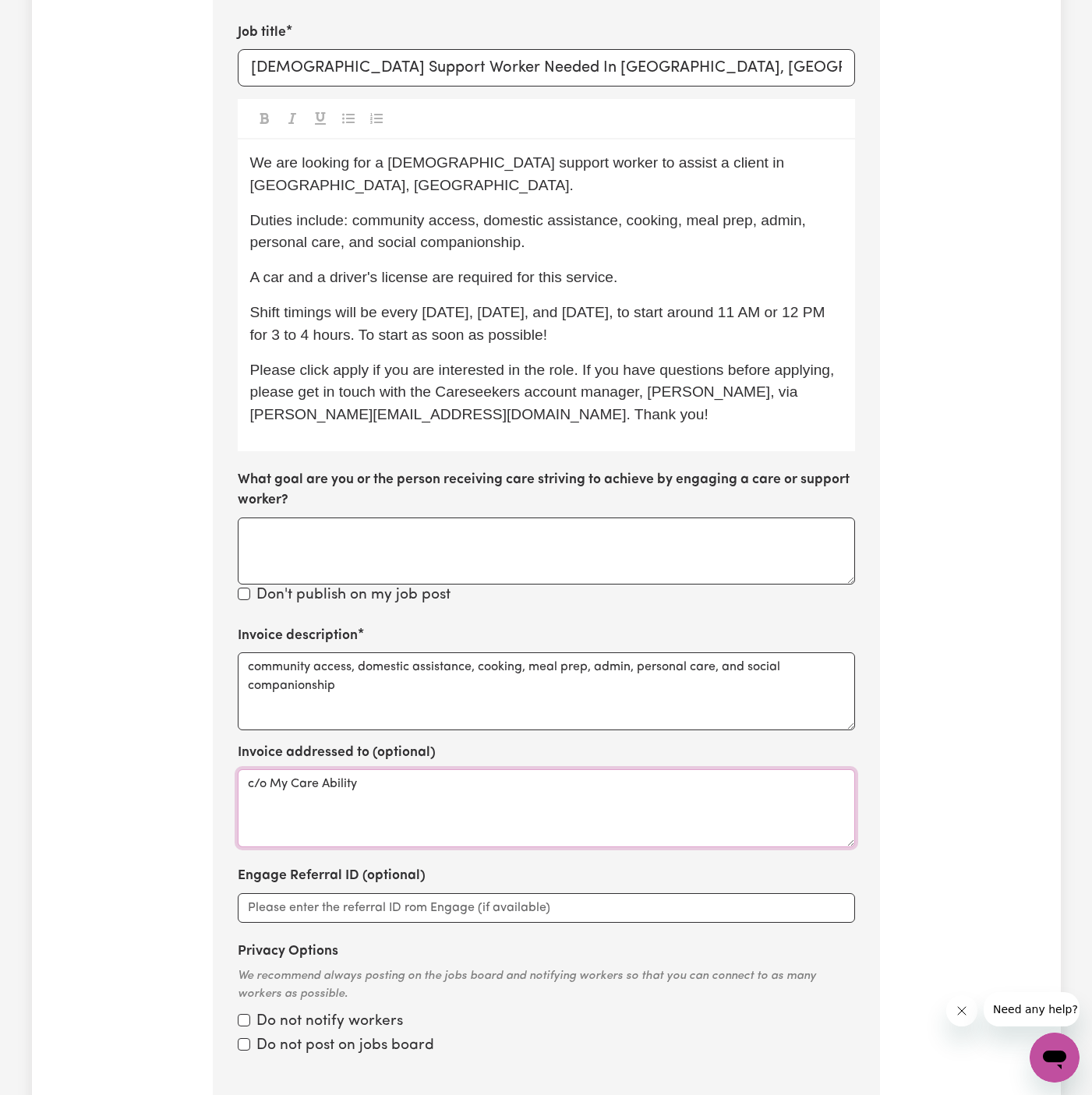
scroll to position [959, 0]
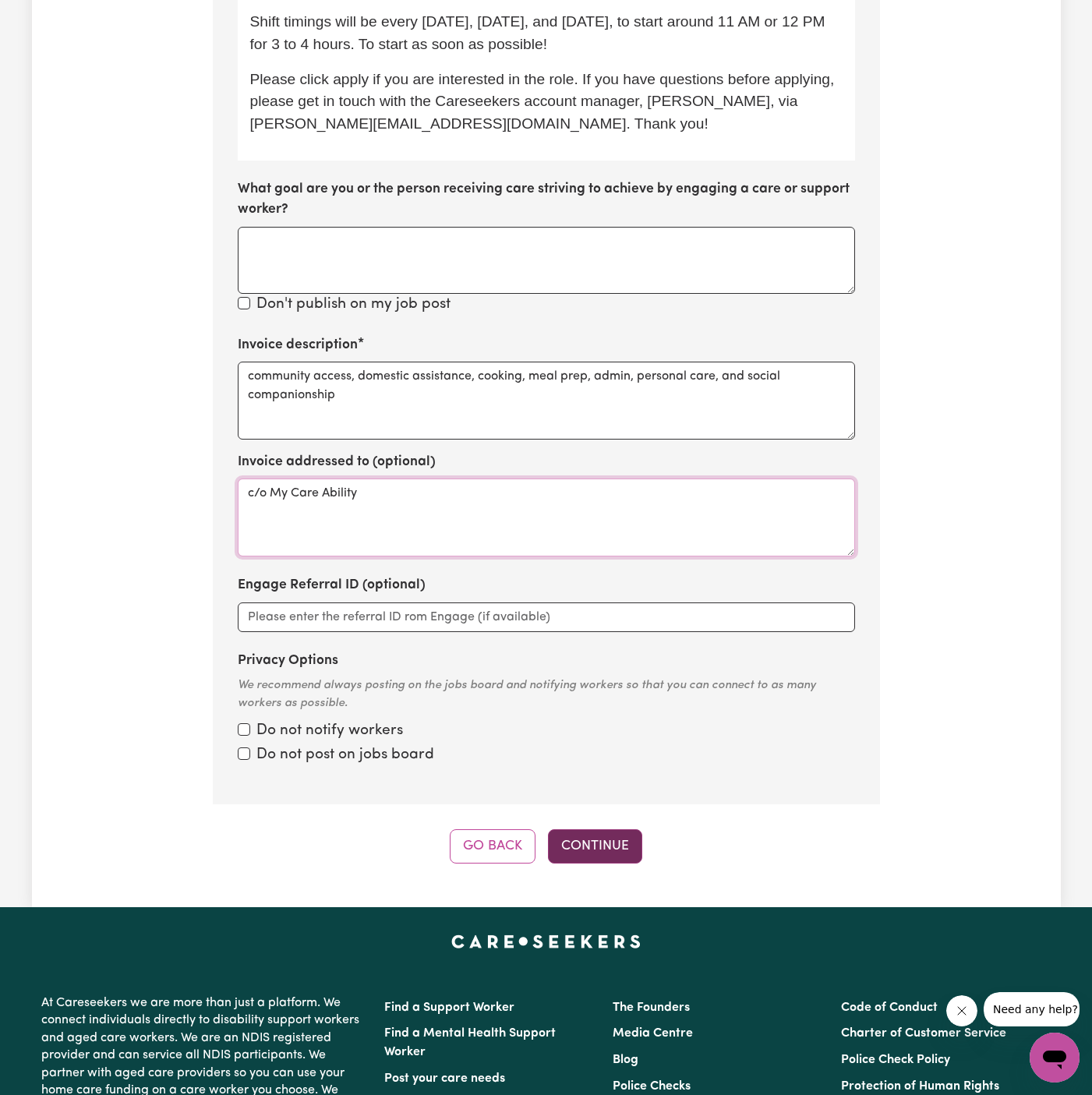
type textarea "c/o My Care Ability"
click at [602, 829] on button "Continue" at bounding box center [594, 846] width 94 height 35
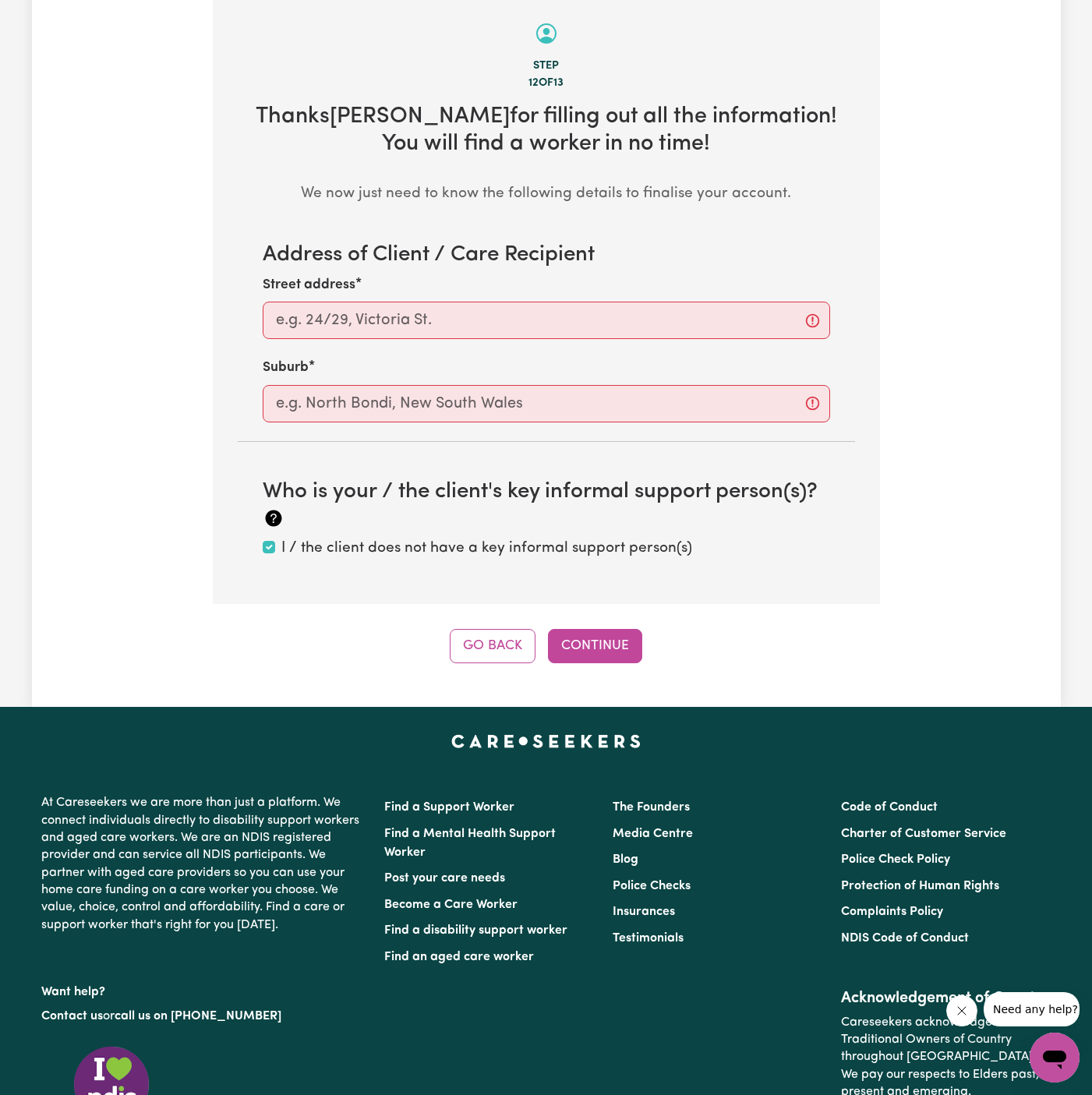
scroll to position [488, 0]
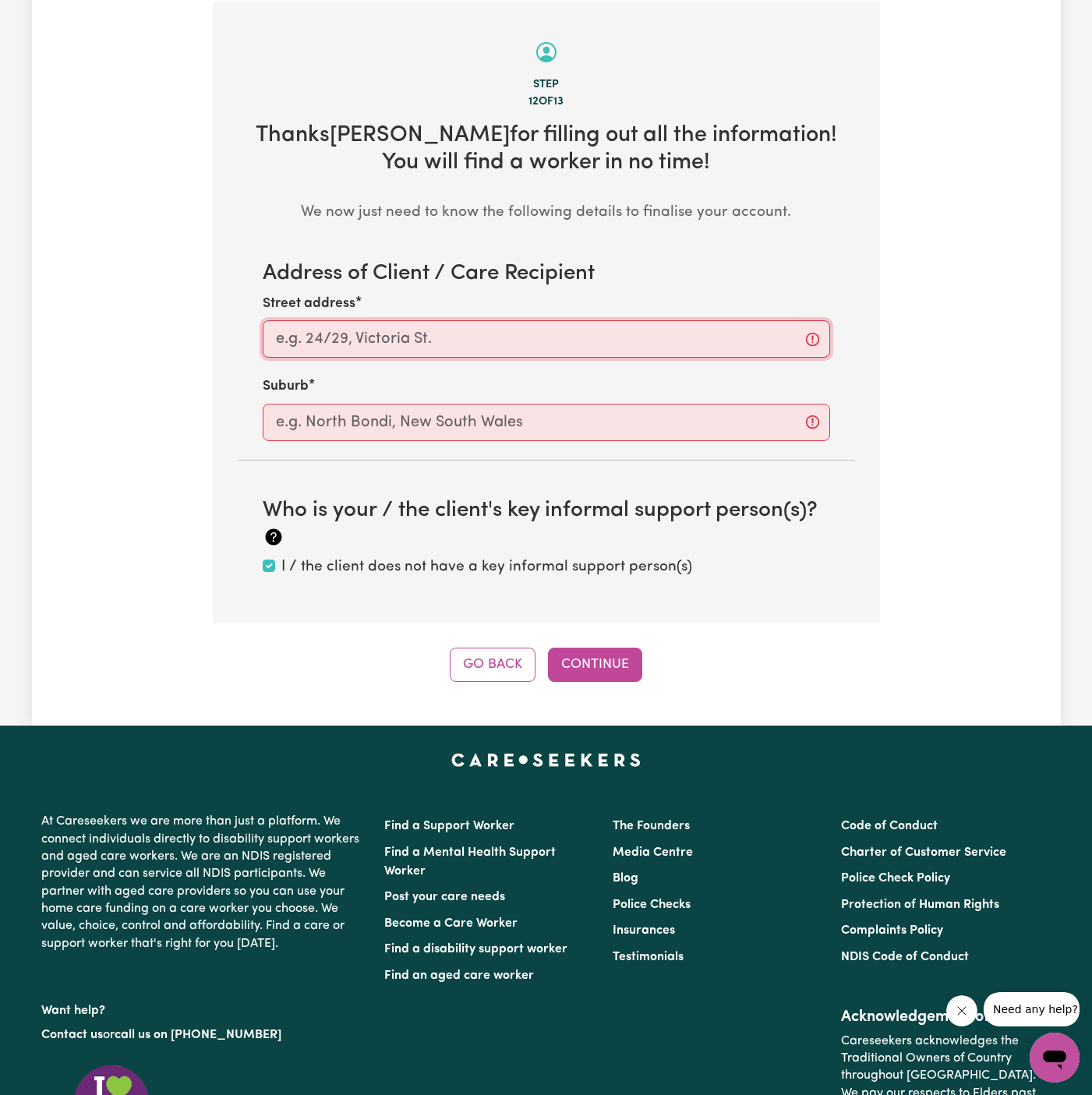
click at [618, 341] on input "Street address" at bounding box center [546, 339] width 567 height 38
paste input "Randwick"
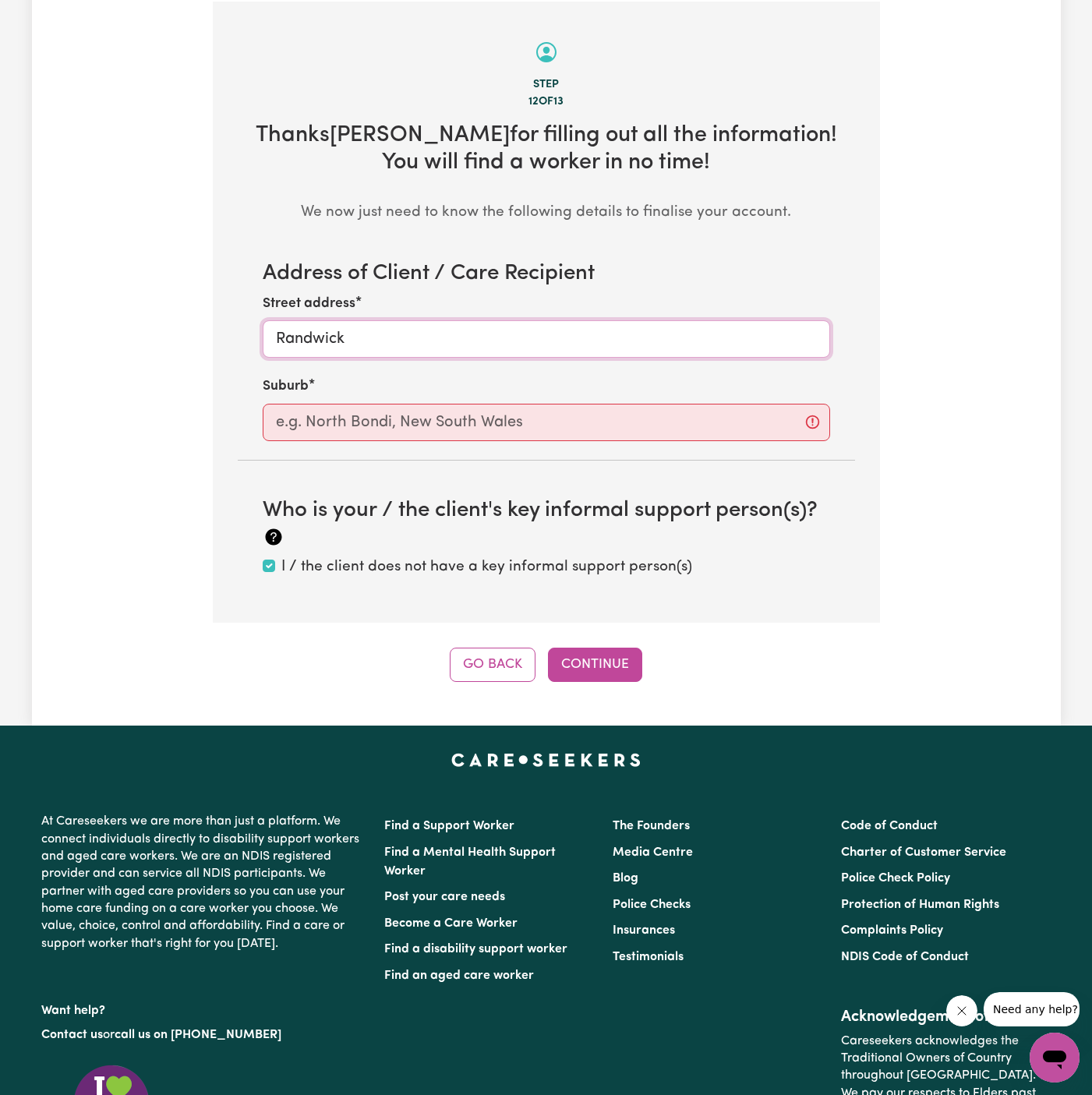
type input "Randwick"
click at [602, 409] on input "text" at bounding box center [546, 423] width 567 height 38
paste input "Randwick"
type input "Randwick"
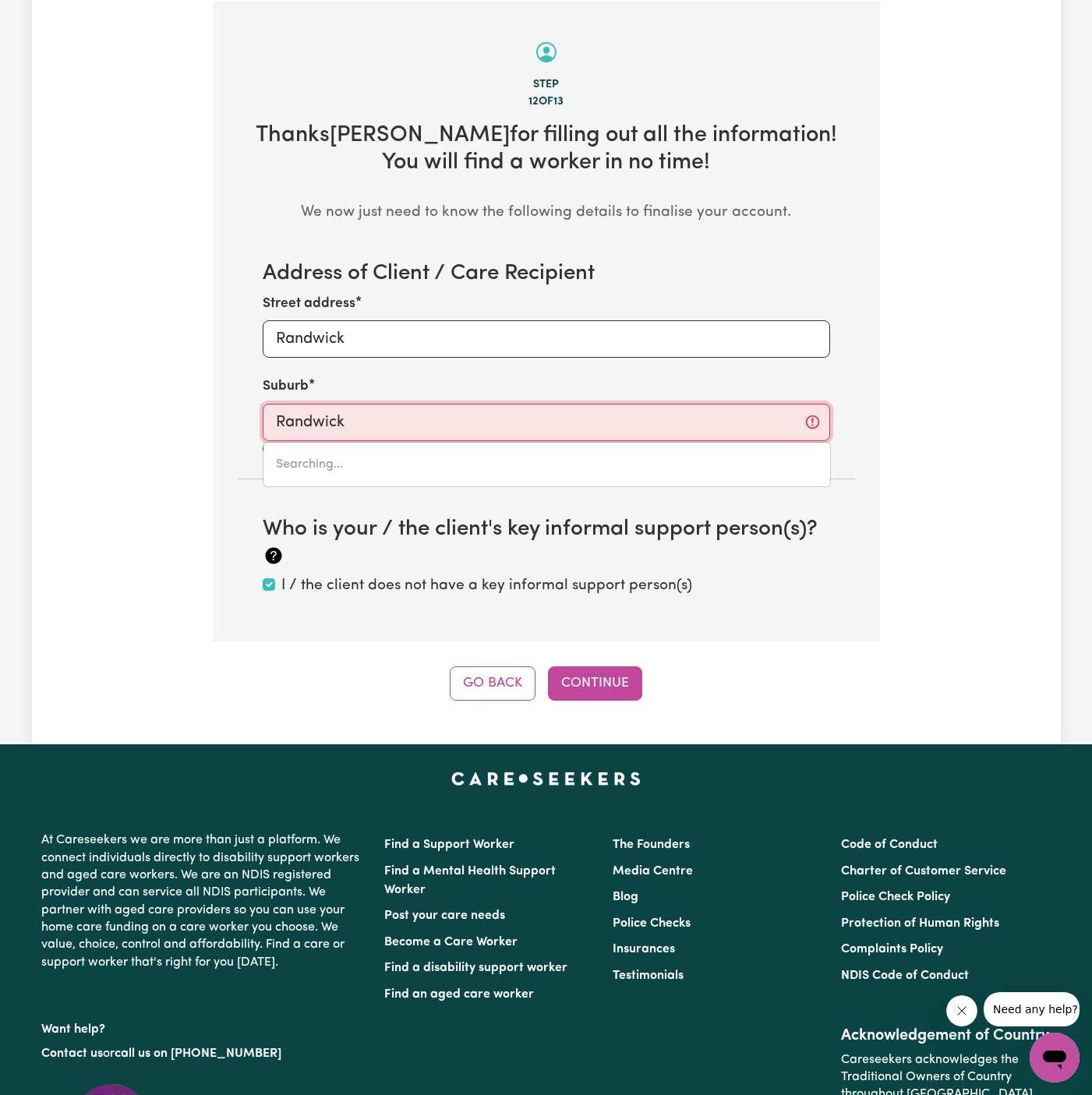
type input "Randwick, New South Wales, 2031"
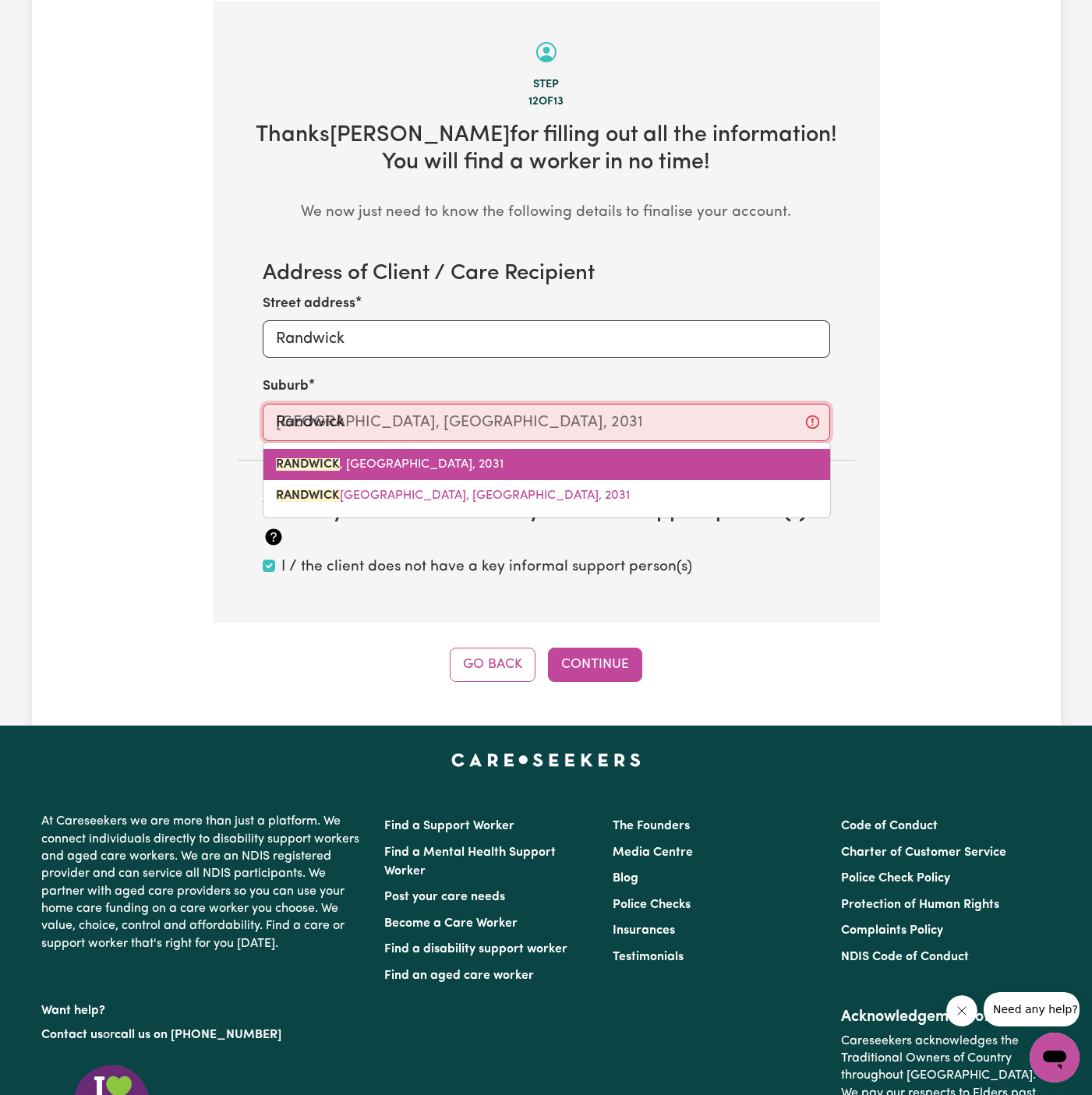
click at [523, 455] on link "RANDWICK , New South Wales, 2031" at bounding box center [546, 464] width 566 height 31
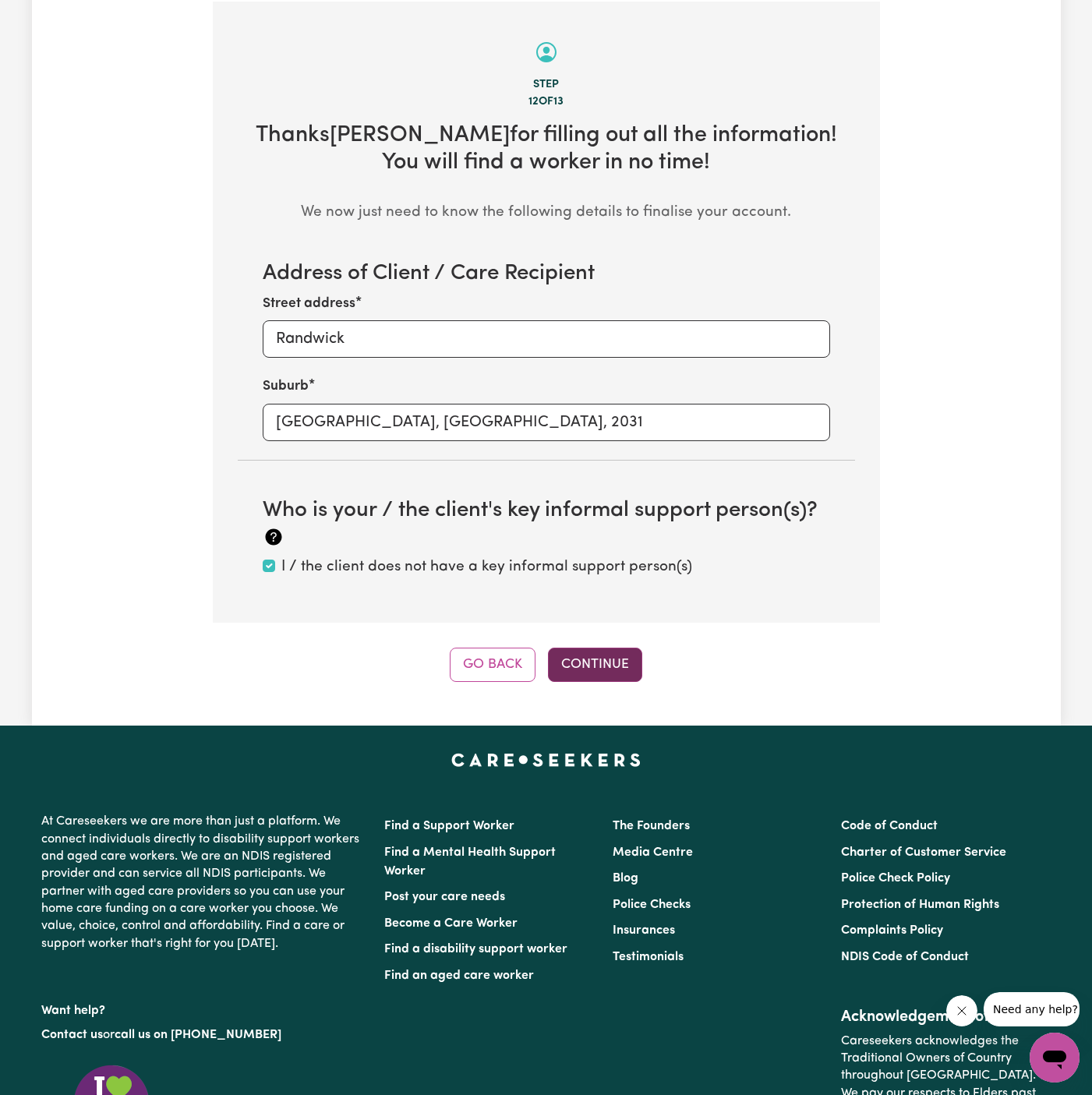
click at [593, 648] on button "Continue" at bounding box center [594, 665] width 94 height 35
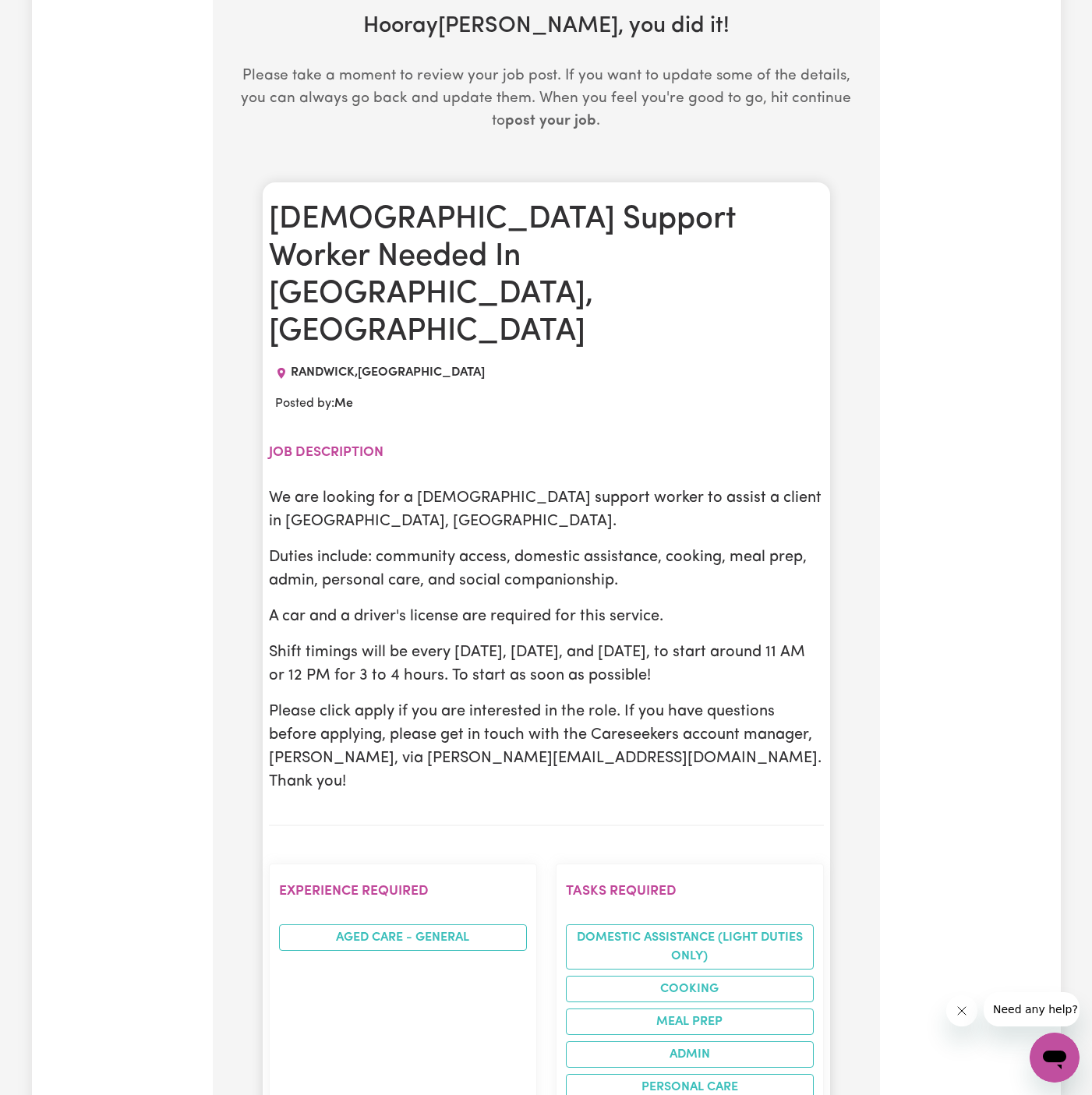
scroll to position [595, 0]
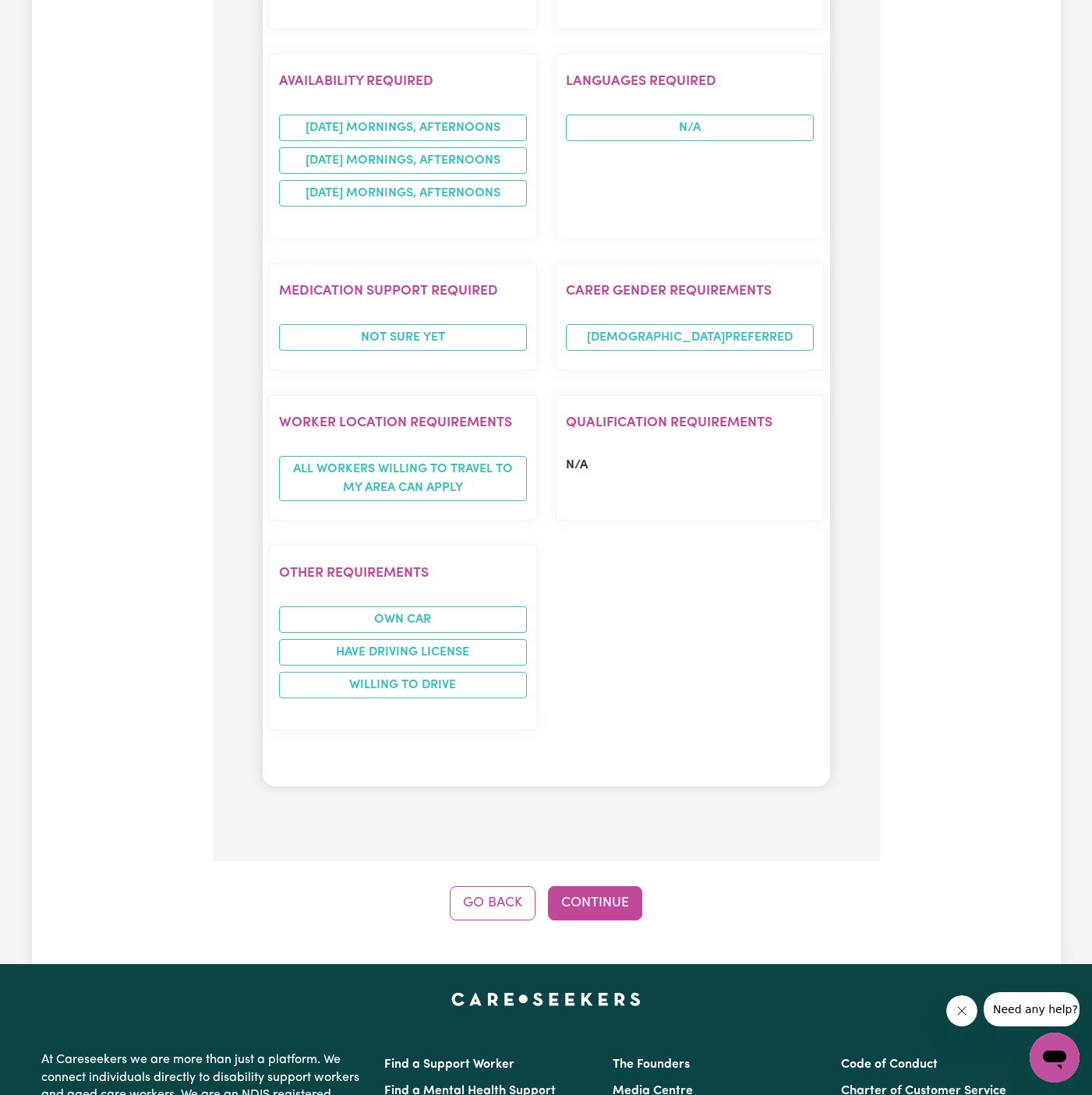
click at [610, 887] on button "Continue" at bounding box center [594, 903] width 94 height 35
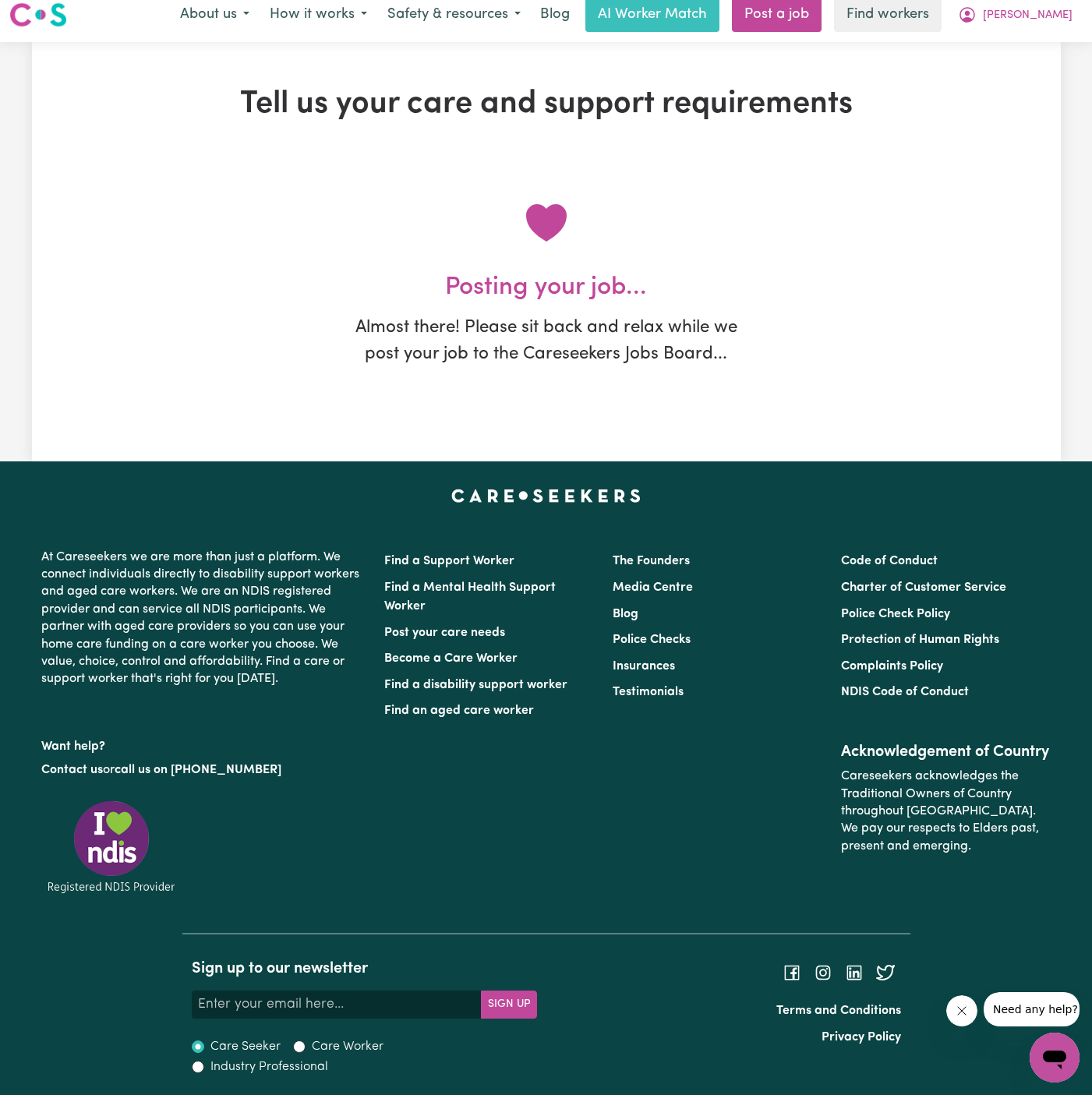
scroll to position [0, 0]
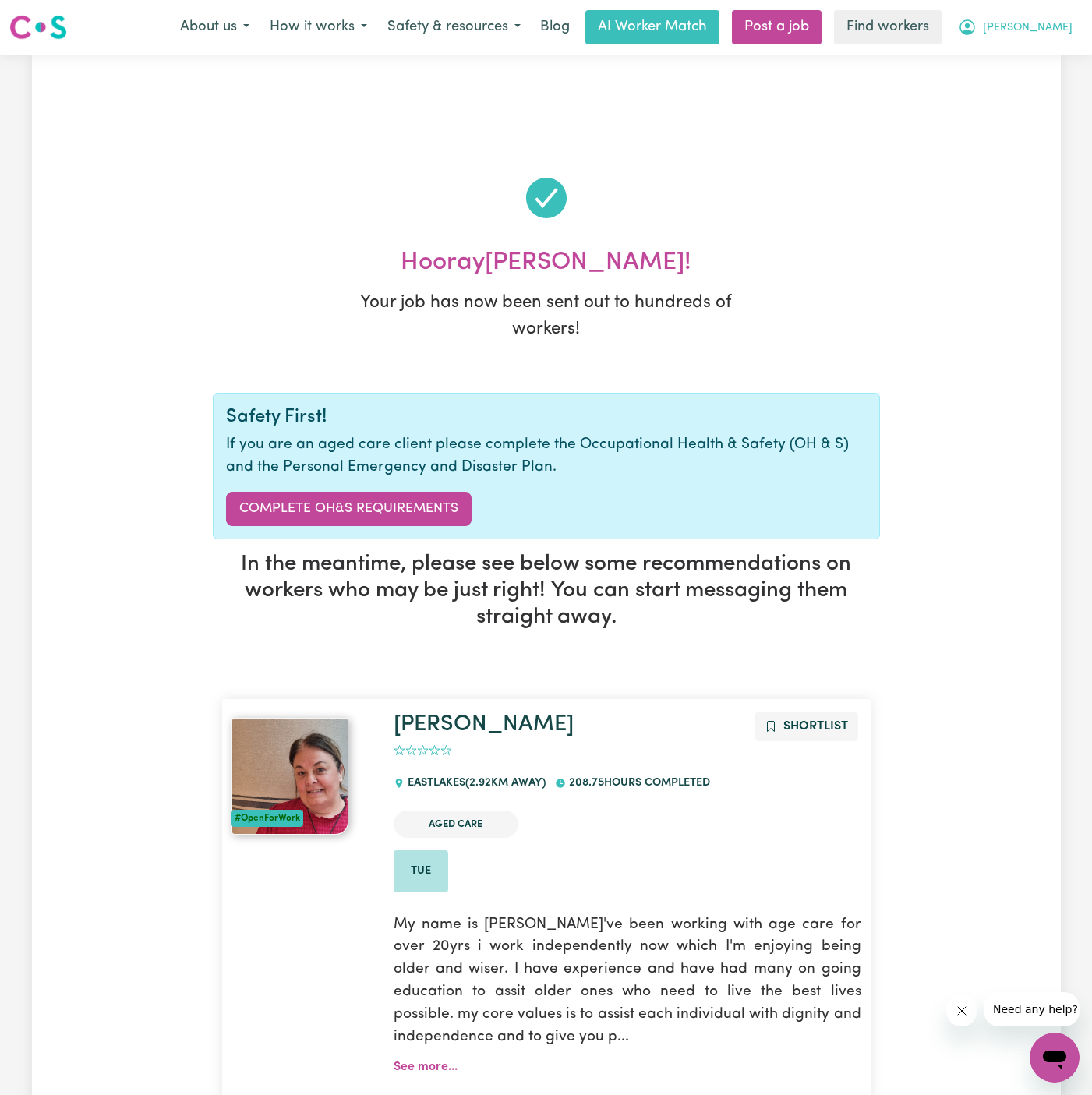
click at [1065, 25] on span "[PERSON_NAME]" at bounding box center [1026, 28] width 89 height 17
click at [1065, 48] on link "My Dashboard" at bounding box center [1020, 61] width 123 height 30
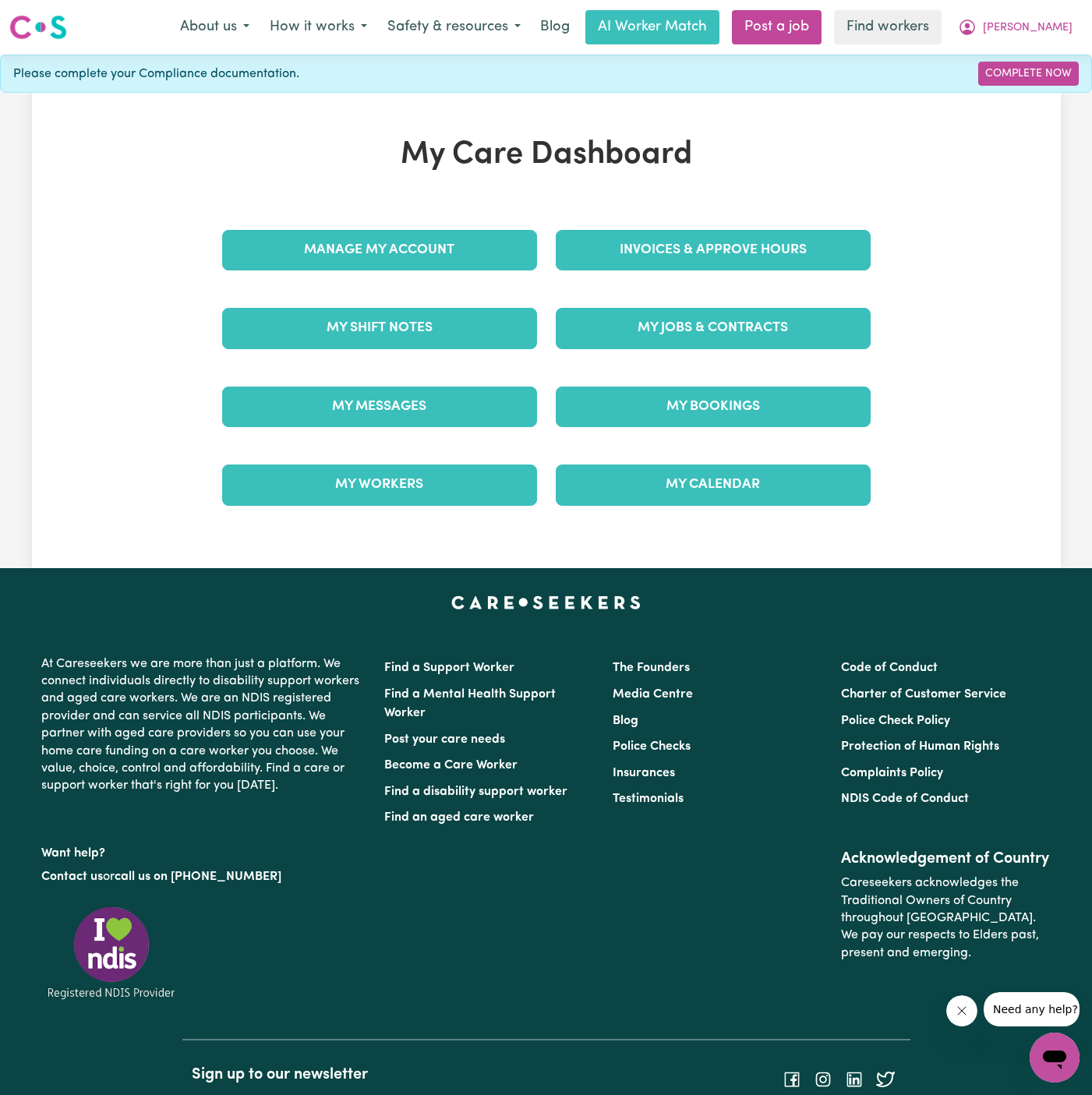
click at [464, 208] on div "My Care Dashboard Manage My Account Invoices & Approve Hours My Shift Notes My …" at bounding box center [546, 330] width 685 height 388
click at [434, 227] on div "Manage My Account" at bounding box center [379, 250] width 333 height 78
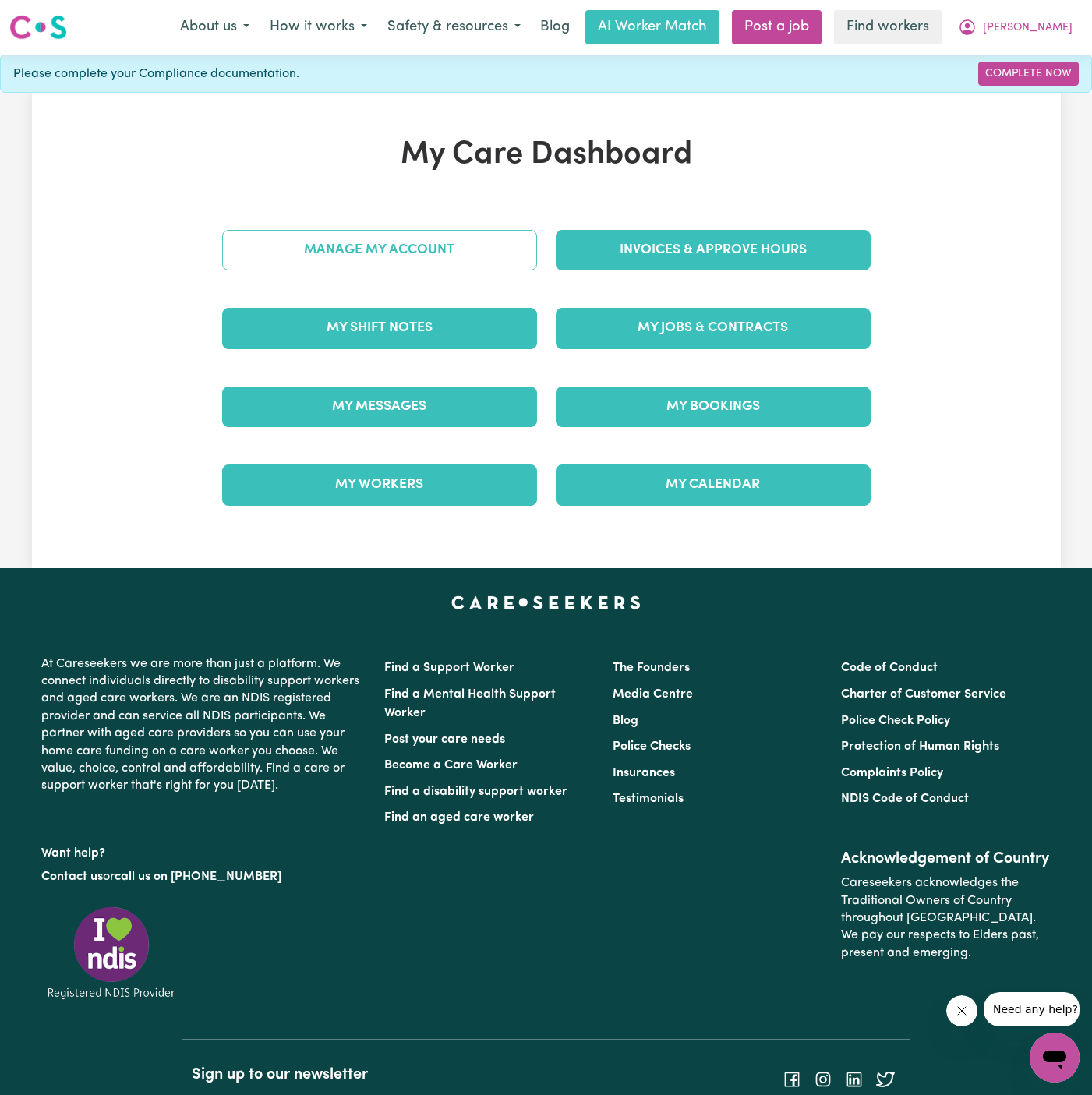
click at [432, 242] on link "Manage My Account" at bounding box center [378, 250] width 315 height 40
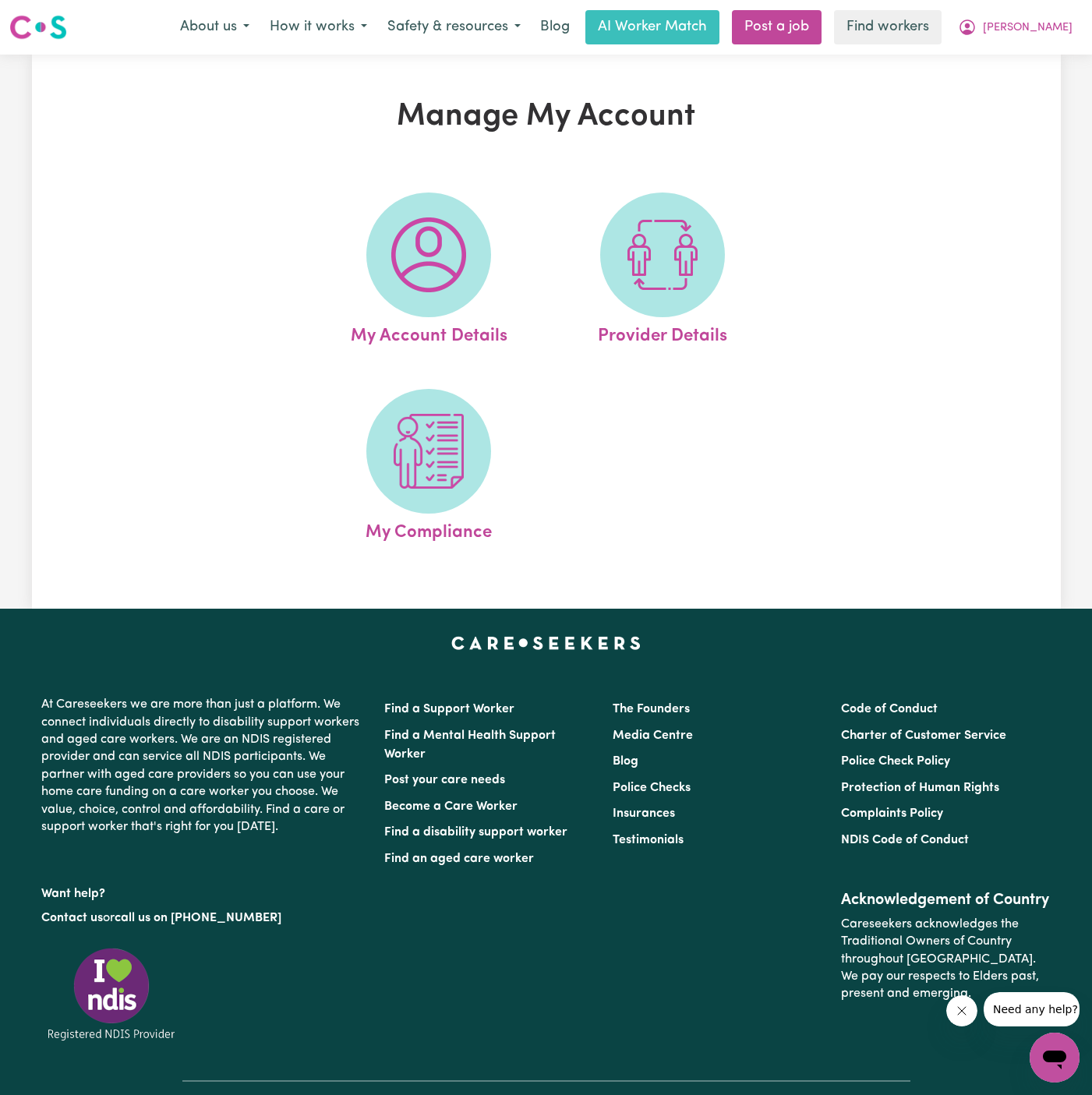
click at [432, 242] on img at bounding box center [429, 255] width 75 height 75
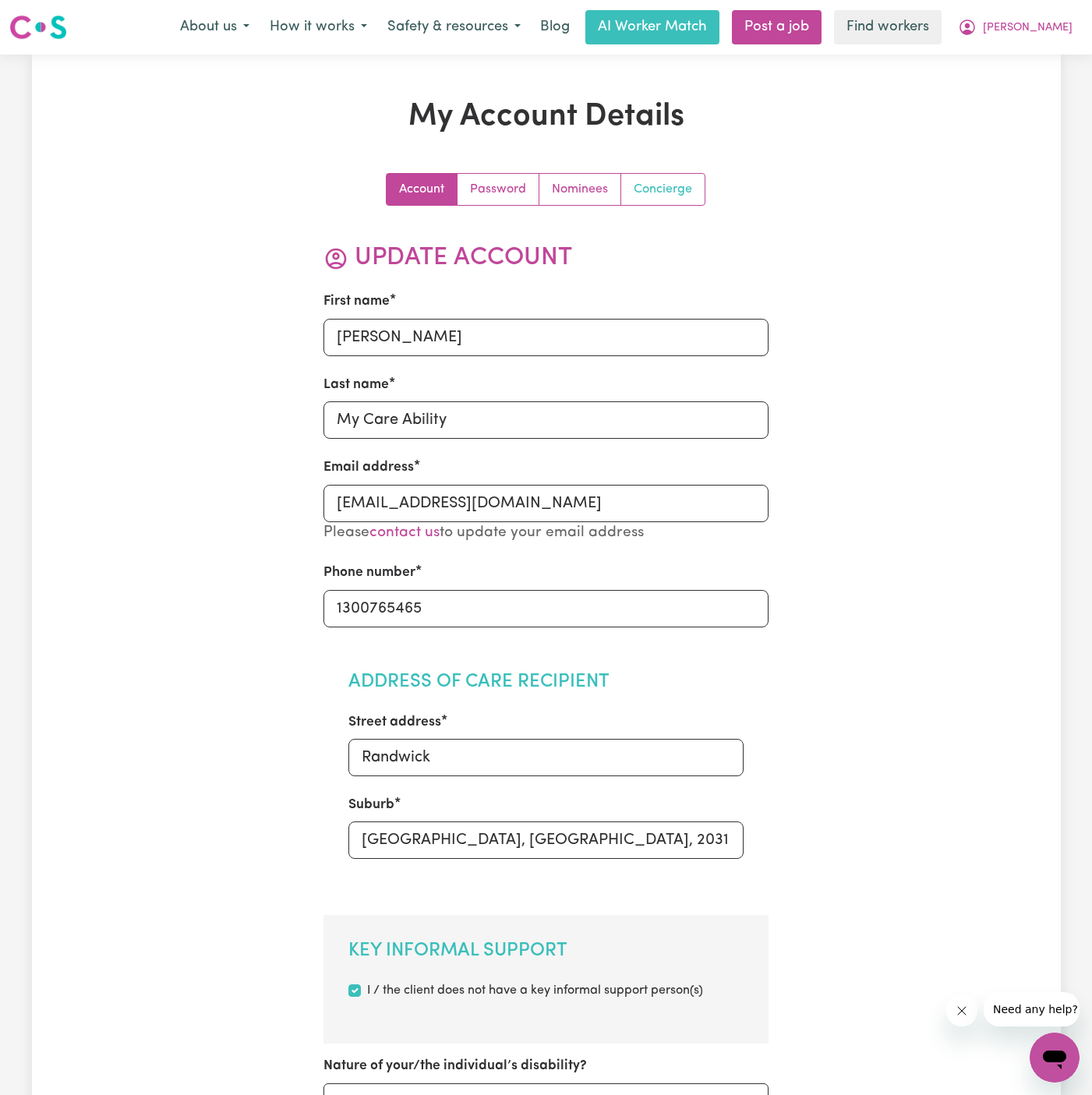
click at [643, 193] on link "Concierge" at bounding box center [662, 189] width 84 height 31
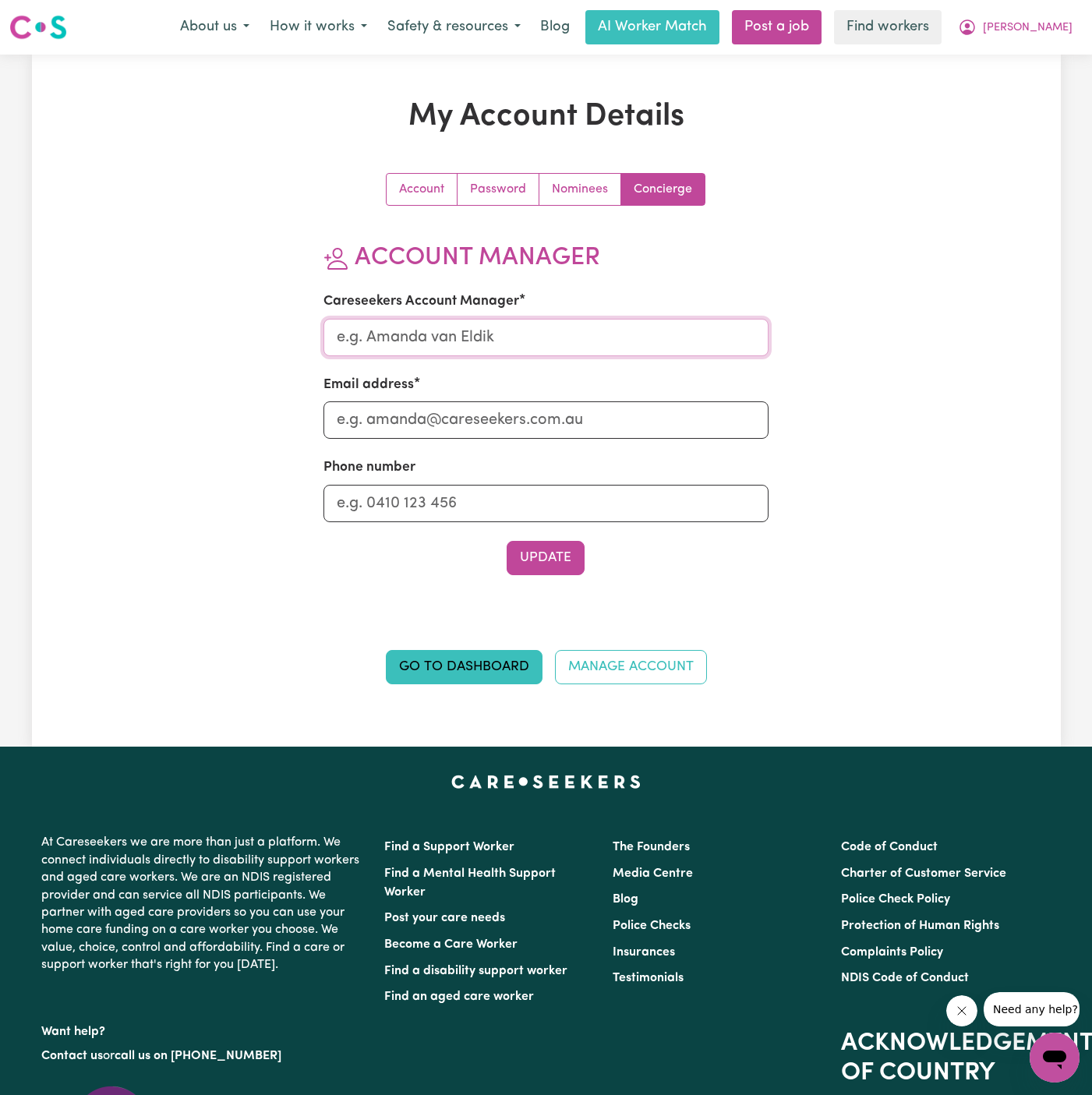
click at [512, 347] on input "Careseekers Account Manager" at bounding box center [546, 337] width 445 height 38
type input "Annie"
click at [519, 422] on input "Email address" at bounding box center [546, 420] width 445 height 38
type input "annie@careseekers.com.au"
click at [542, 503] on input "Phone number" at bounding box center [546, 503] width 445 height 38
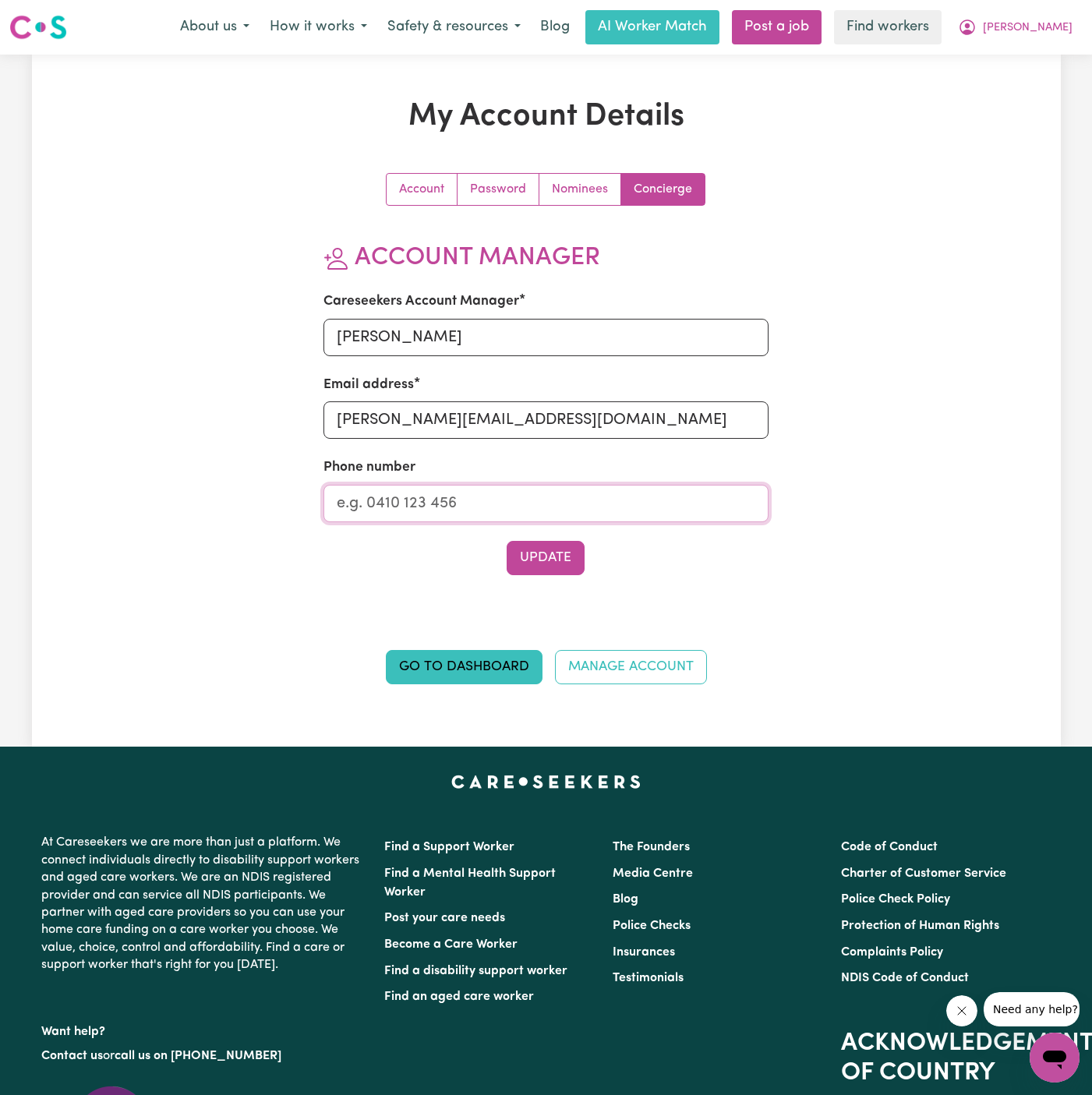
type input "1300765465"
click at [538, 557] on button "Update" at bounding box center [545, 558] width 78 height 35
click at [1069, 30] on span "[PERSON_NAME]" at bounding box center [1026, 28] width 89 height 17
click at [1057, 57] on link "My Dashboard" at bounding box center [1020, 61] width 123 height 30
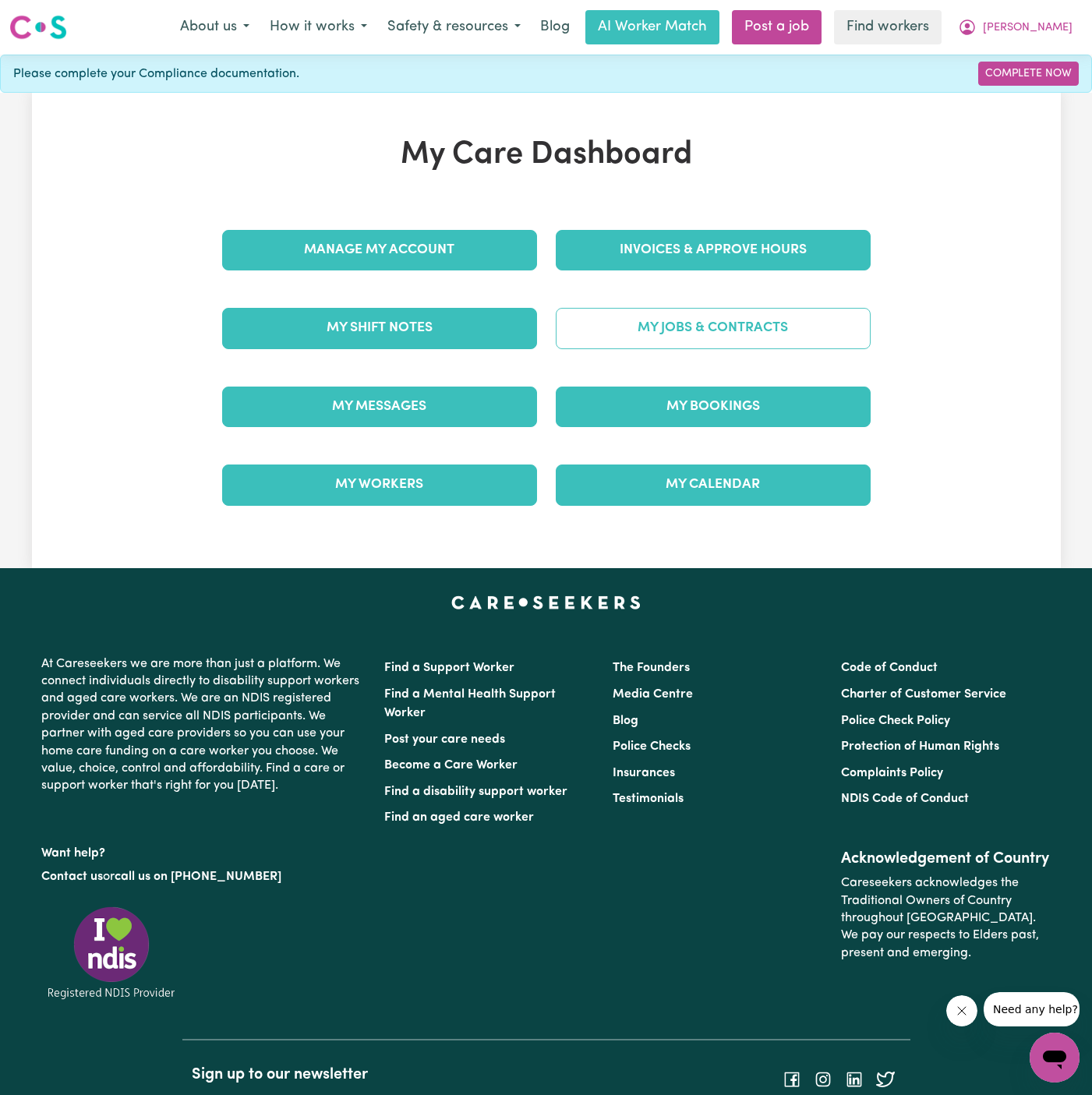
click at [698, 325] on link "My Jobs & Contracts" at bounding box center [713, 328] width 315 height 40
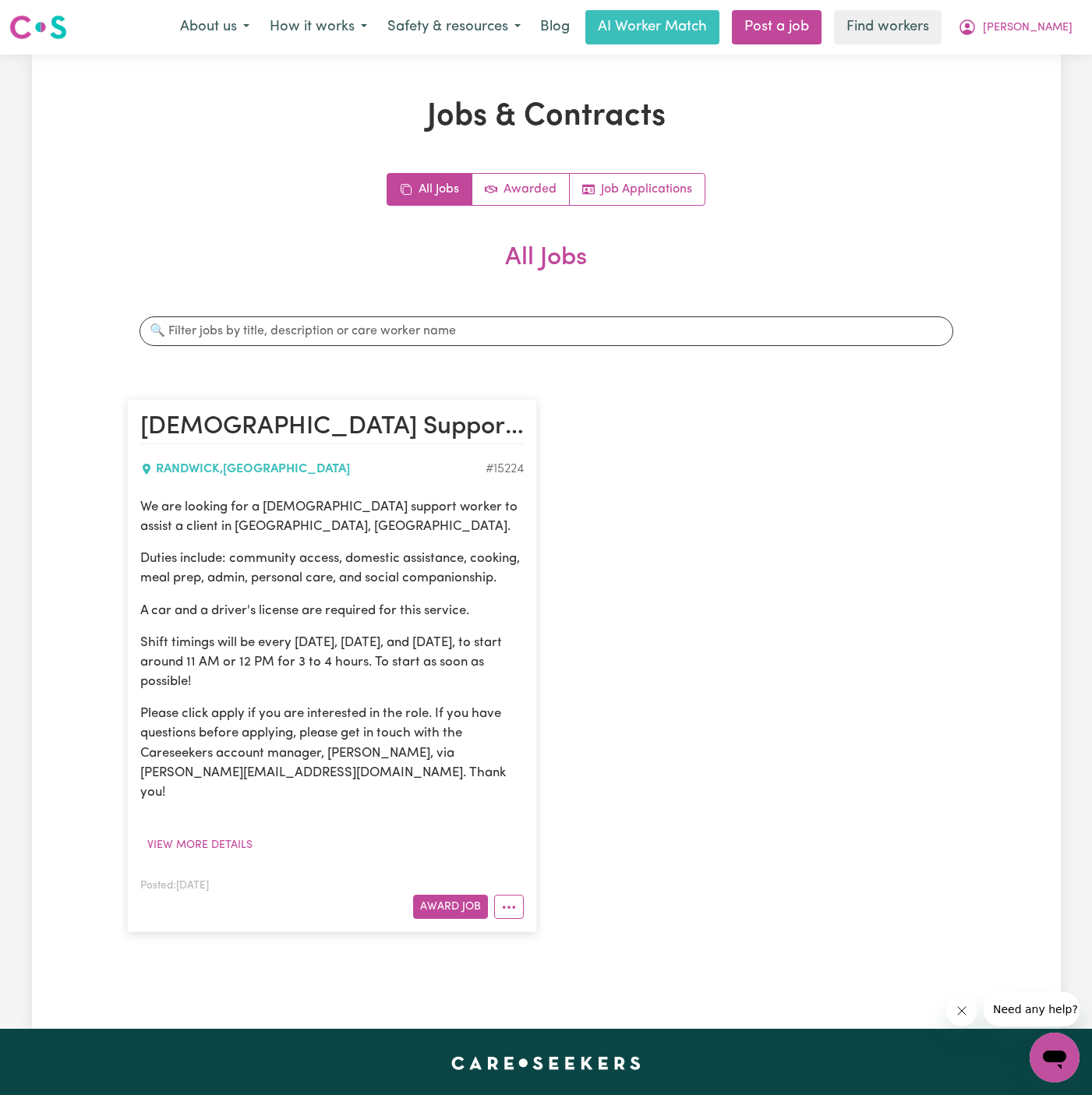
click at [206, 597] on div "We are looking for a female support worker to assist a client in Randwick, NSW.…" at bounding box center [331, 649] width 383 height 304
drag, startPoint x: 138, startPoint y: 507, endPoint x: 245, endPoint y: 687, distance: 209.4
click at [245, 687] on article "Female Support Worker Needed In Randwick, NSW RANDWICK , New South Wales # 1522…" at bounding box center [331, 666] width 409 height 533
copy div "We are looking for a female support worker to assist a client in Randwick, NSW.…"
click at [1059, 35] on span "[PERSON_NAME]" at bounding box center [1026, 28] width 89 height 17
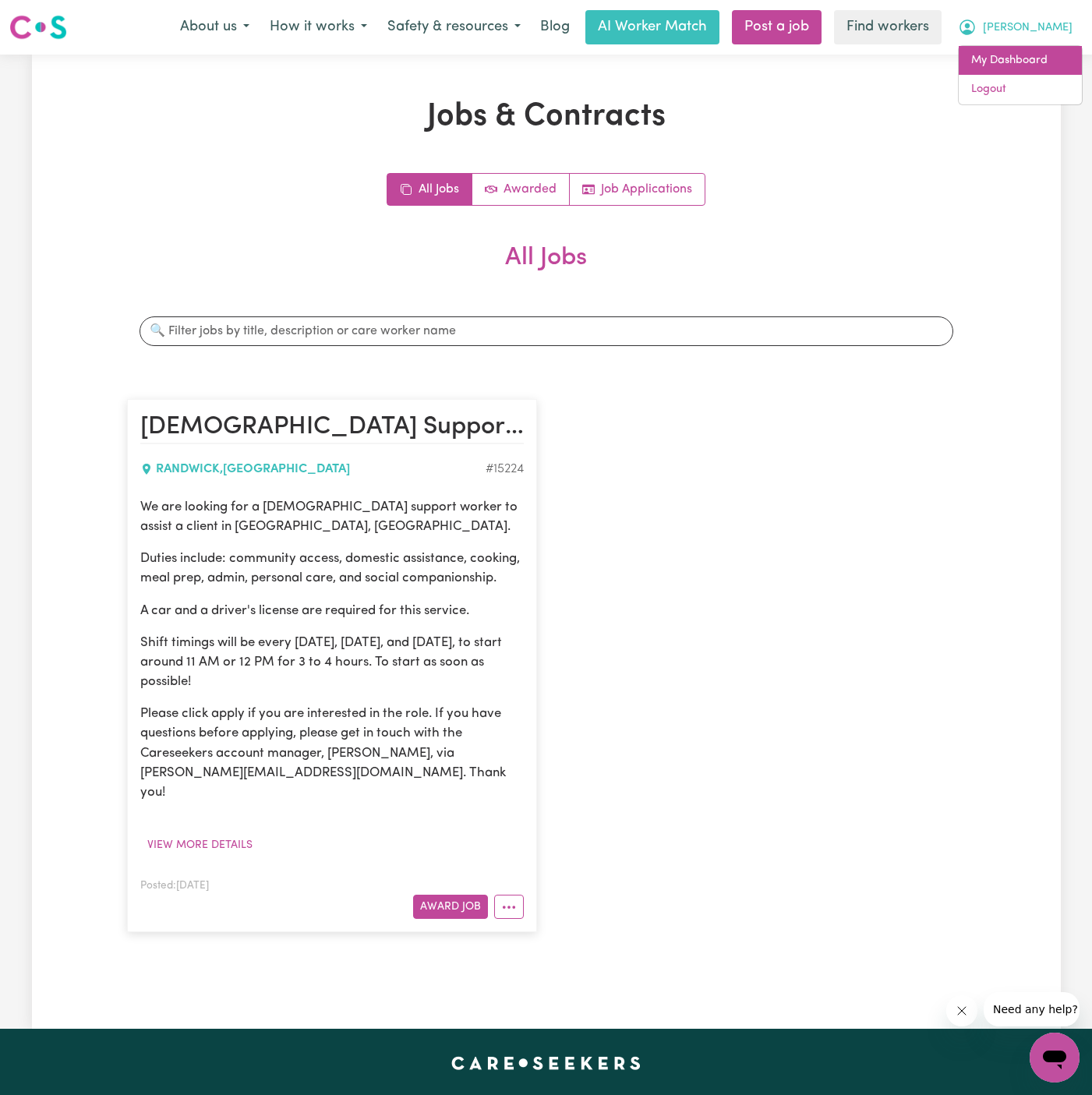
click at [1050, 57] on link "My Dashboard" at bounding box center [1020, 61] width 123 height 30
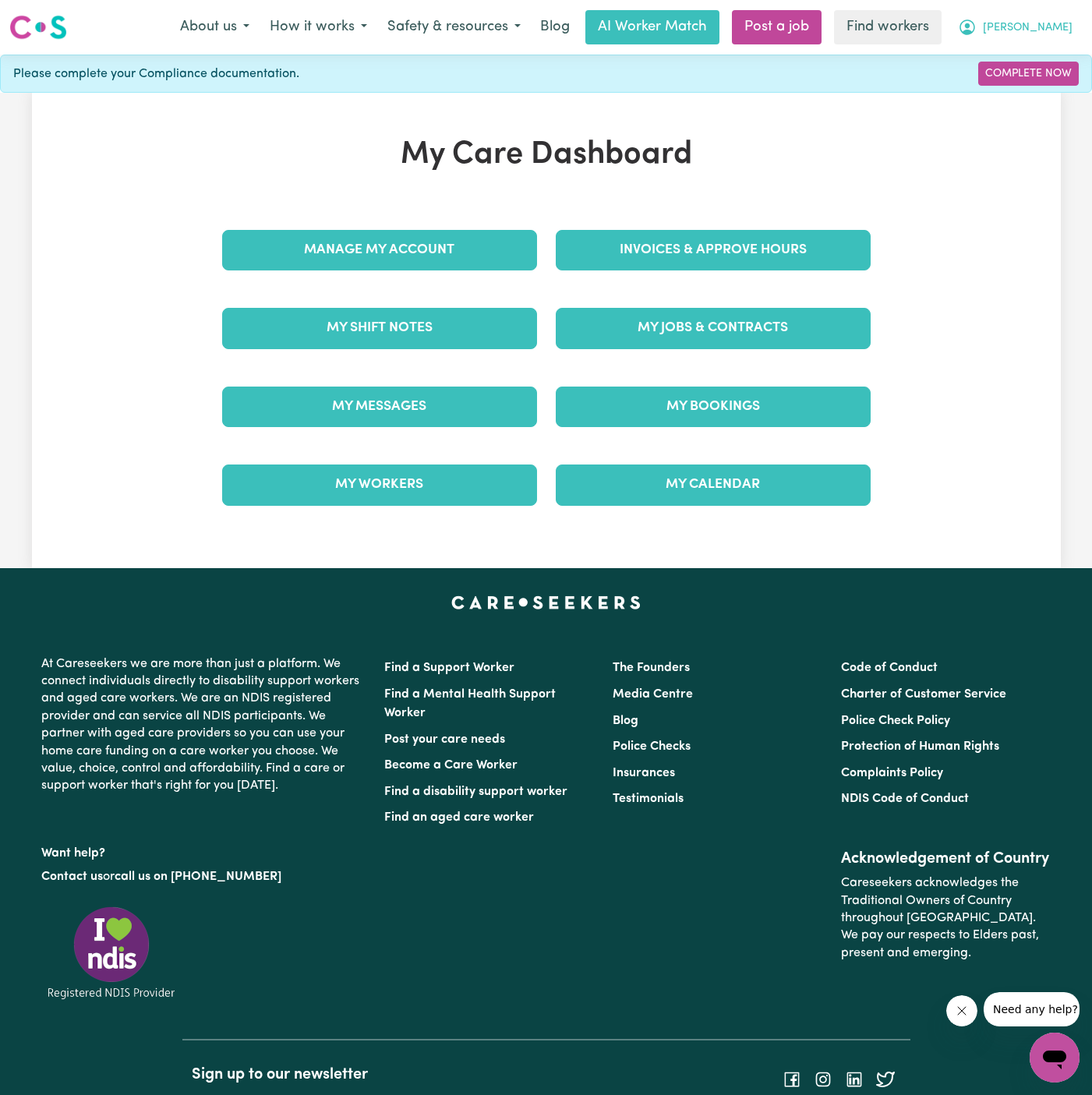
click at [1061, 41] on button "[PERSON_NAME]" at bounding box center [1015, 27] width 135 height 33
click at [1051, 87] on link "Logout" at bounding box center [1020, 90] width 123 height 30
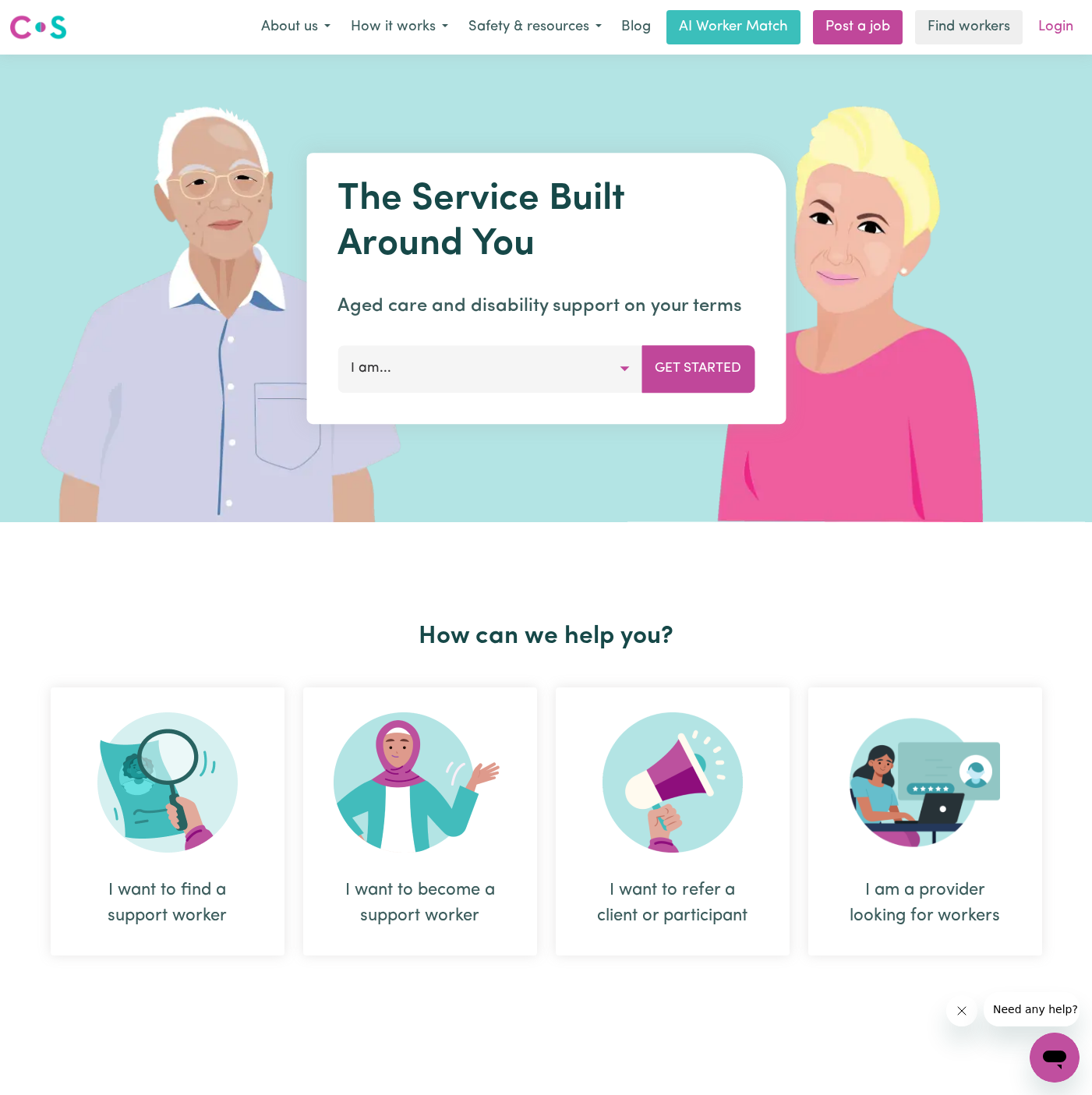
click at [1046, 28] on link "Login" at bounding box center [1054, 27] width 54 height 35
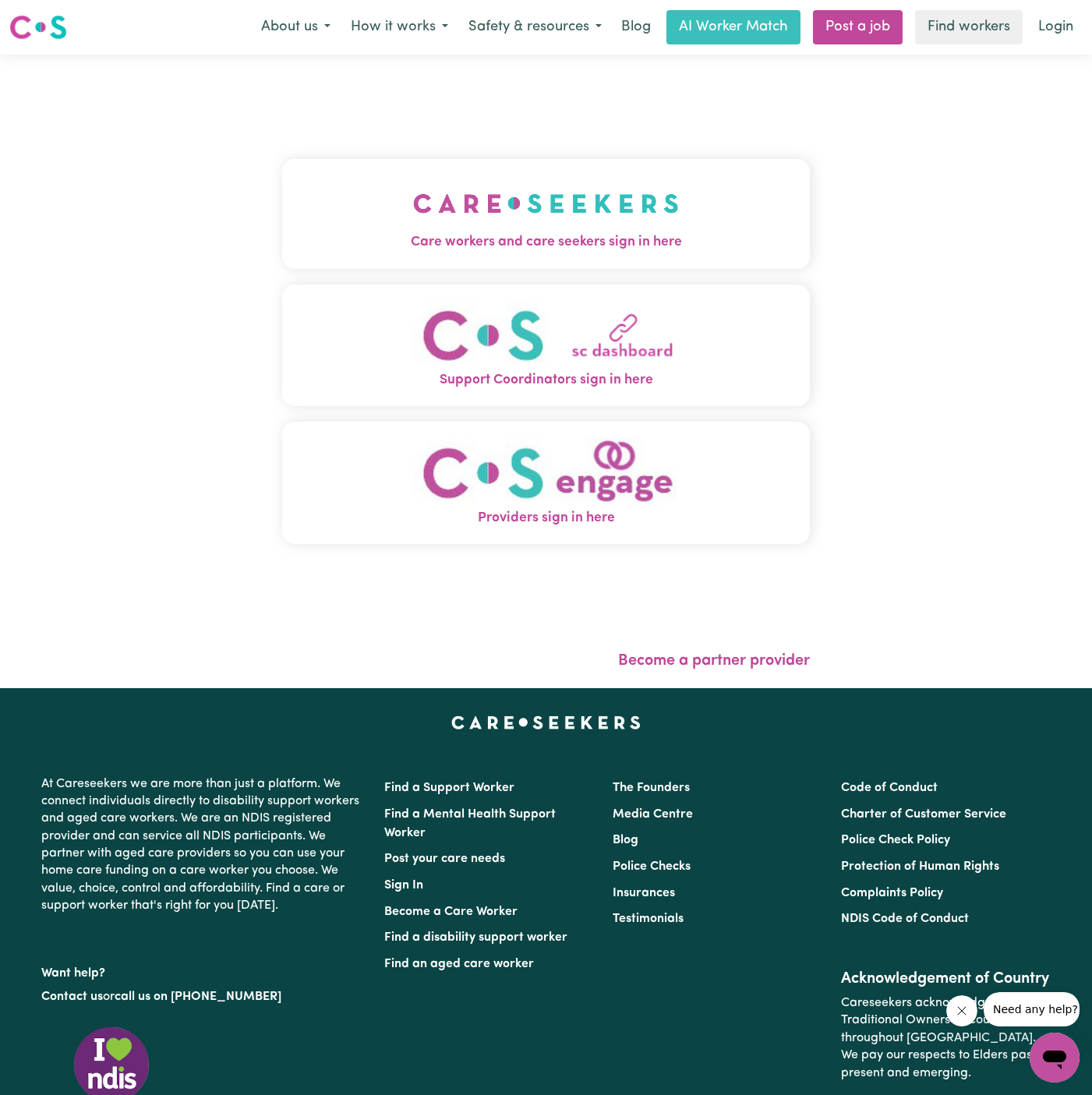
click at [532, 240] on span "Care workers and care seekers sign in here" at bounding box center [546, 242] width 528 height 21
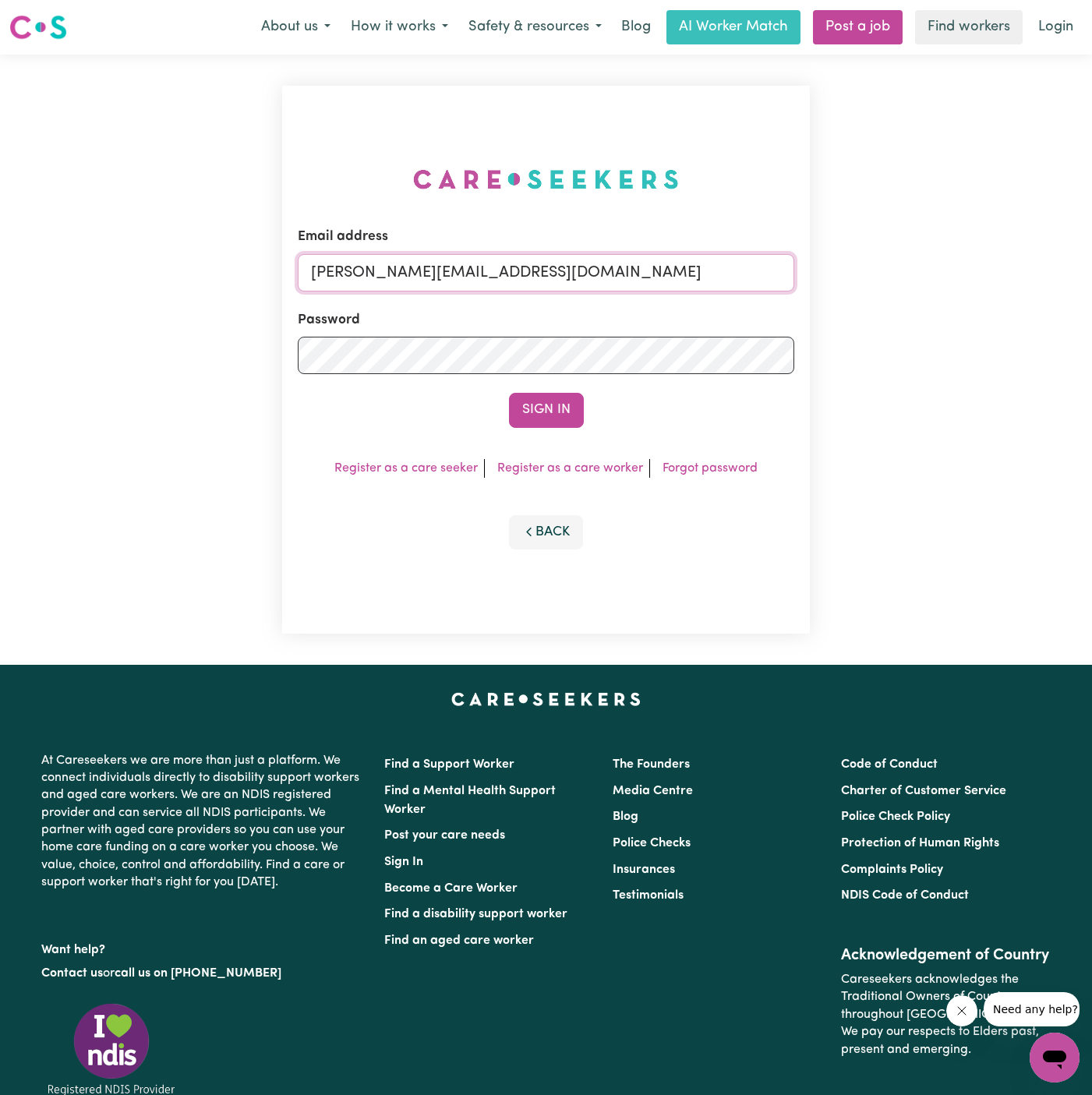
click at [709, 272] on input "dyan@careseekers.com.au" at bounding box center [546, 273] width 497 height 38
drag, startPoint x: 392, startPoint y: 278, endPoint x: 975, endPoint y: 277, distance: 583.0
click at [975, 277] on div "Email address superuser~KarynPenderESS@careseekers.com.au Password Sign In Regi…" at bounding box center [546, 360] width 1092 height 610
type input "superuser~AydenCookAAC@careseekers.com.au"
click at [509, 393] on button "Sign In" at bounding box center [546, 409] width 75 height 35
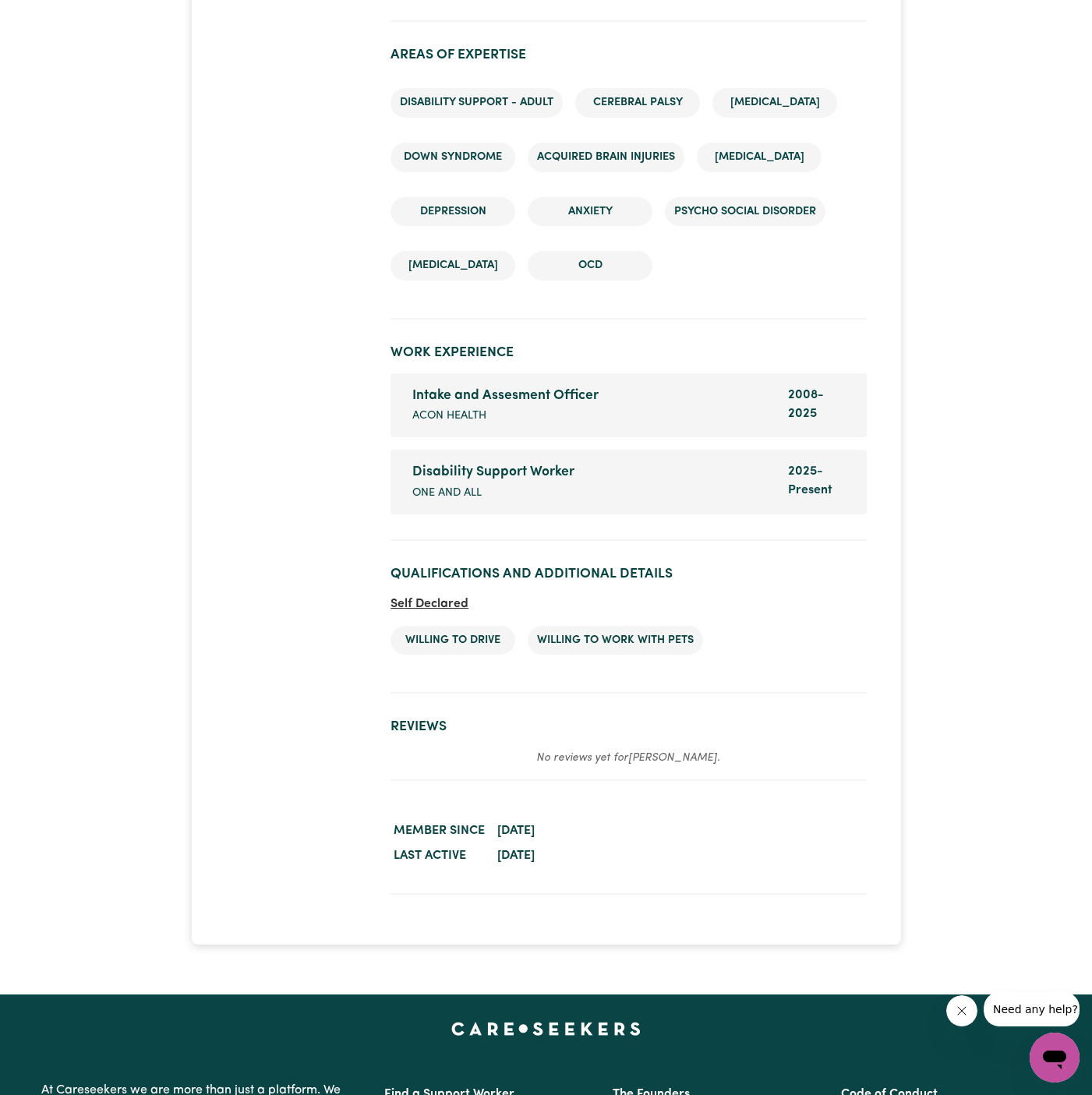
scroll to position [2593, 0]
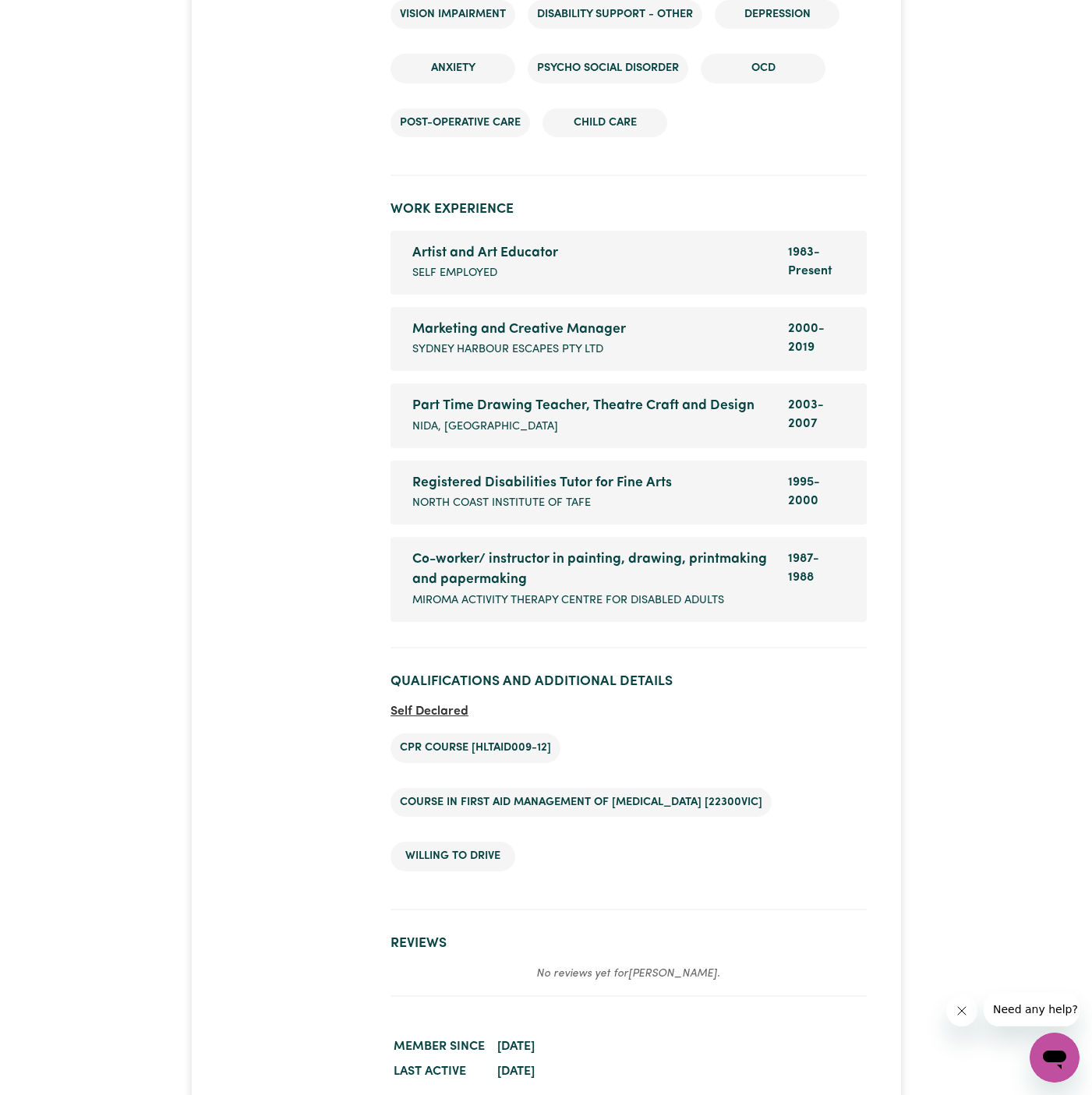
scroll to position [3243, 0]
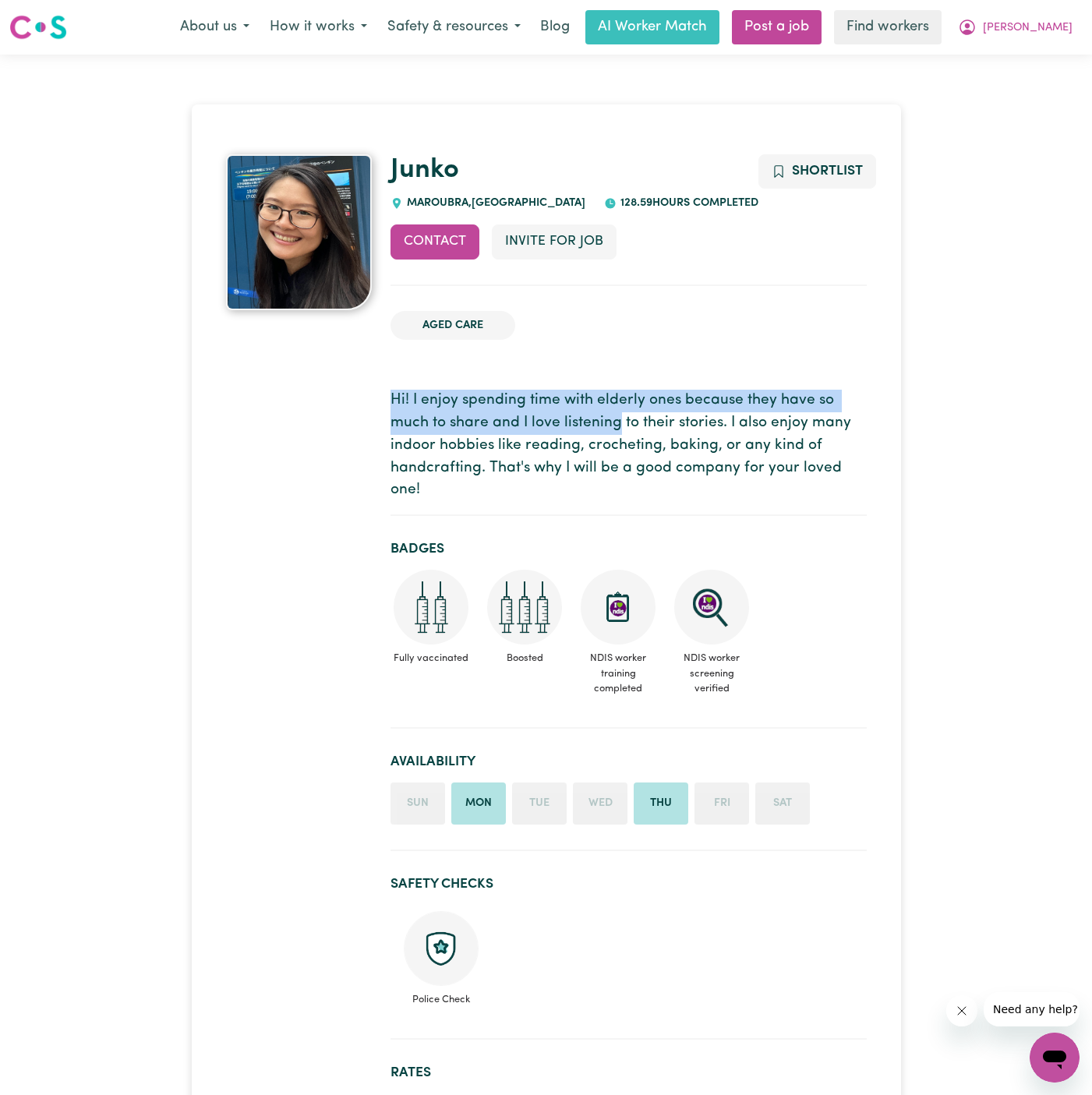
drag, startPoint x: 607, startPoint y: 407, endPoint x: 556, endPoint y: 338, distance: 85.8
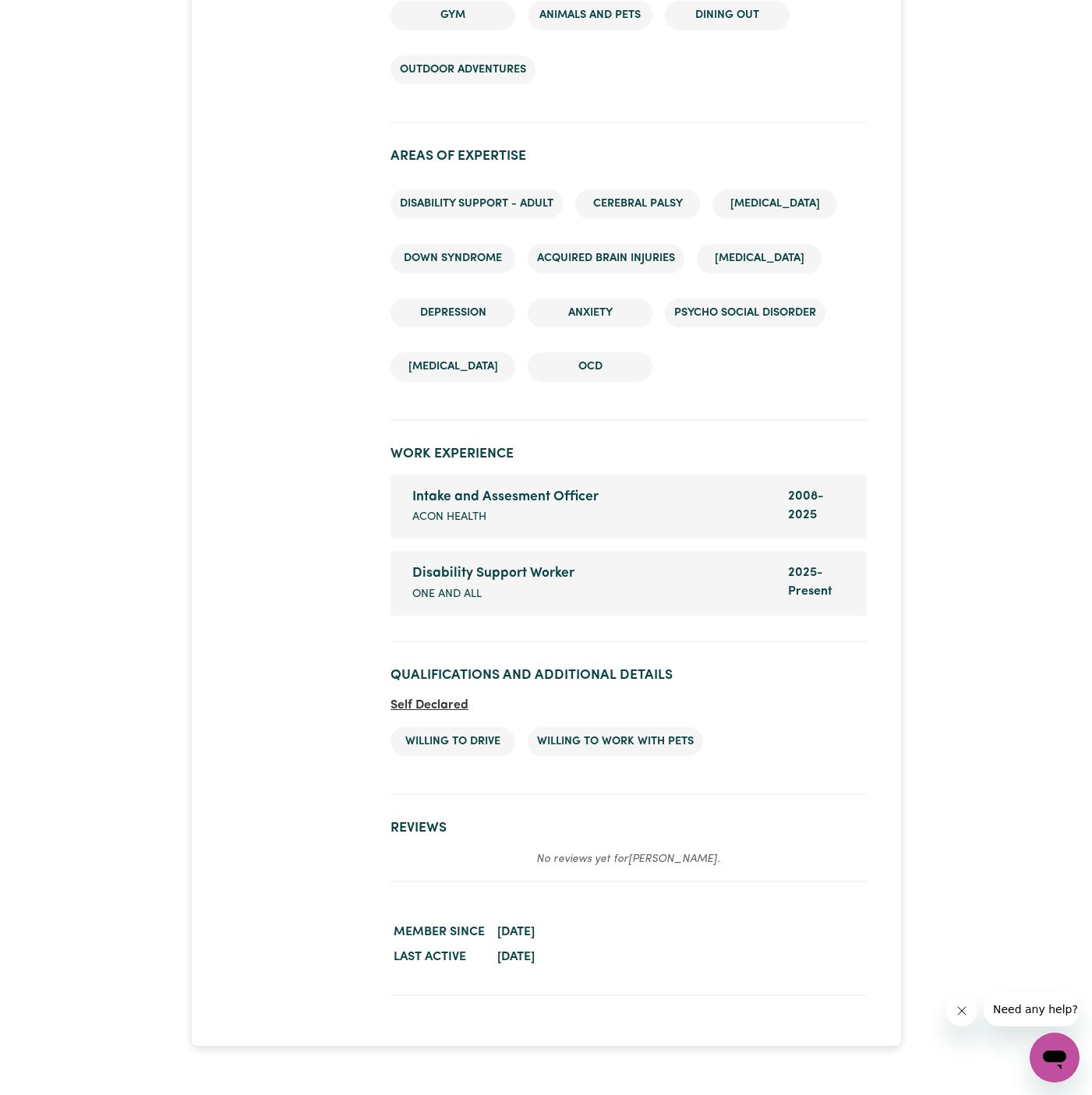
scroll to position [2528, 0]
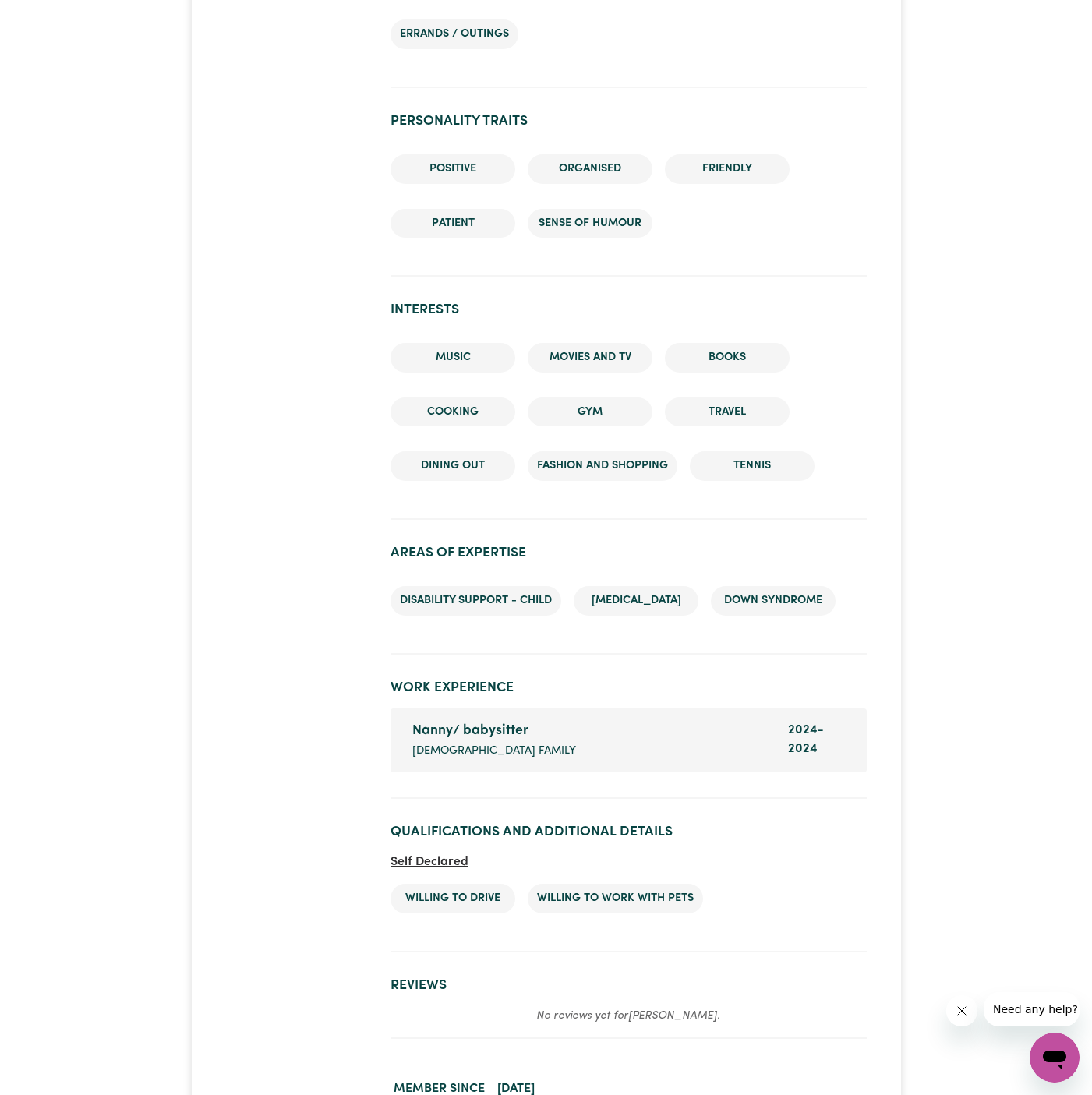
scroll to position [2054, 0]
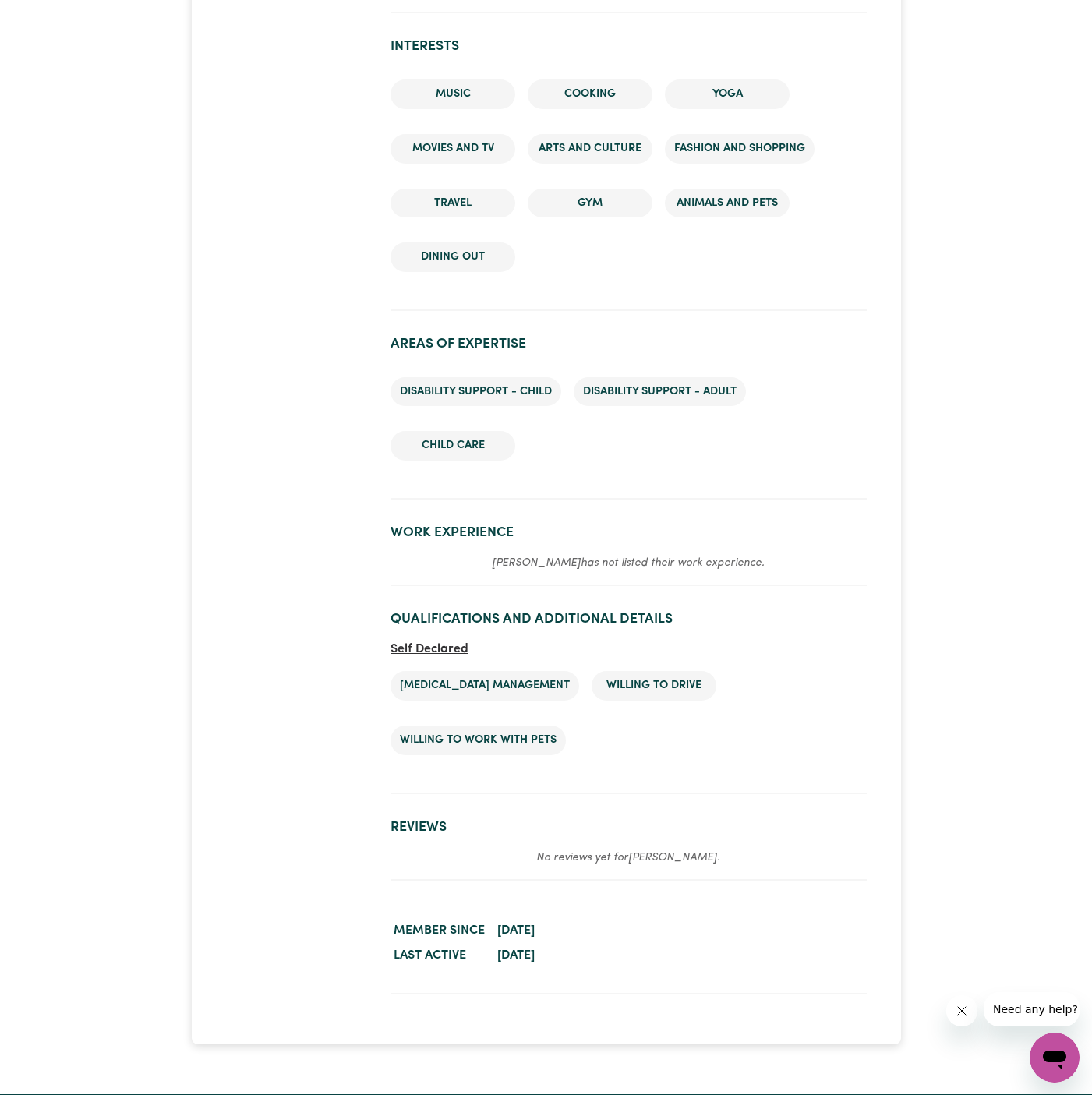
scroll to position [2083, 0]
